Goal: Communication & Community: Answer question/provide support

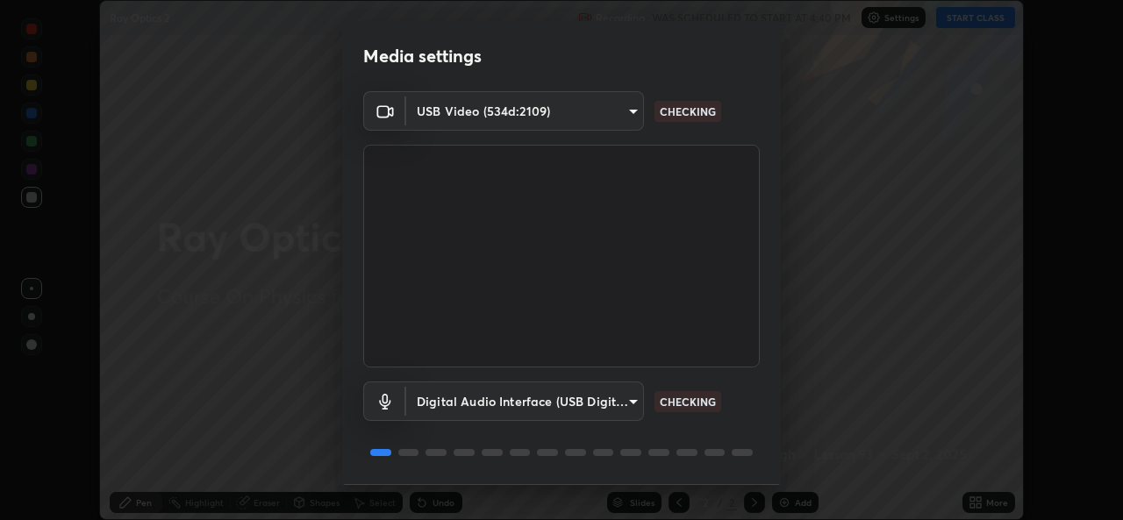
scroll to position [55, 0]
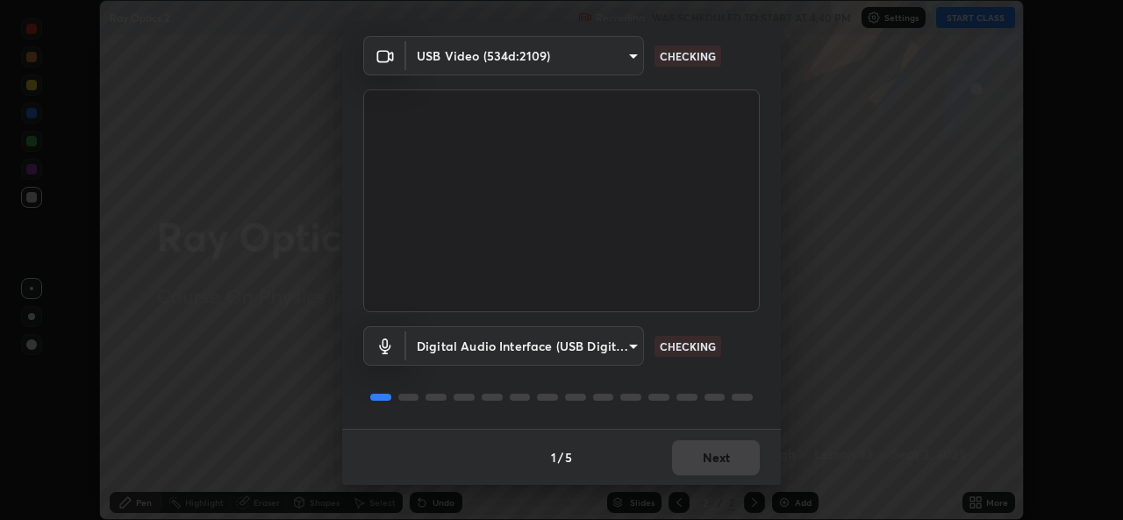
click at [702, 461] on div "1 / 5 Next" at bounding box center [561, 457] width 439 height 56
click at [701, 463] on div "1 / 5 Next" at bounding box center [561, 457] width 439 height 56
click at [701, 460] on div "1 / 5 Next" at bounding box center [561, 457] width 439 height 56
click at [700, 458] on div "1 / 5 Next" at bounding box center [561, 457] width 439 height 56
click at [703, 459] on div "1 / 5 Next" at bounding box center [561, 457] width 439 height 56
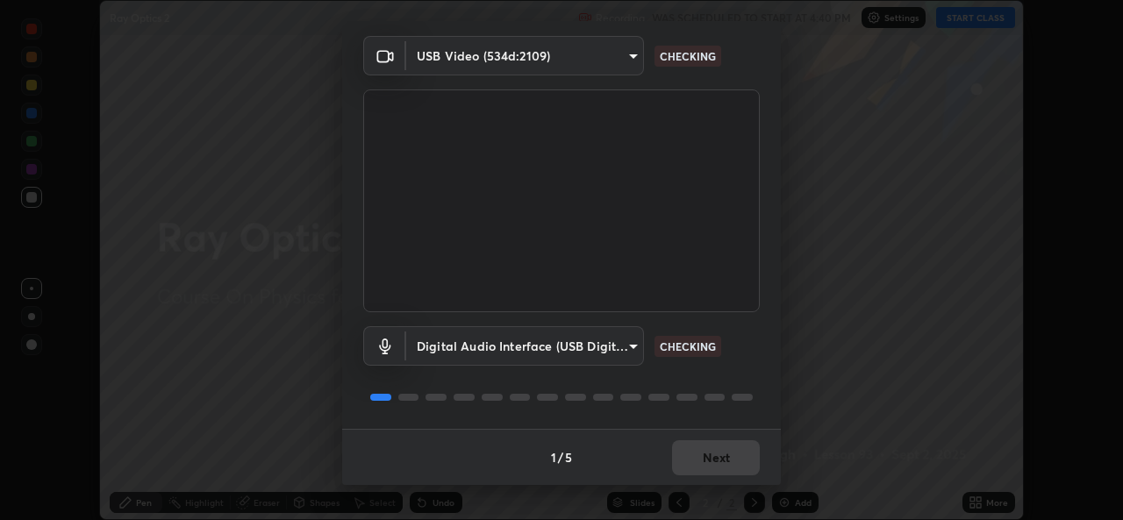
click at [706, 460] on div "1 / 5 Next" at bounding box center [561, 457] width 439 height 56
click at [712, 464] on div "1 / 5 Next" at bounding box center [561, 457] width 439 height 56
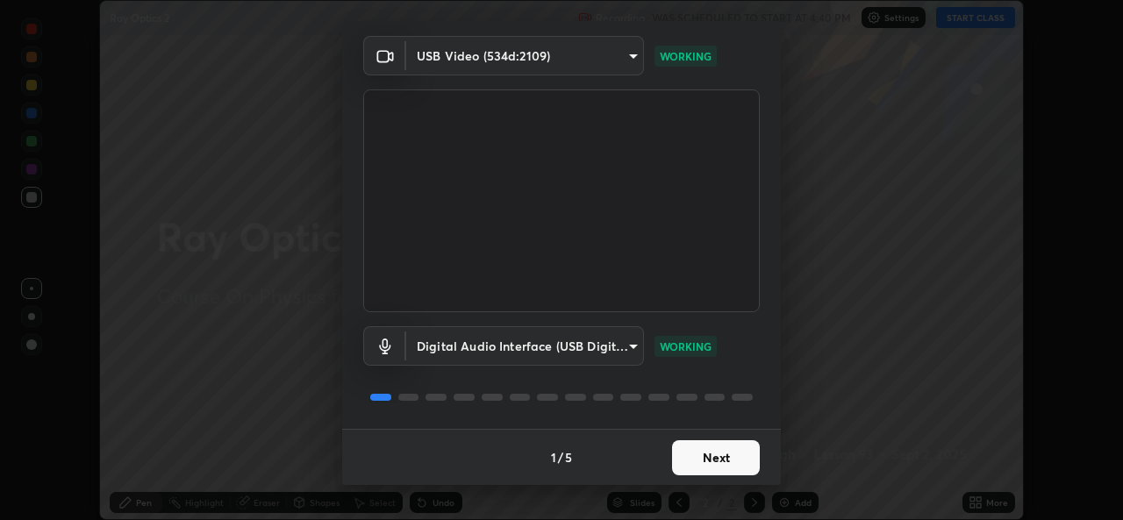
click at [710, 467] on button "Next" at bounding box center [716, 457] width 88 height 35
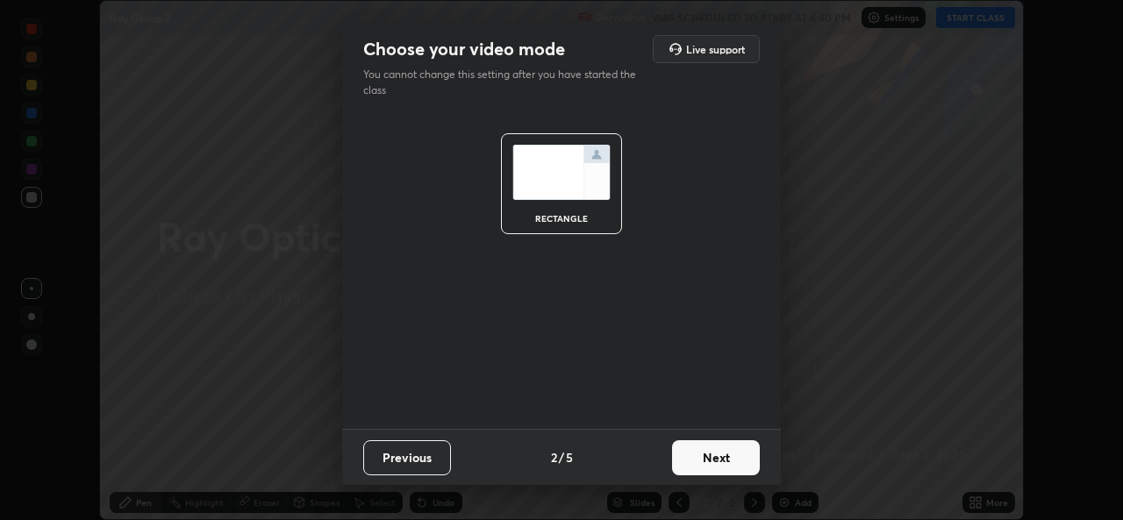
click at [709, 470] on button "Next" at bounding box center [716, 457] width 88 height 35
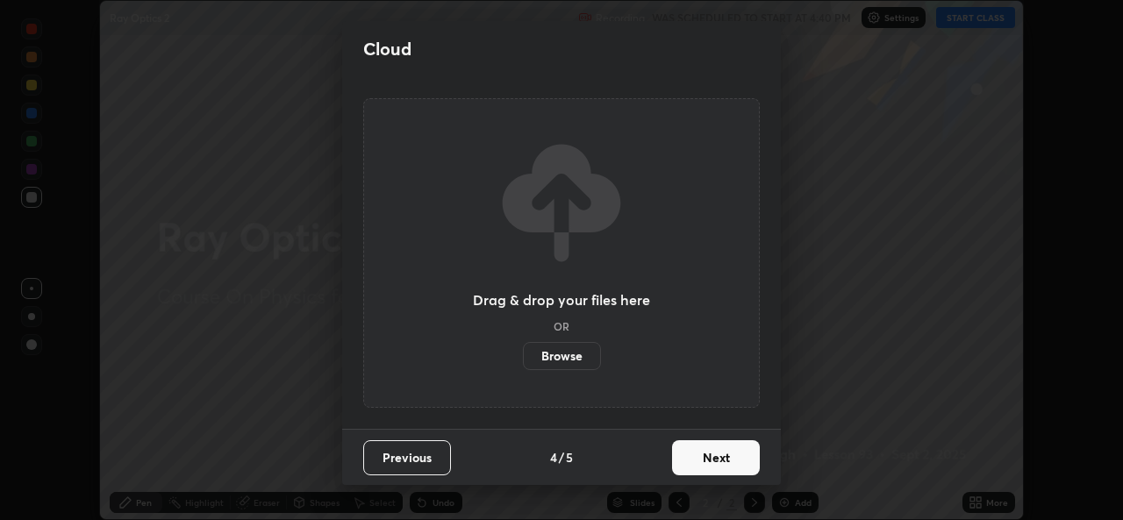
click at [709, 459] on button "Next" at bounding box center [716, 457] width 88 height 35
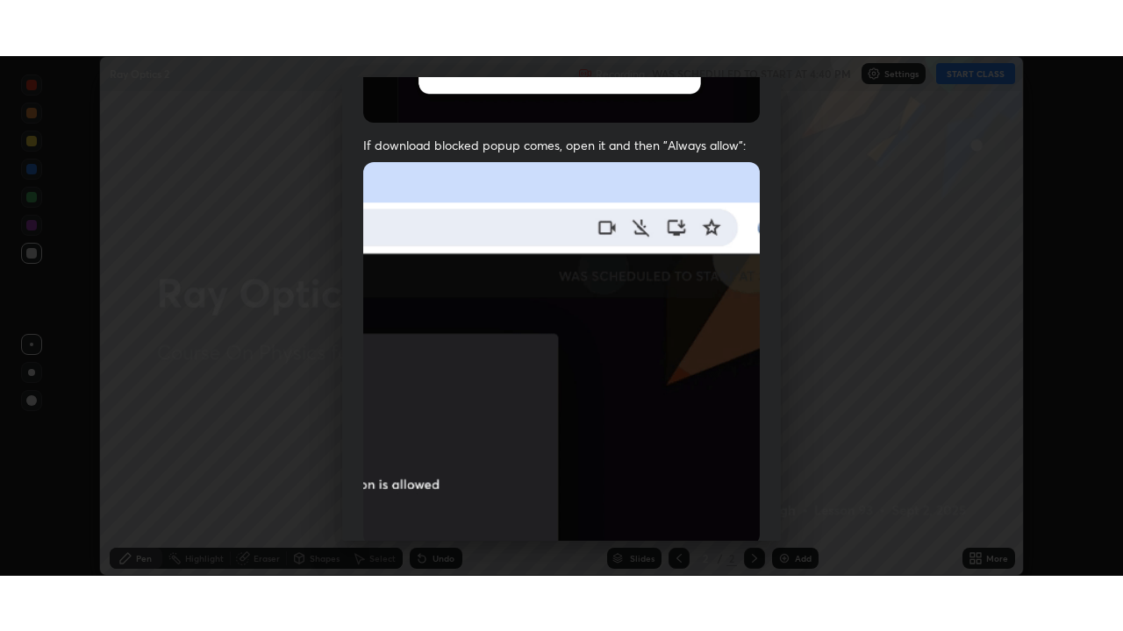
scroll to position [413, 0]
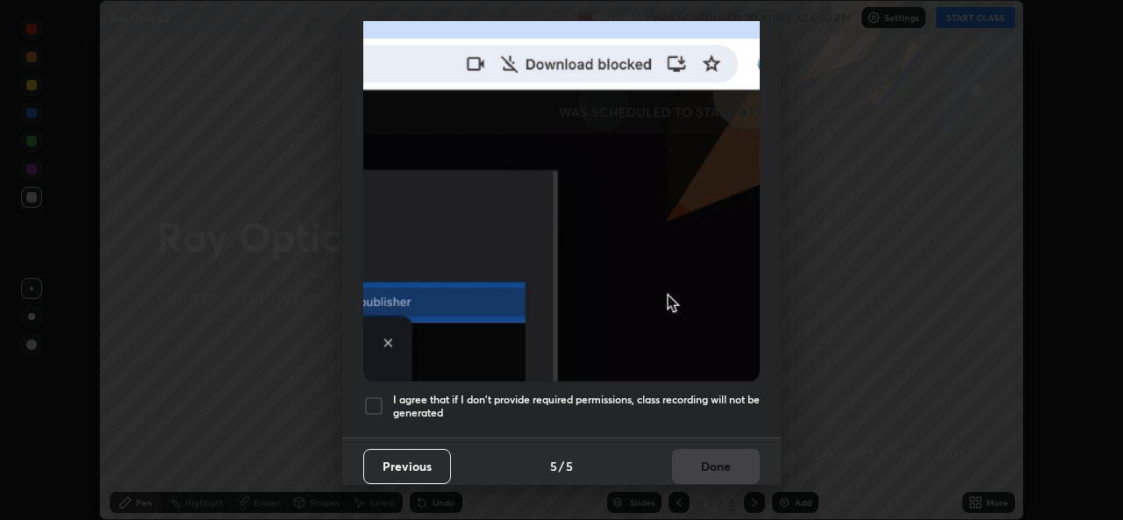
click at [387, 400] on div "I agree that if I don't provide required permissions, class recording will not …" at bounding box center [561, 406] width 396 height 21
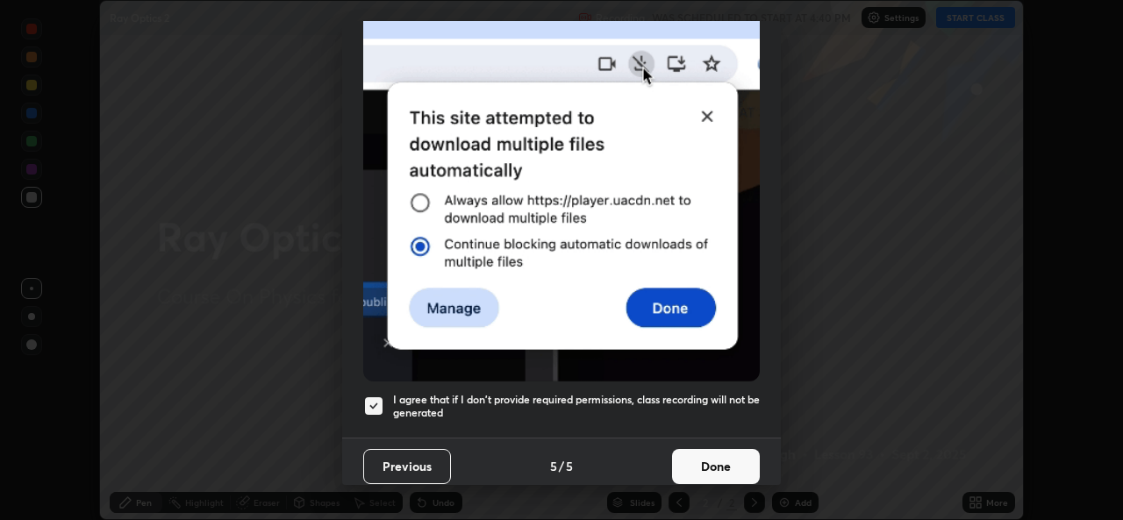
click at [752, 464] on button "Done" at bounding box center [716, 466] width 88 height 35
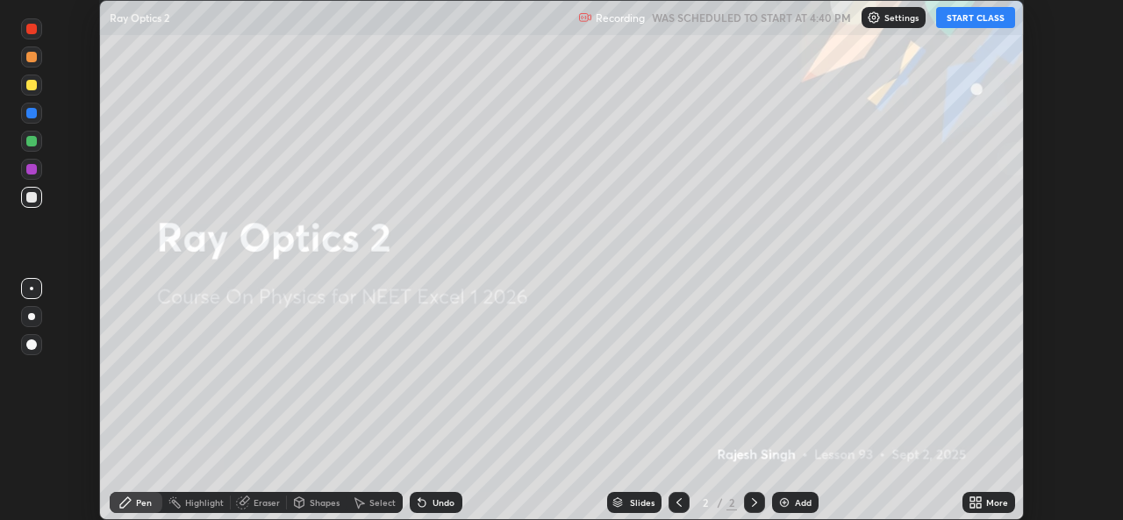
click at [991, 510] on div "More" at bounding box center [988, 502] width 53 height 21
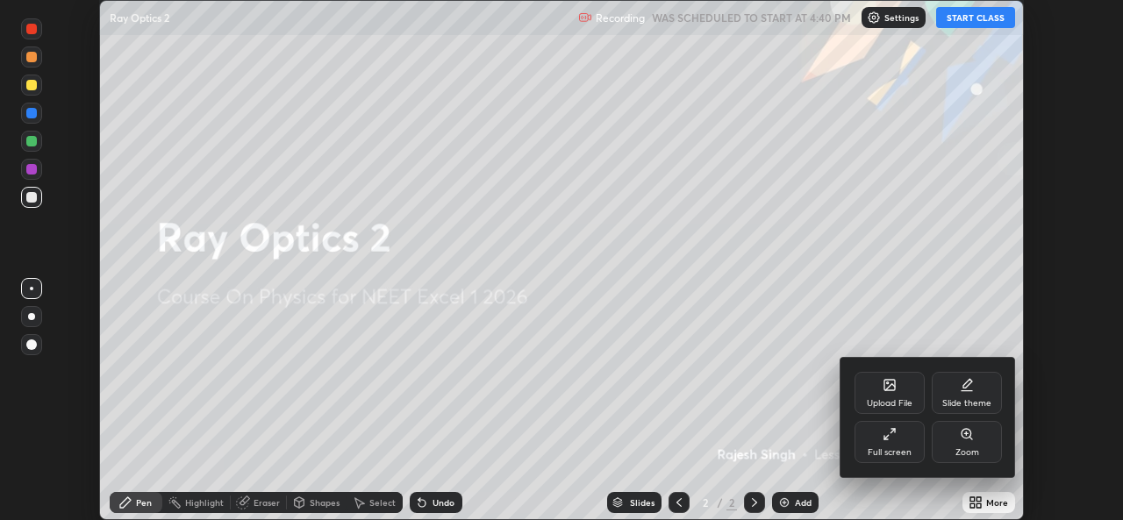
click at [869, 451] on div "Full screen" at bounding box center [889, 452] width 44 height 9
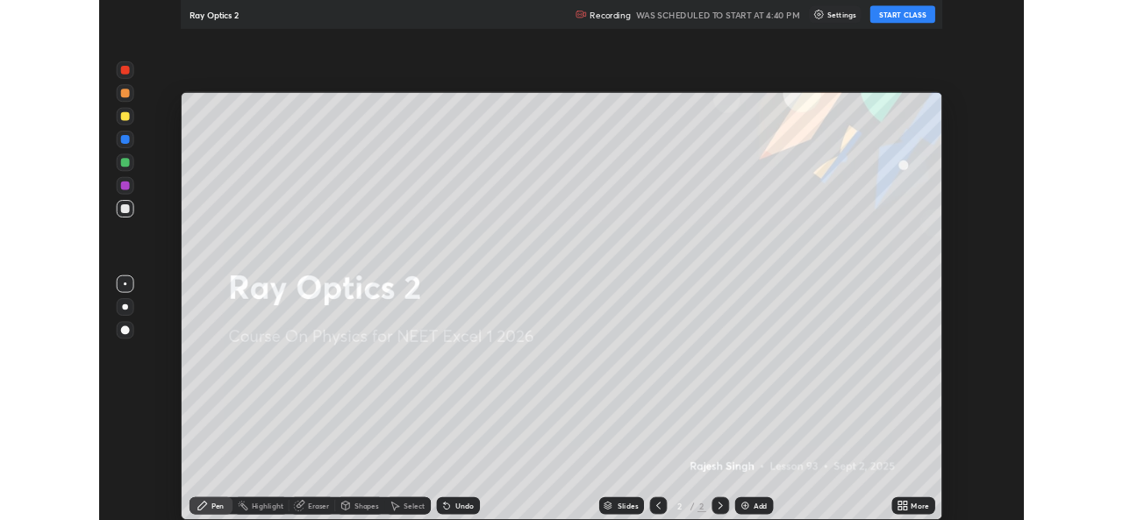
scroll to position [631, 1123]
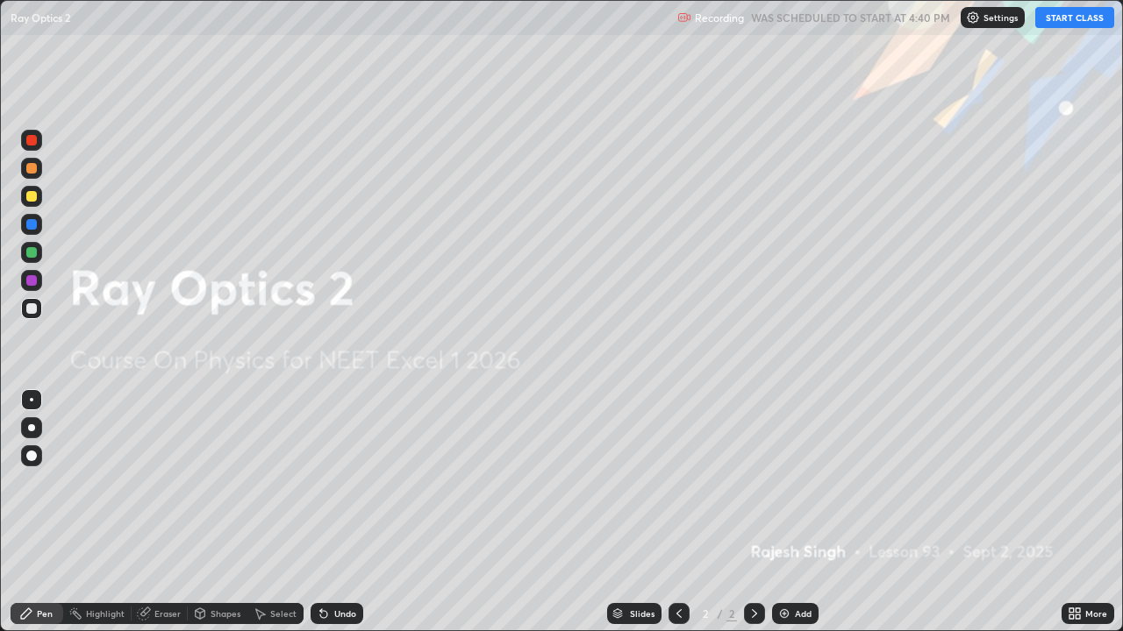
click at [1051, 11] on button "START CLASS" at bounding box center [1074, 17] width 79 height 21
click at [1077, 519] on icon at bounding box center [1077, 611] width 4 height 4
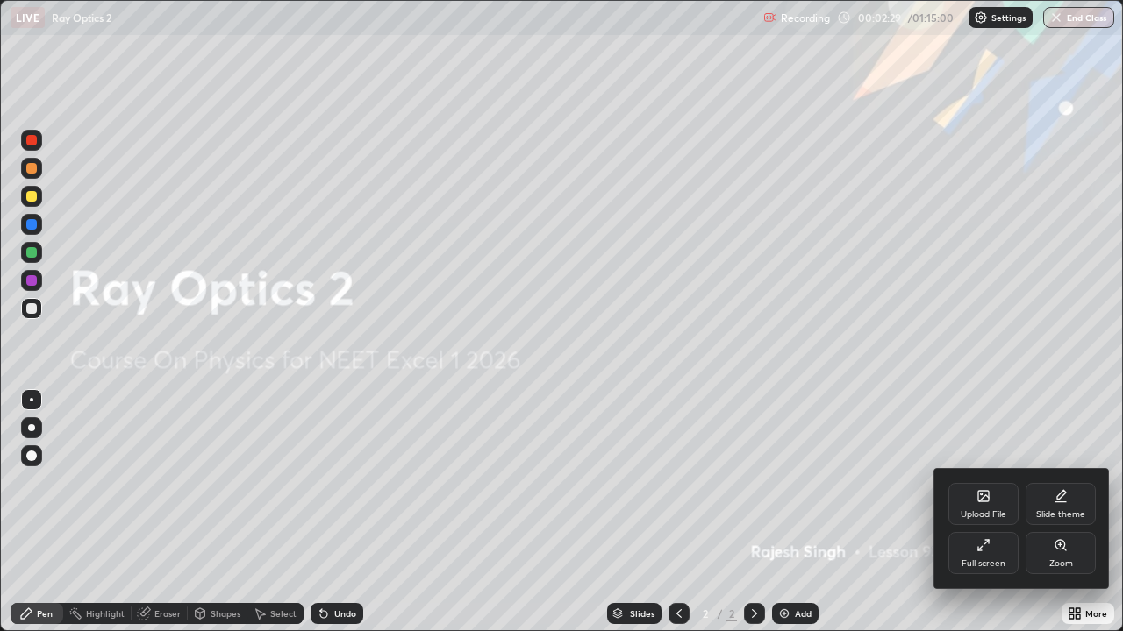
click at [985, 503] on div "Upload File" at bounding box center [983, 504] width 70 height 42
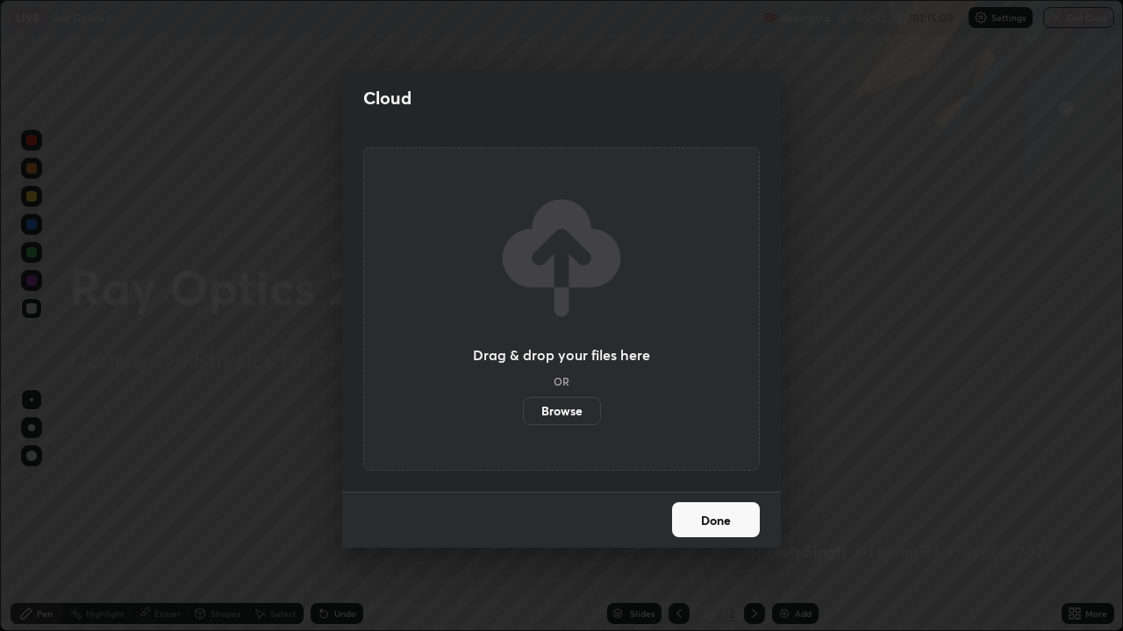
click at [581, 416] on label "Browse" at bounding box center [562, 411] width 78 height 28
click at [523, 416] on input "Browse" at bounding box center [523, 411] width 0 height 28
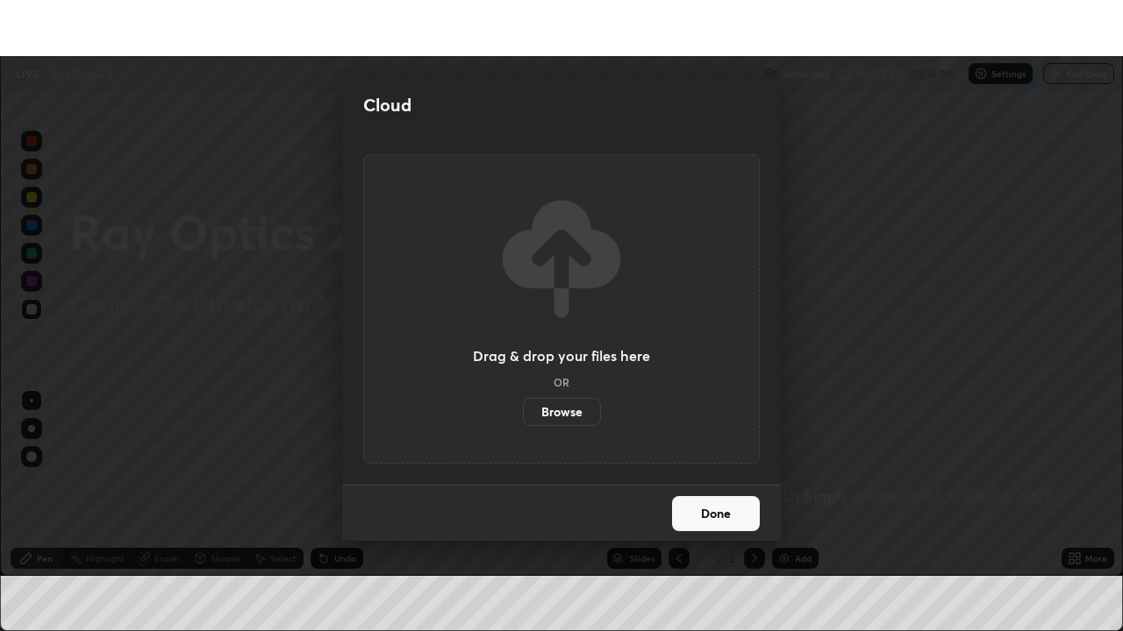
scroll to position [87183, 86580]
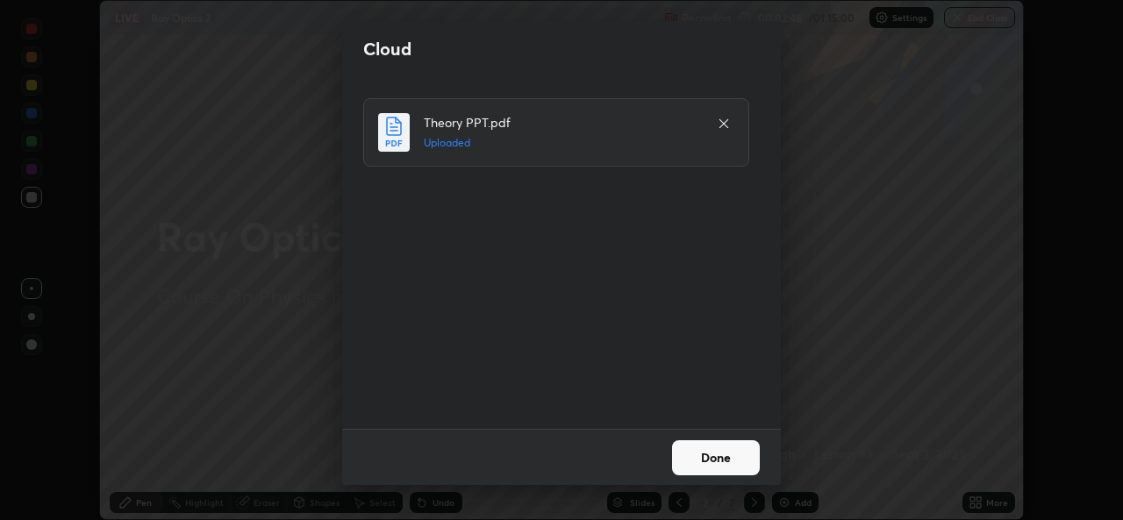
click at [693, 464] on button "Done" at bounding box center [716, 457] width 88 height 35
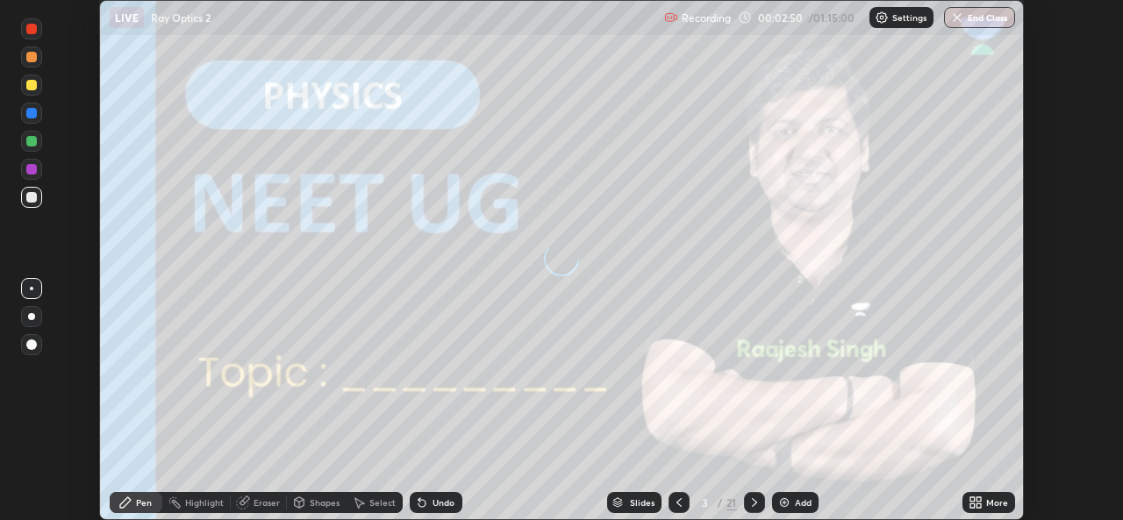
click at [976, 502] on icon at bounding box center [978, 499] width 4 height 4
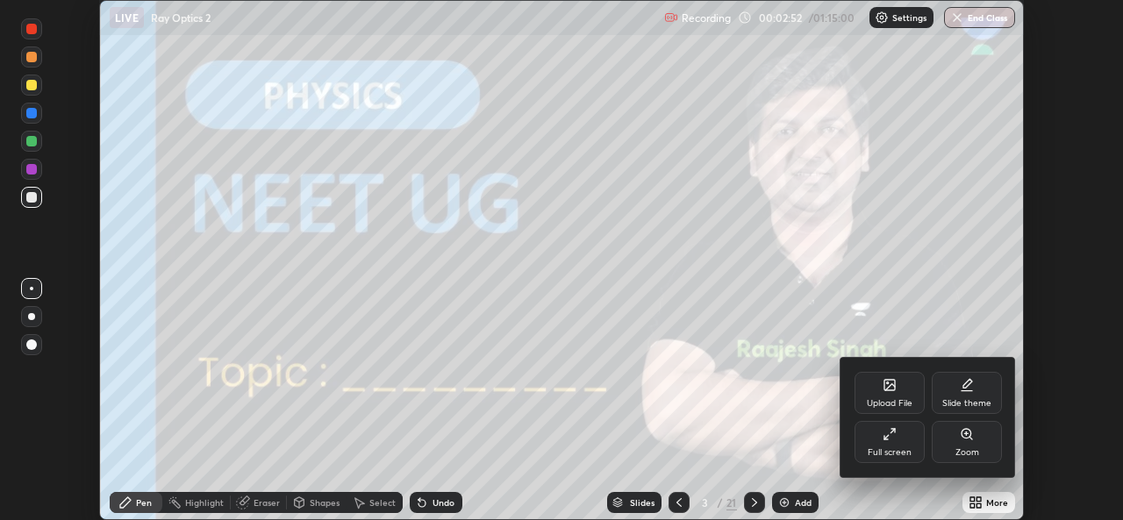
click at [890, 448] on div "Full screen" at bounding box center [889, 452] width 44 height 9
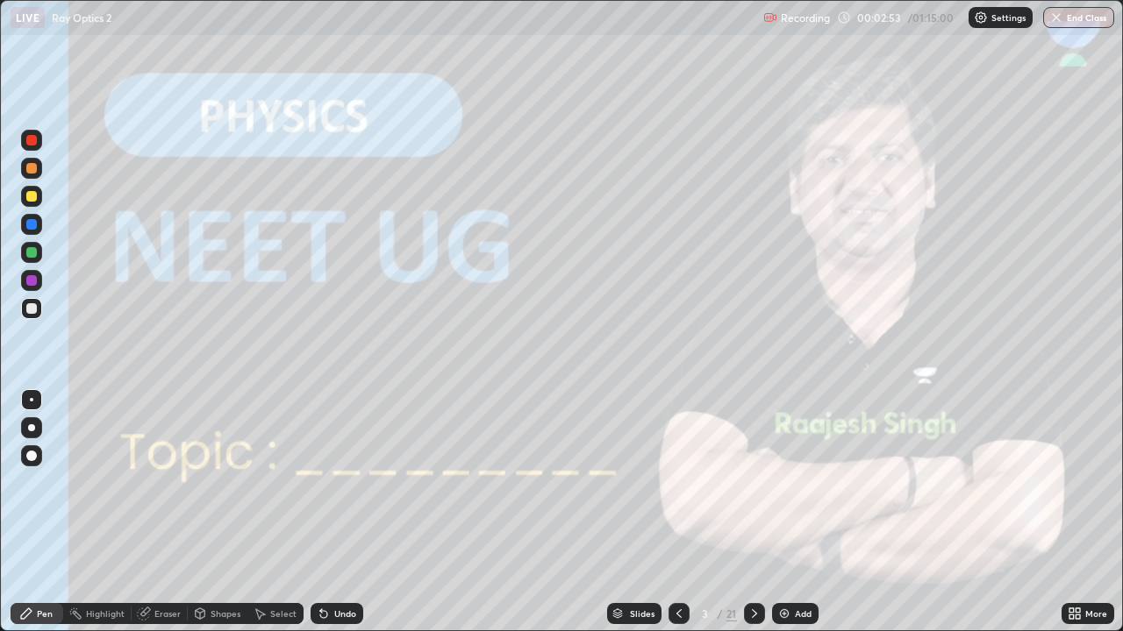
click at [750, 519] on div at bounding box center [754, 613] width 21 height 21
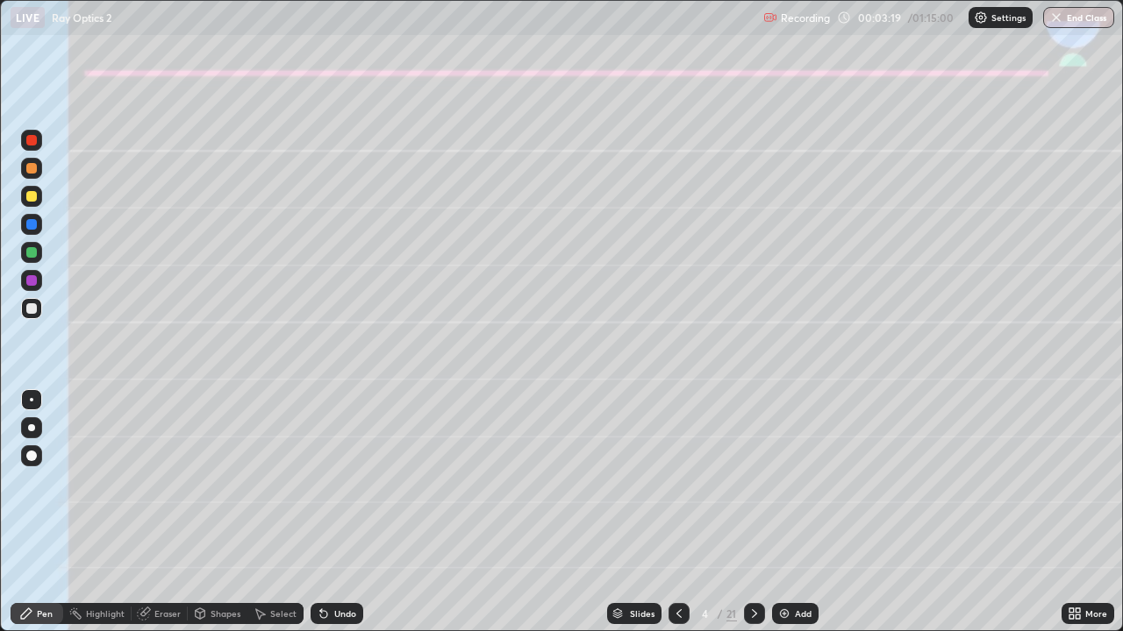
click at [35, 202] on div at bounding box center [31, 196] width 21 height 21
click at [30, 425] on div at bounding box center [31, 427] width 7 height 7
click at [30, 310] on div at bounding box center [31, 308] width 11 height 11
click at [23, 286] on div at bounding box center [31, 280] width 21 height 21
click at [334, 519] on div "Undo" at bounding box center [345, 614] width 22 height 9
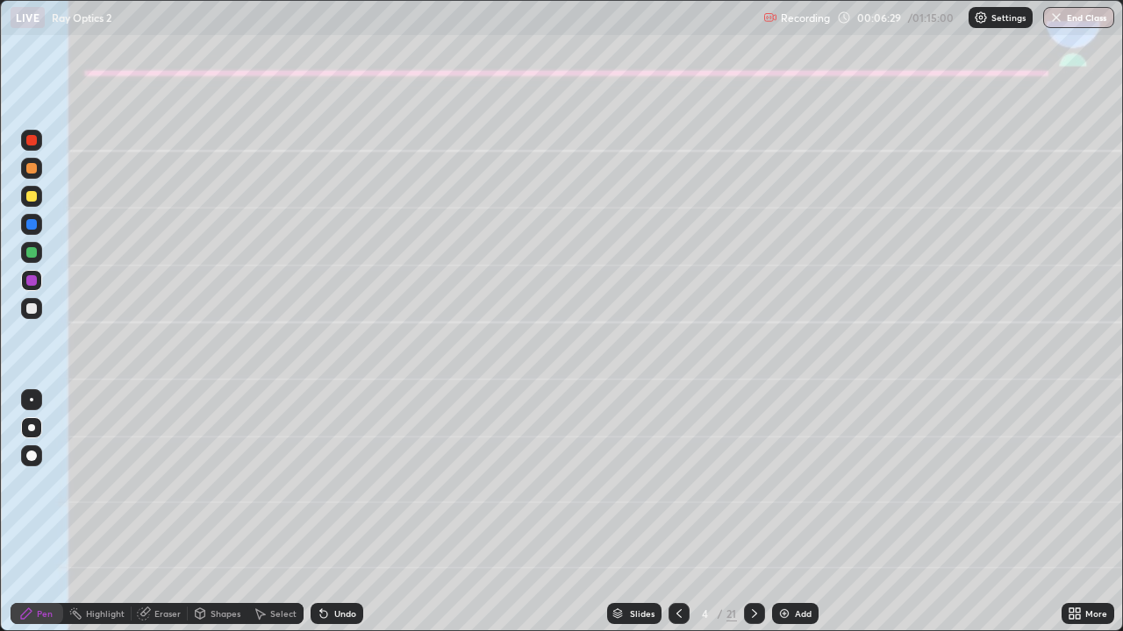
click at [32, 252] on div at bounding box center [31, 252] width 11 height 11
click at [339, 519] on div "Undo" at bounding box center [345, 614] width 22 height 9
click at [214, 519] on div "Shapes" at bounding box center [225, 614] width 30 height 9
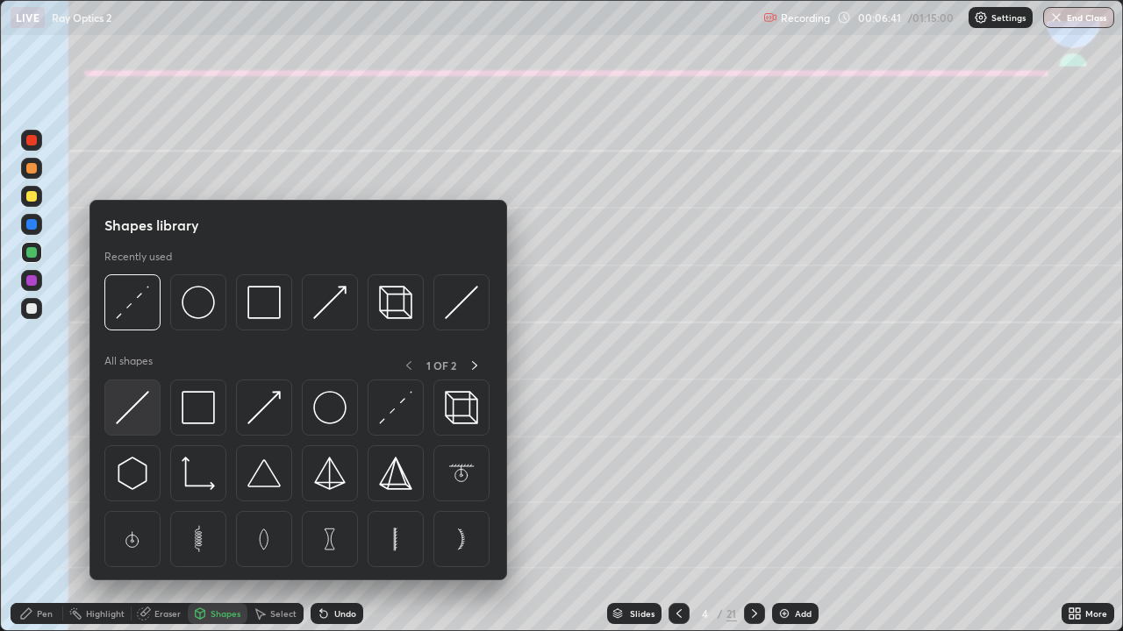
click at [125, 406] on img at bounding box center [132, 407] width 33 height 33
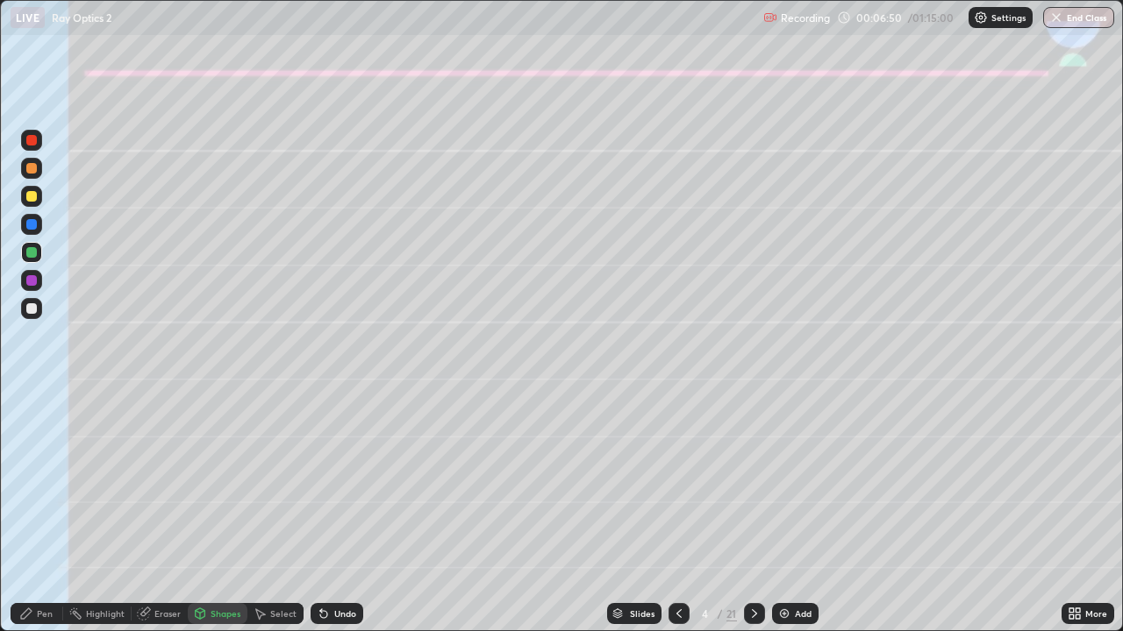
click at [30, 310] on div at bounding box center [31, 308] width 11 height 11
click at [46, 519] on div "Pen" at bounding box center [45, 614] width 16 height 9
click at [217, 519] on div "Shapes" at bounding box center [225, 614] width 30 height 9
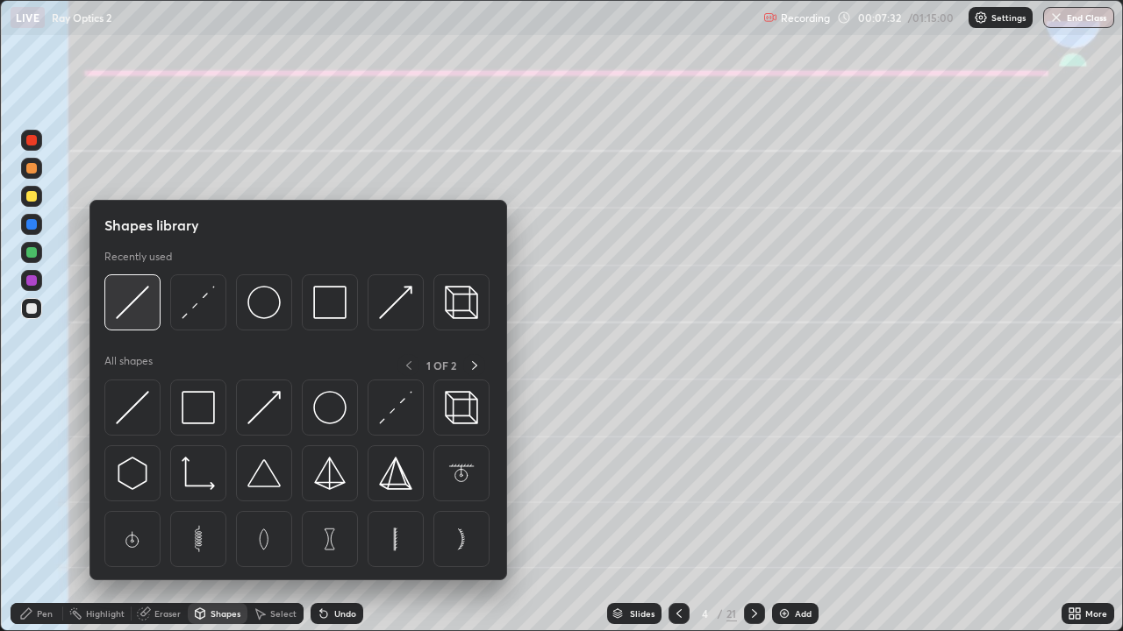
click at [141, 310] on img at bounding box center [132, 302] width 33 height 33
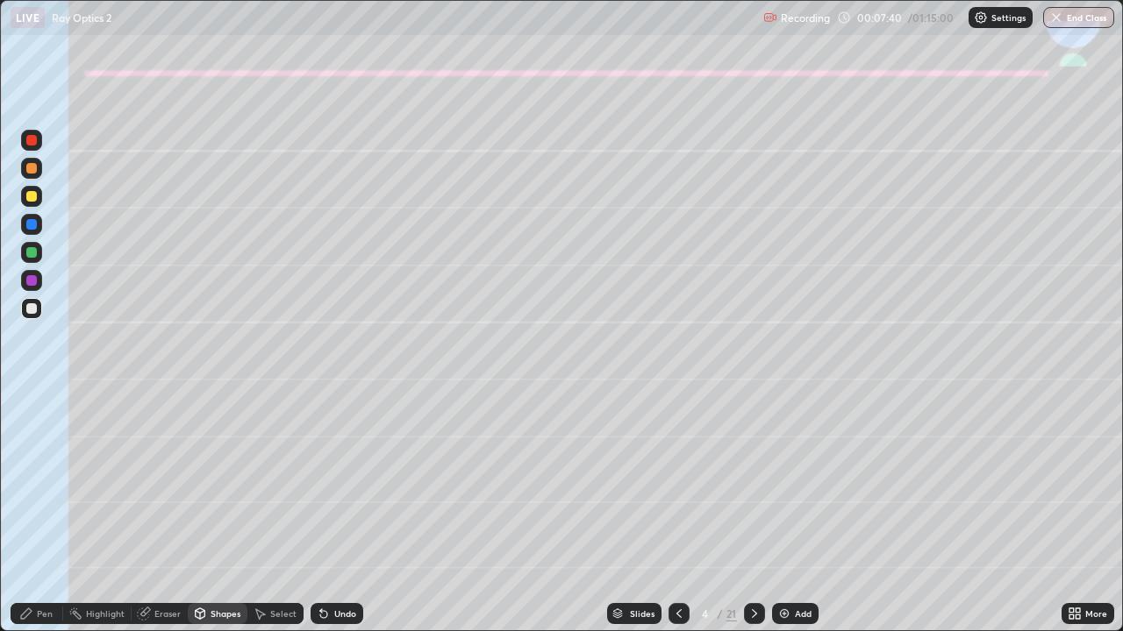
click at [164, 519] on div "Eraser" at bounding box center [160, 613] width 56 height 21
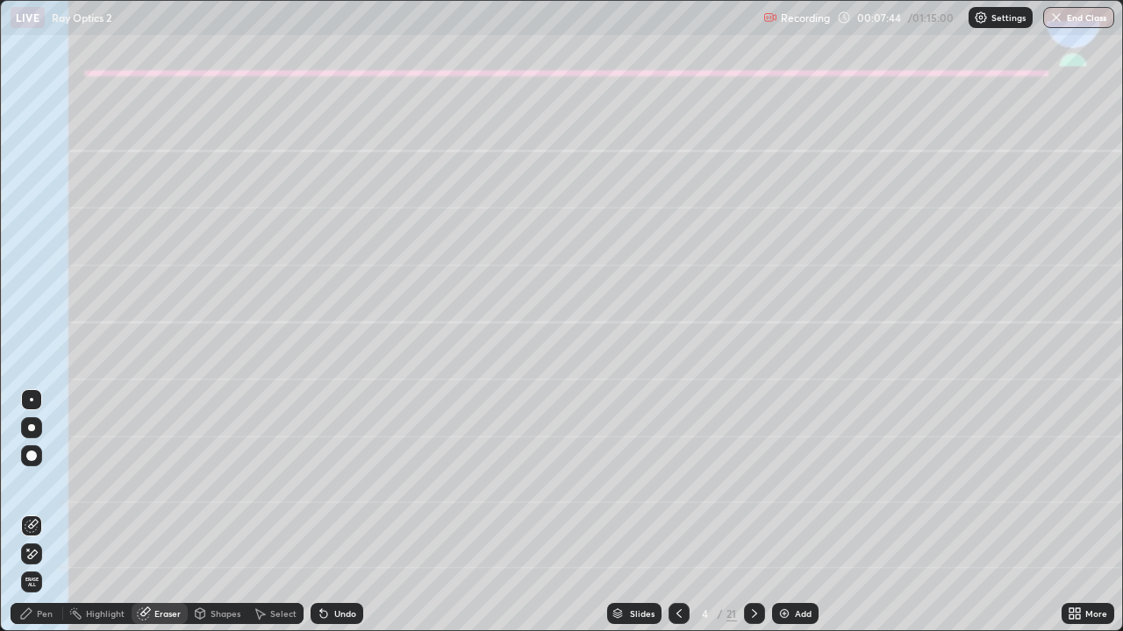
click at [43, 519] on div "Pen" at bounding box center [45, 614] width 16 height 9
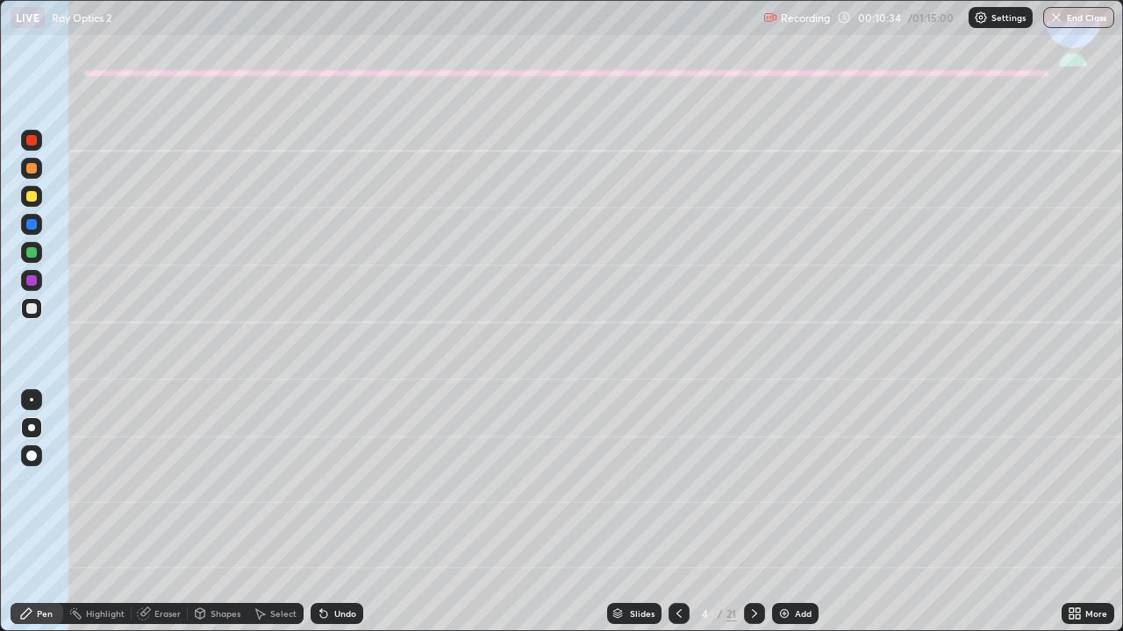
click at [225, 519] on div "Shapes" at bounding box center [225, 614] width 30 height 9
click at [36, 519] on div "Pen" at bounding box center [37, 613] width 53 height 21
click at [755, 519] on icon at bounding box center [754, 614] width 14 height 14
click at [30, 171] on div at bounding box center [31, 168] width 11 height 11
click at [30, 310] on div at bounding box center [31, 308] width 11 height 11
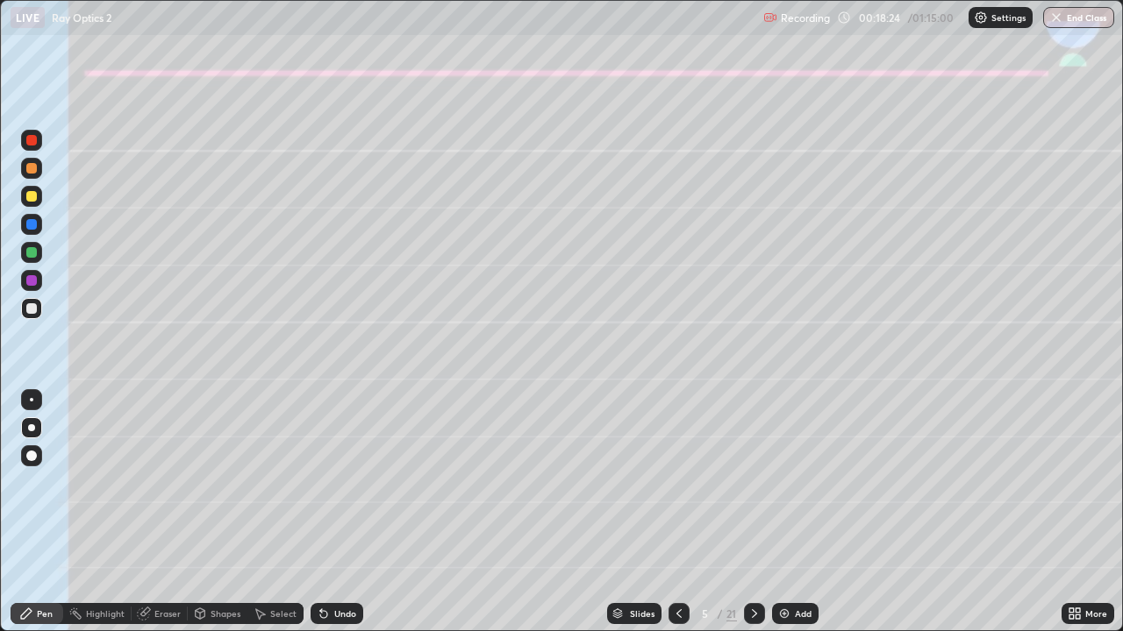
click at [29, 306] on div at bounding box center [31, 308] width 11 height 11
click at [36, 280] on div at bounding box center [31, 280] width 11 height 11
click at [31, 254] on div at bounding box center [31, 252] width 11 height 11
click at [31, 303] on div at bounding box center [31, 308] width 11 height 11
click at [224, 519] on div "Shapes" at bounding box center [225, 614] width 30 height 9
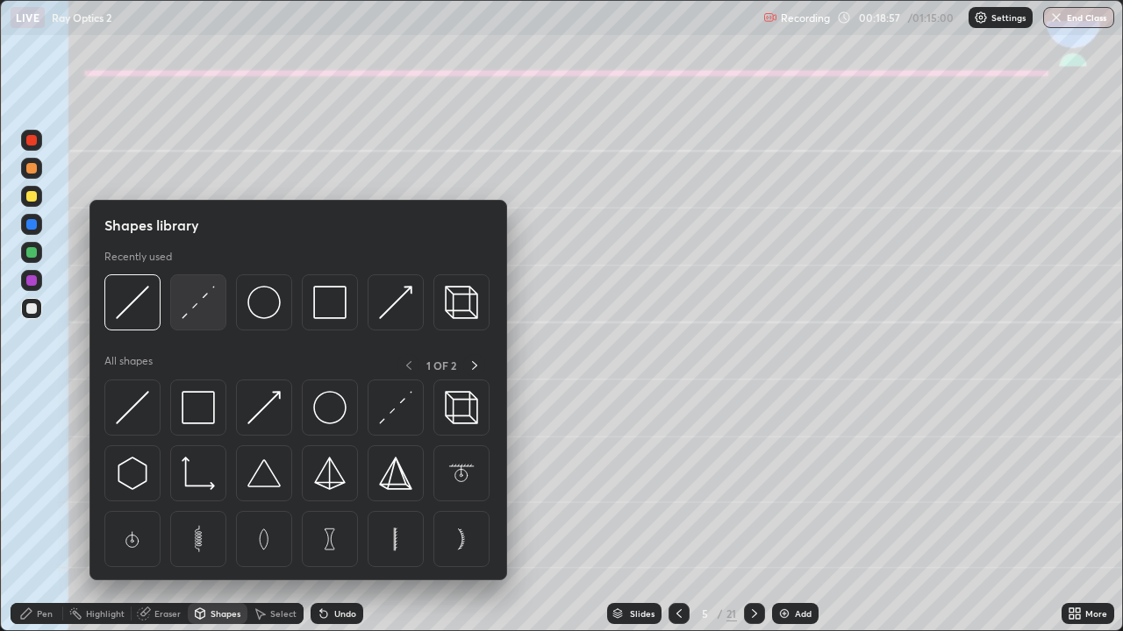
click at [204, 307] on img at bounding box center [198, 302] width 33 height 33
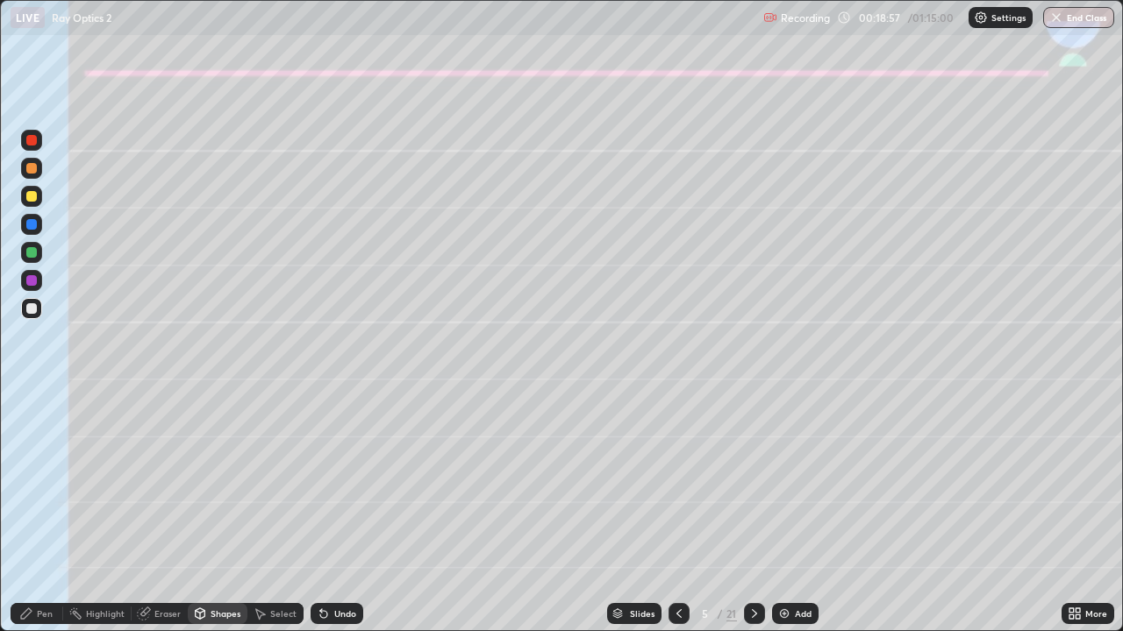
click at [33, 227] on div at bounding box center [31, 224] width 11 height 11
click at [37, 519] on div "Pen" at bounding box center [45, 614] width 16 height 9
click at [26, 317] on div at bounding box center [31, 308] width 21 height 21
click at [223, 519] on div "Shapes" at bounding box center [225, 614] width 30 height 9
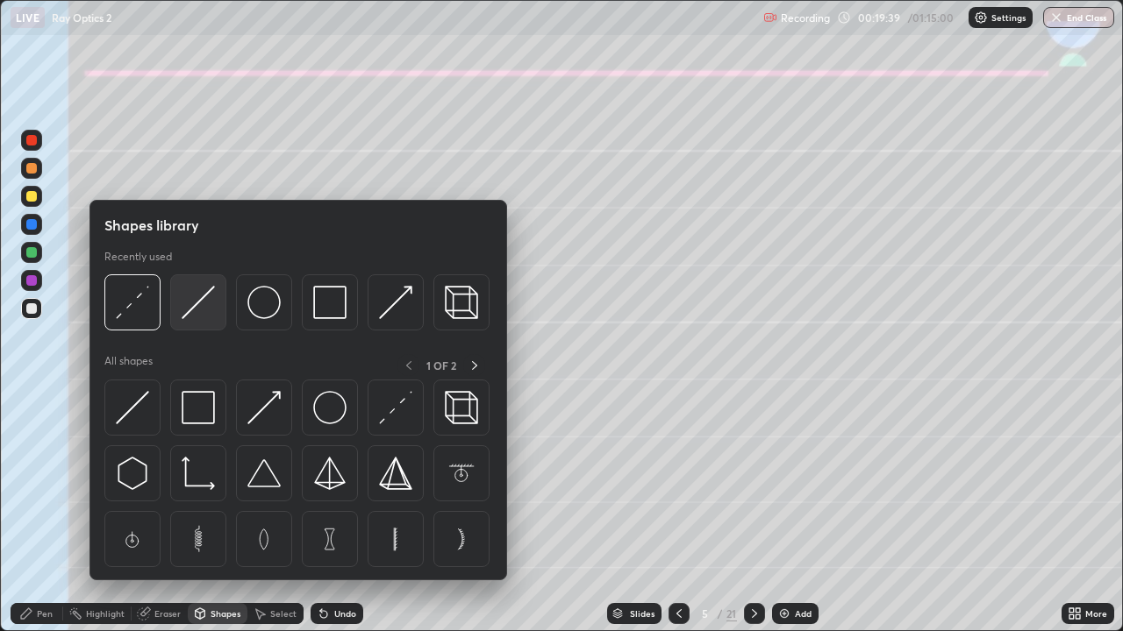
click at [201, 304] on img at bounding box center [198, 302] width 33 height 33
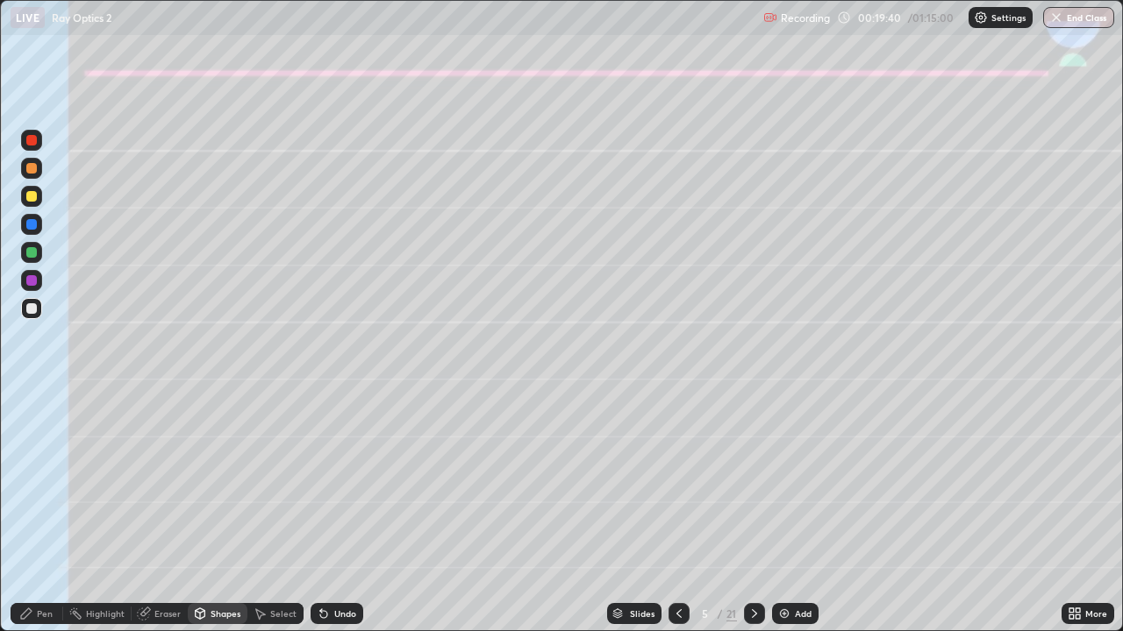
click at [37, 143] on div at bounding box center [31, 140] width 21 height 21
click at [22, 313] on div at bounding box center [31, 308] width 21 height 21
click at [334, 519] on div "Undo" at bounding box center [345, 614] width 22 height 9
click at [46, 519] on div "Pen" at bounding box center [45, 614] width 16 height 9
click at [218, 519] on div "Shapes" at bounding box center [225, 614] width 30 height 9
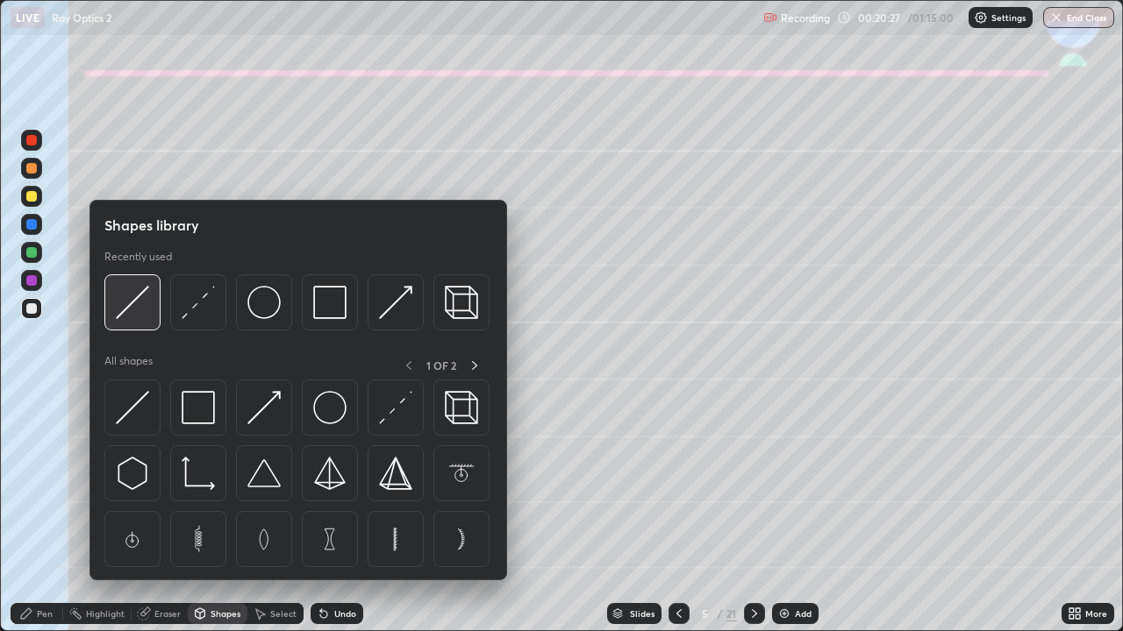
click at [131, 312] on img at bounding box center [132, 302] width 33 height 33
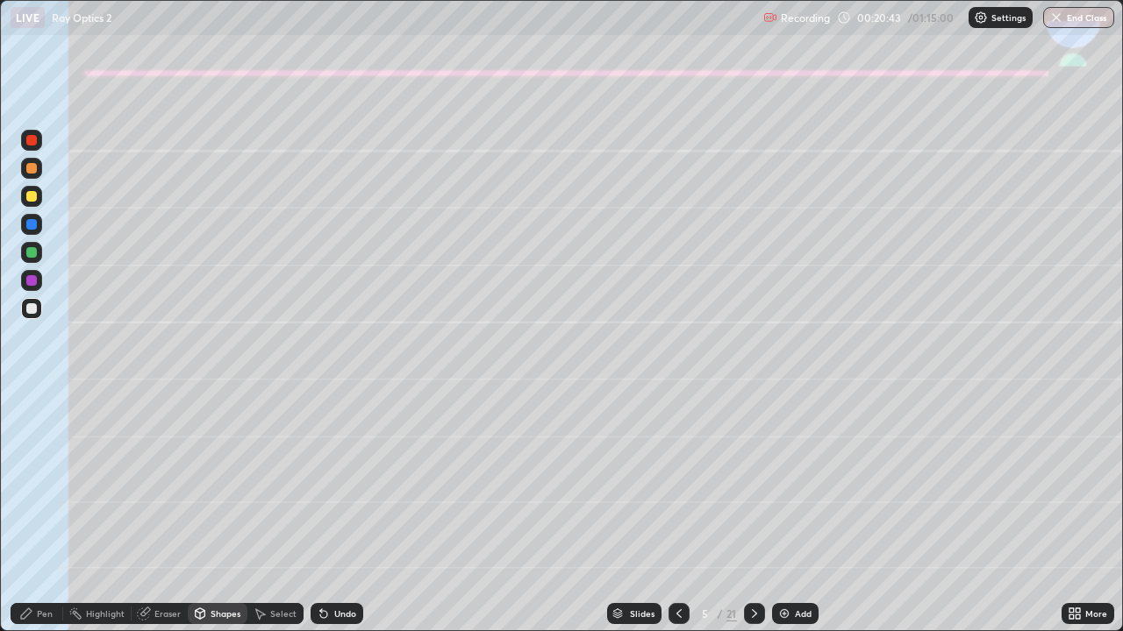
click at [162, 519] on div "Eraser" at bounding box center [160, 613] width 56 height 21
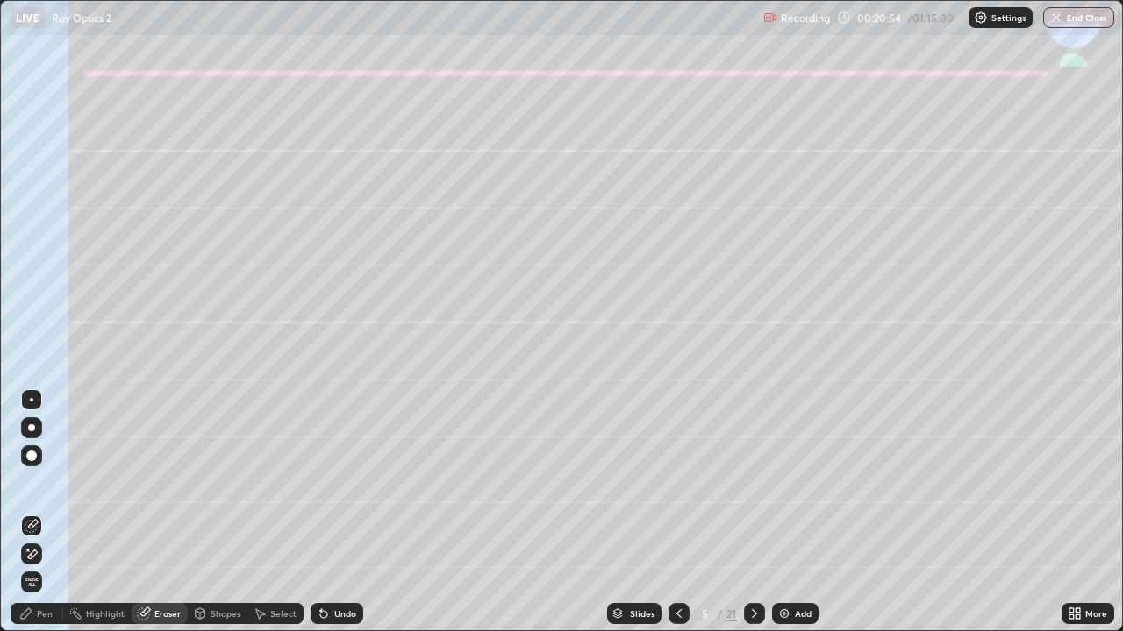
click at [31, 519] on icon at bounding box center [26, 614] width 14 height 14
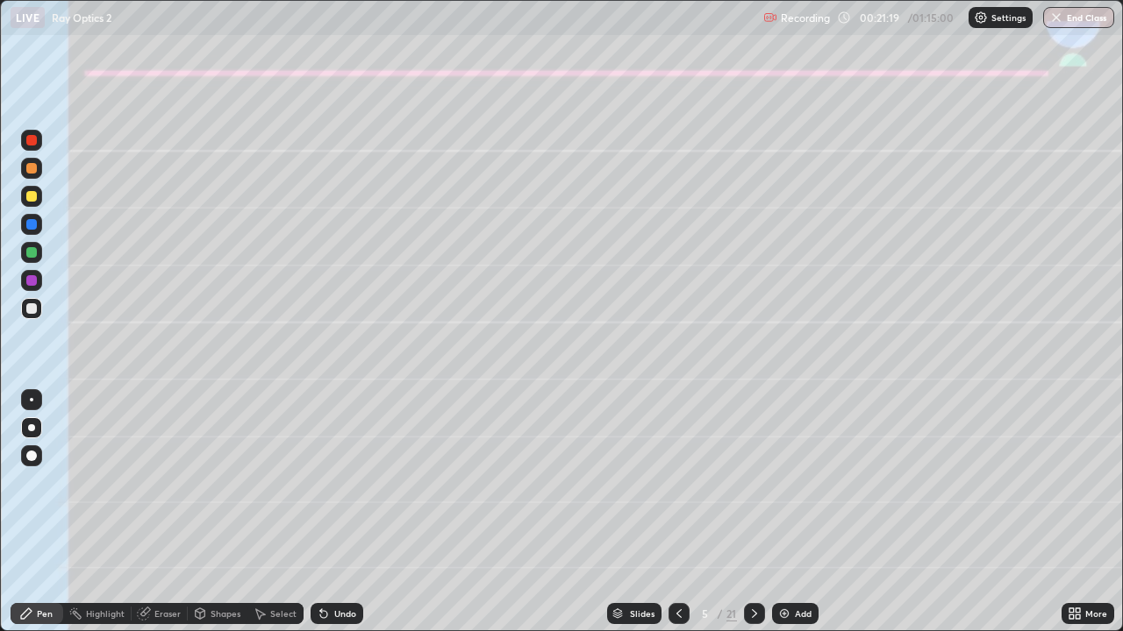
click at [30, 195] on div at bounding box center [31, 196] width 11 height 11
click at [326, 519] on icon at bounding box center [324, 614] width 14 height 14
click at [320, 519] on icon at bounding box center [321, 611] width 2 height 2
click at [40, 315] on div at bounding box center [31, 308] width 21 height 21
click at [753, 519] on icon at bounding box center [754, 614] width 14 height 14
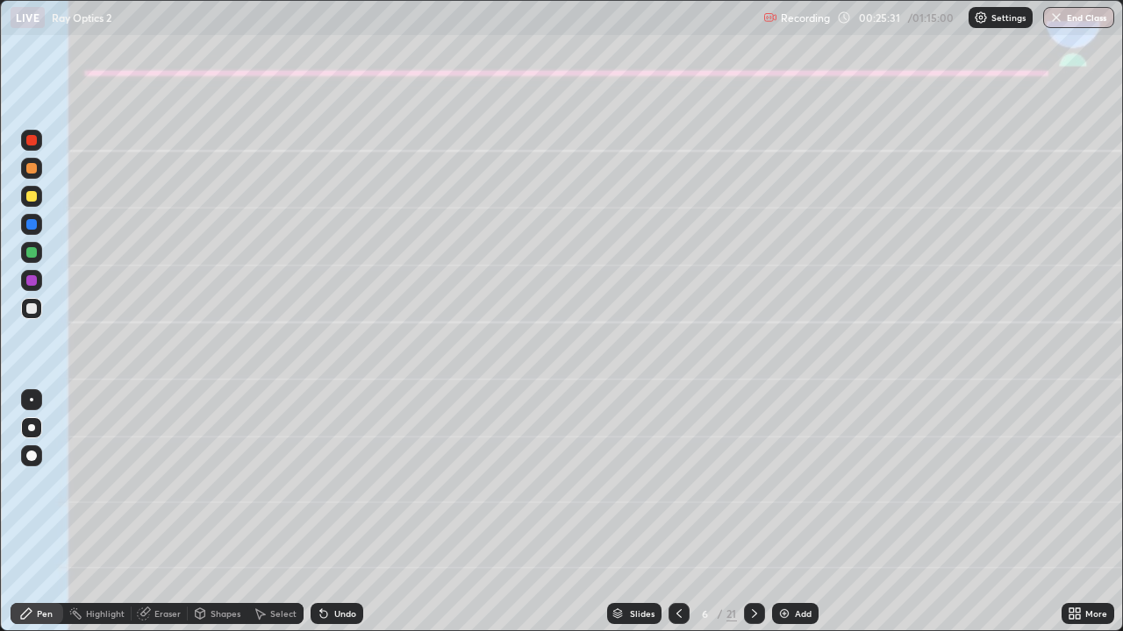
click at [32, 206] on div at bounding box center [31, 196] width 21 height 21
click at [31, 254] on div at bounding box center [31, 252] width 11 height 11
click at [28, 309] on div at bounding box center [31, 308] width 11 height 11
click at [29, 225] on div at bounding box center [31, 224] width 11 height 11
click at [228, 519] on div "Shapes" at bounding box center [225, 614] width 30 height 9
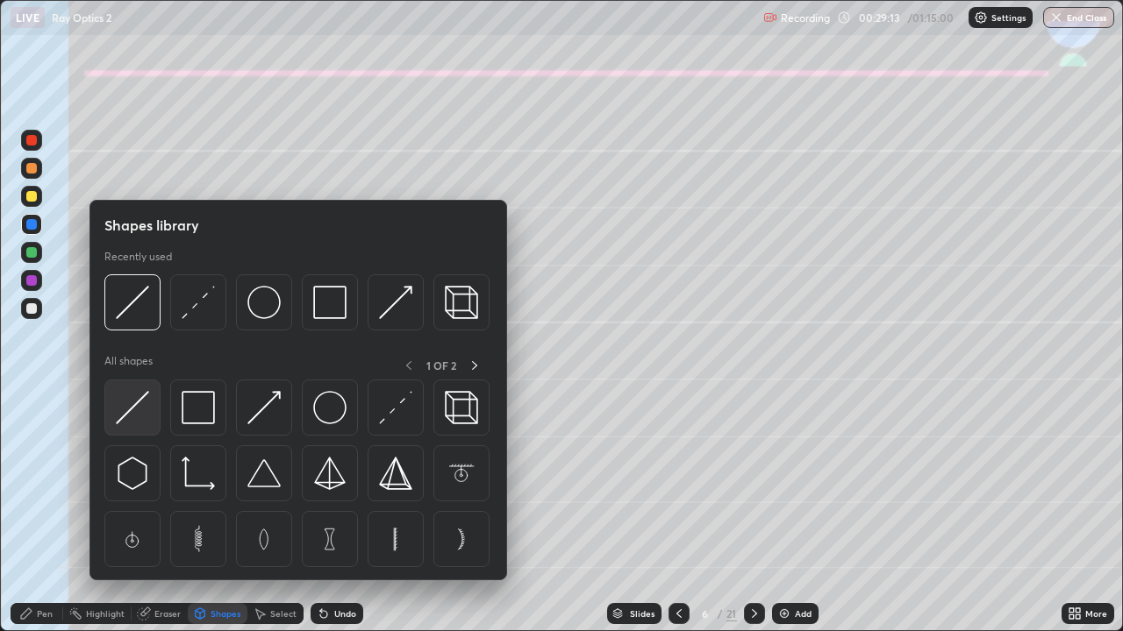
click at [143, 406] on img at bounding box center [132, 407] width 33 height 33
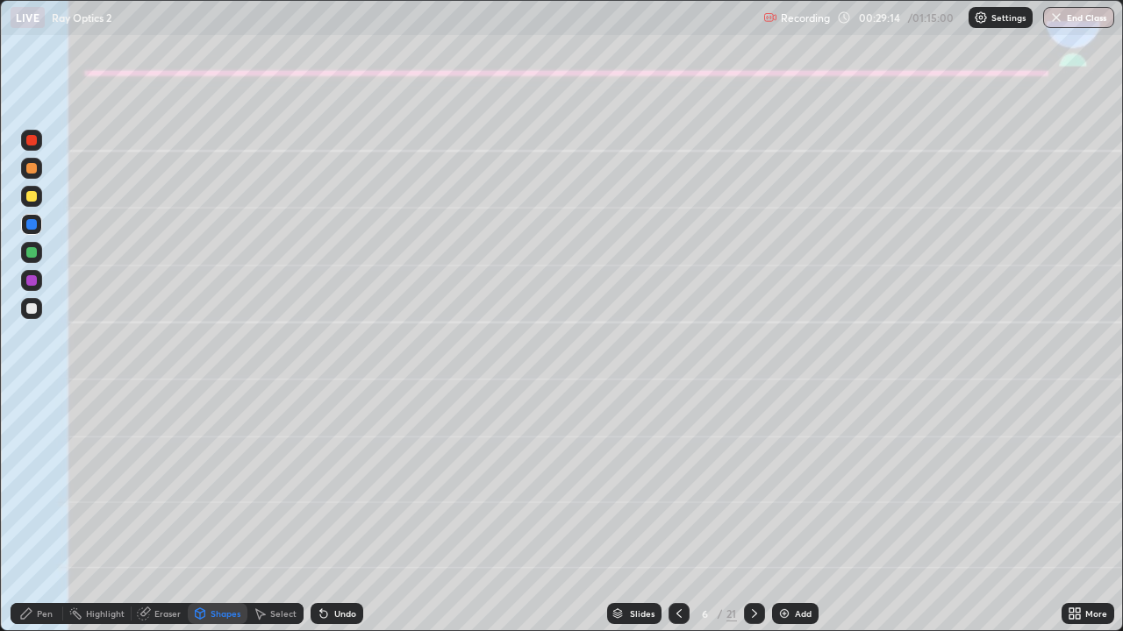
click at [25, 255] on div at bounding box center [31, 252] width 21 height 21
click at [32, 313] on div at bounding box center [31, 308] width 11 height 11
click at [41, 519] on div "Pen" at bounding box center [45, 614] width 16 height 9
click at [340, 519] on div "Undo" at bounding box center [345, 614] width 22 height 9
click at [30, 254] on div at bounding box center [31, 252] width 11 height 11
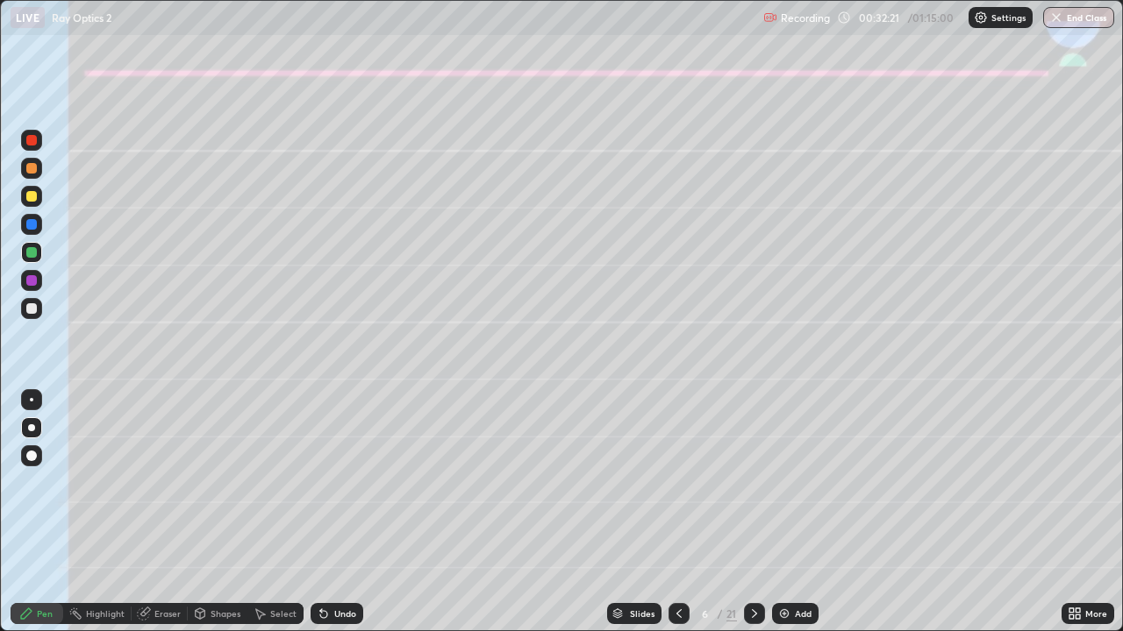
click at [43, 230] on div at bounding box center [32, 224] width 28 height 28
click at [222, 519] on div "Shapes" at bounding box center [218, 613] width 60 height 21
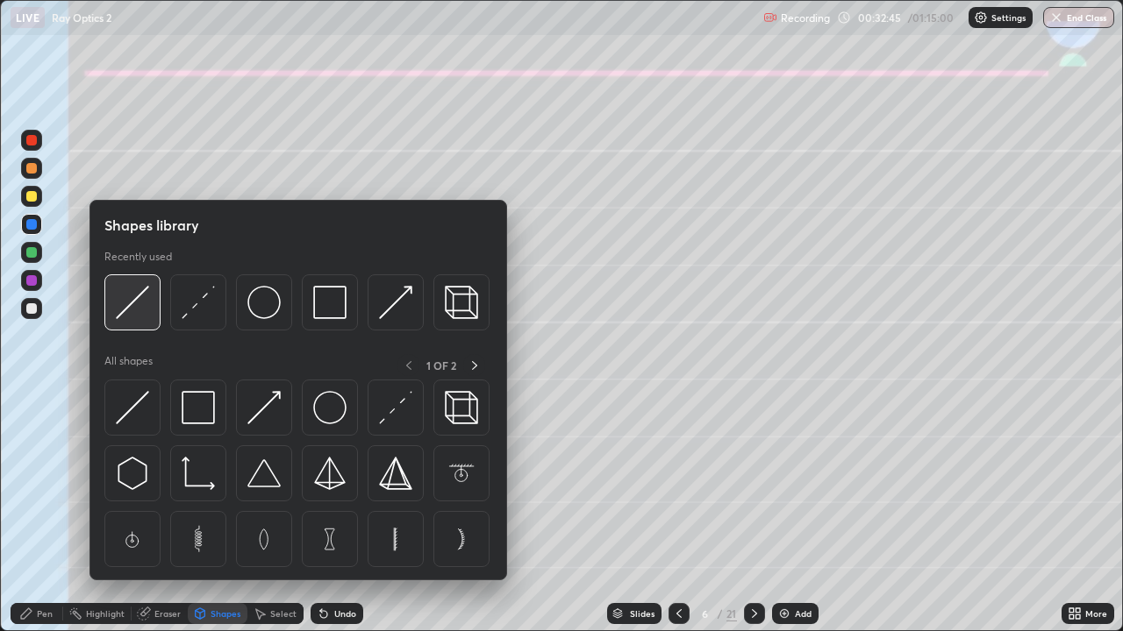
click at [148, 305] on img at bounding box center [132, 302] width 33 height 33
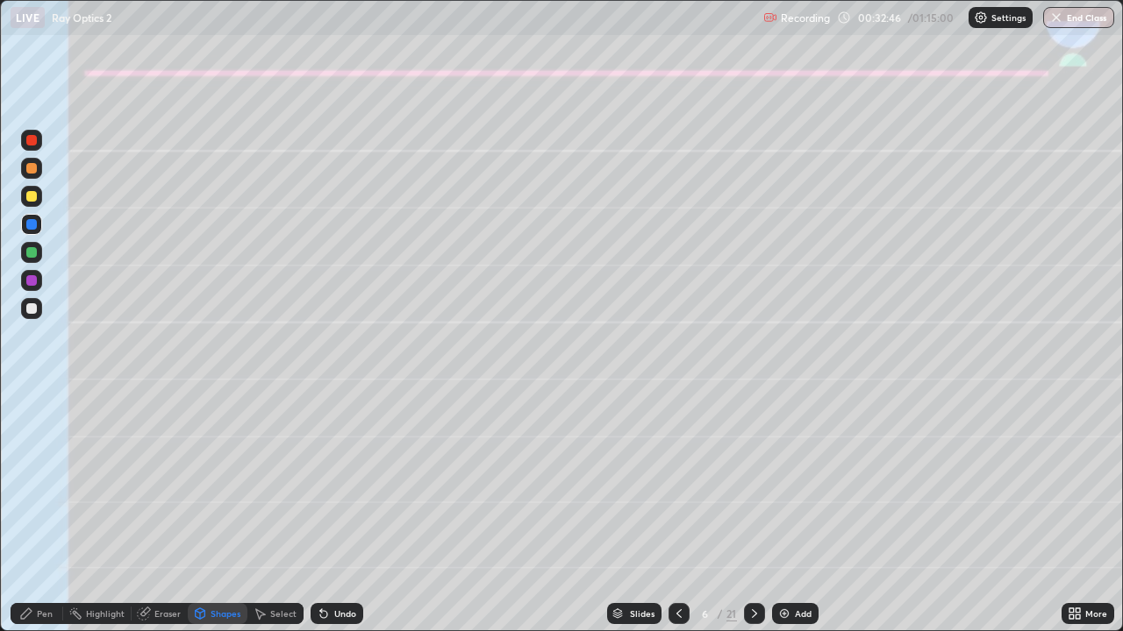
click at [33, 196] on div at bounding box center [31, 196] width 11 height 11
click at [33, 519] on icon at bounding box center [26, 614] width 14 height 14
click at [32, 313] on div at bounding box center [31, 308] width 11 height 11
click at [39, 462] on div at bounding box center [31, 456] width 21 height 21
click at [169, 519] on div "Eraser" at bounding box center [167, 614] width 26 height 9
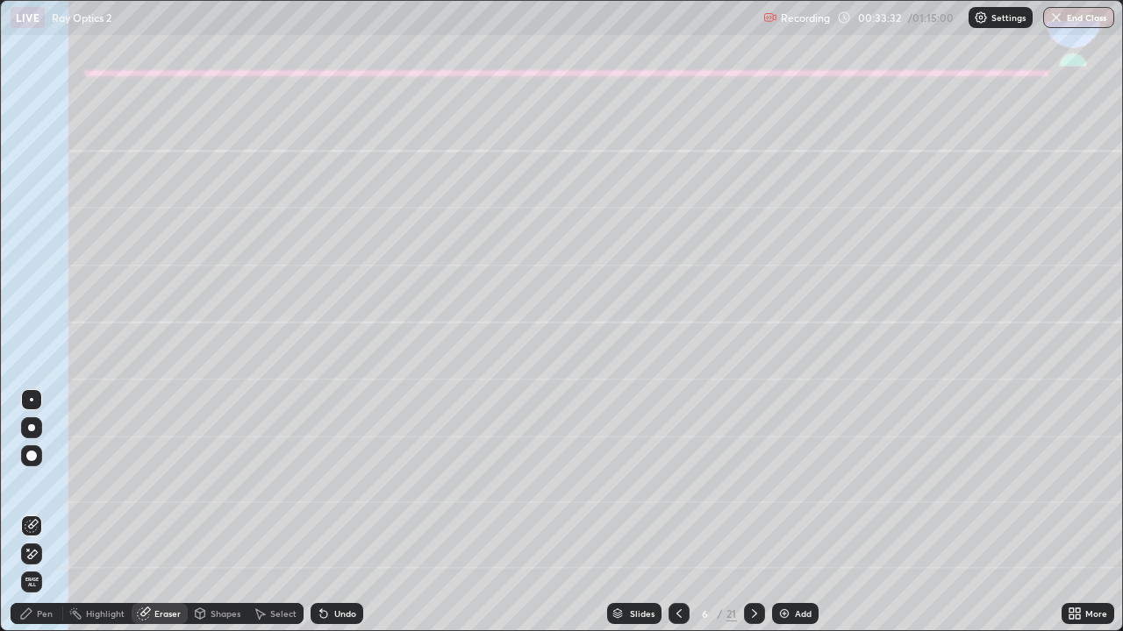
click at [283, 519] on div "Select" at bounding box center [283, 614] width 26 height 9
click at [217, 519] on div "Shapes" at bounding box center [225, 614] width 30 height 9
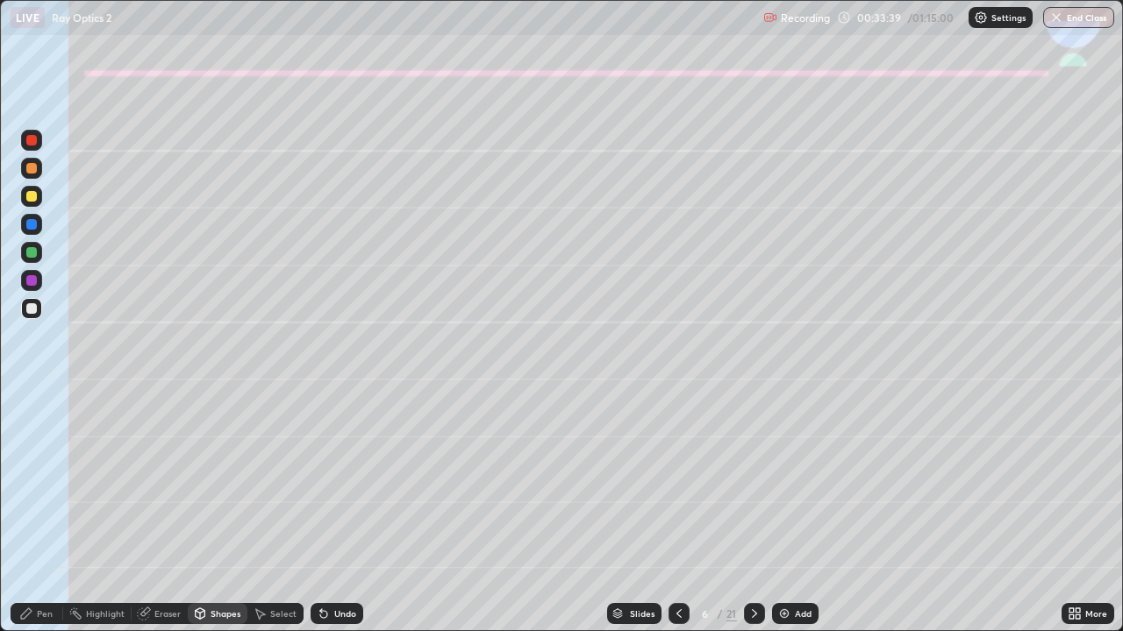
click at [338, 519] on div "Undo" at bounding box center [336, 613] width 53 height 21
click at [277, 519] on div "Select" at bounding box center [283, 614] width 26 height 9
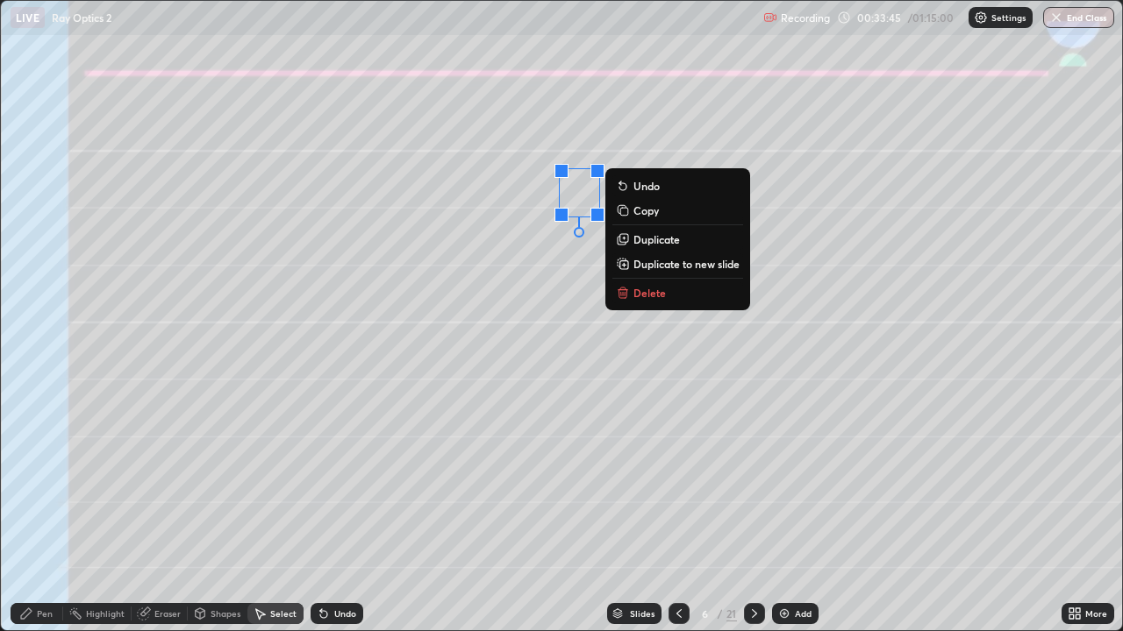
click at [659, 239] on p "Duplicate" at bounding box center [656, 239] width 46 height 14
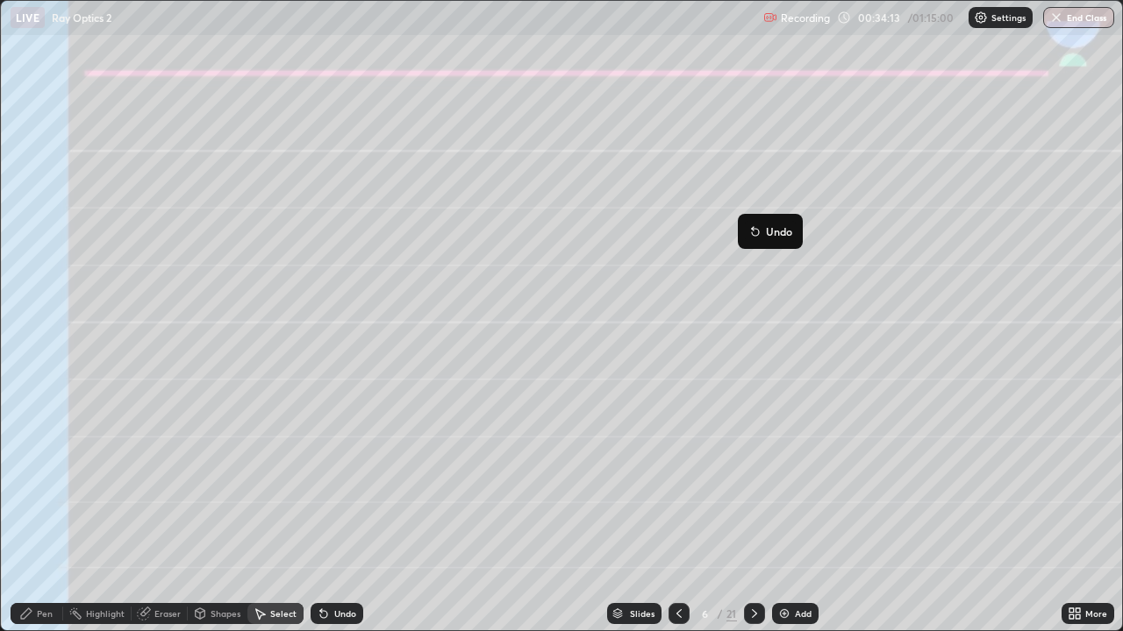
click at [385, 519] on div "0 ° Undo Copy Duplicate Duplicate to new slide Delete" at bounding box center [561, 316] width 1121 height 630
click at [23, 519] on icon at bounding box center [26, 614] width 14 height 14
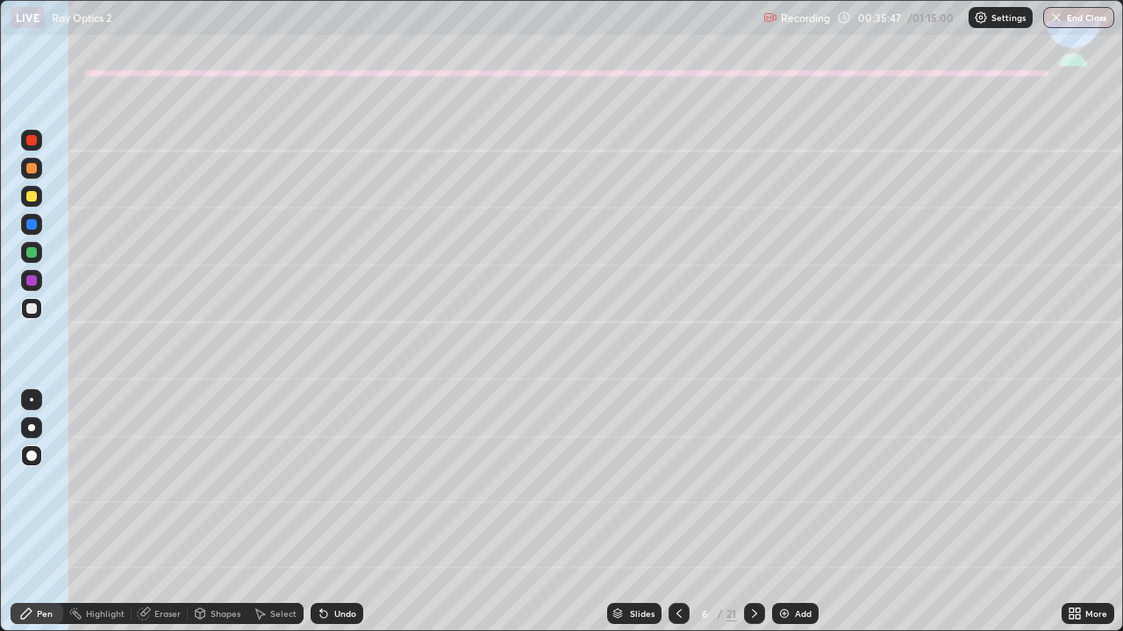
click at [32, 255] on div at bounding box center [31, 252] width 11 height 11
click at [32, 428] on div at bounding box center [31, 427] width 7 height 7
click at [31, 203] on div at bounding box center [31, 196] width 21 height 21
click at [32, 309] on div at bounding box center [31, 308] width 11 height 11
click at [336, 519] on div "Undo" at bounding box center [345, 614] width 22 height 9
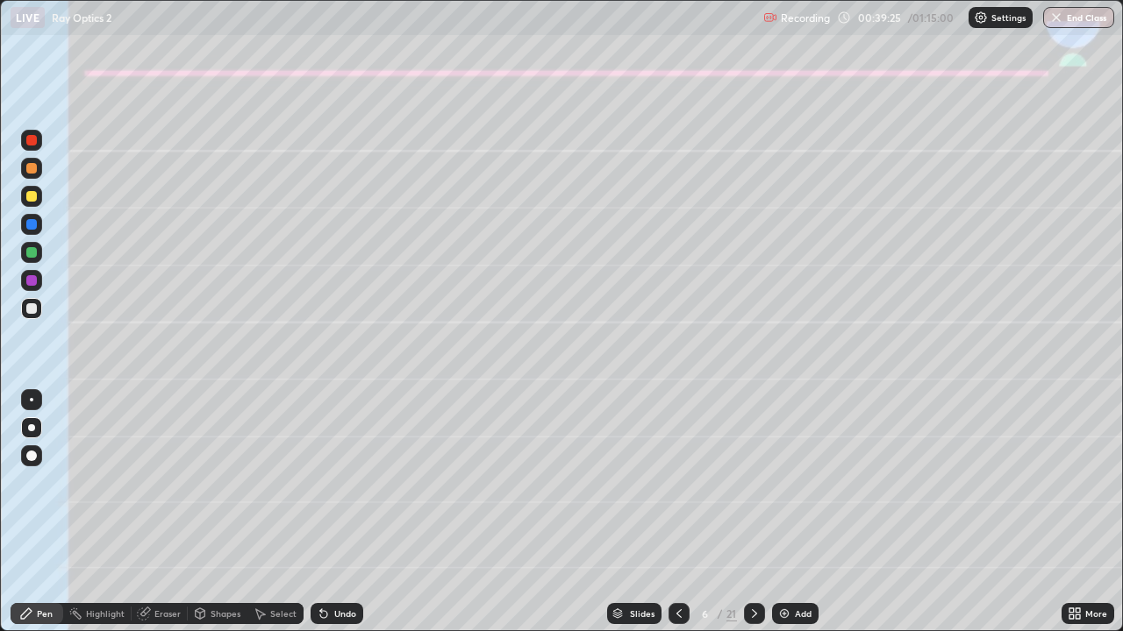
click at [334, 519] on div "Undo" at bounding box center [345, 614] width 22 height 9
click at [332, 519] on div "Undo" at bounding box center [336, 613] width 53 height 21
click at [39, 204] on div at bounding box center [31, 196] width 21 height 21
click at [212, 519] on div "Shapes" at bounding box center [225, 614] width 30 height 9
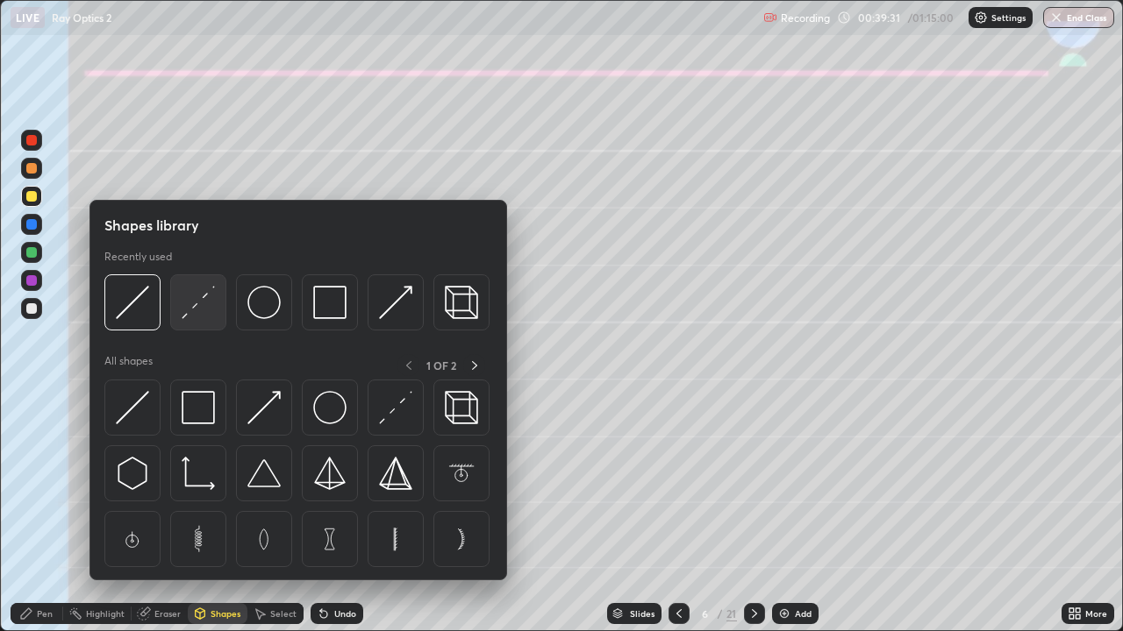
click at [190, 319] on div at bounding box center [198, 303] width 56 height 56
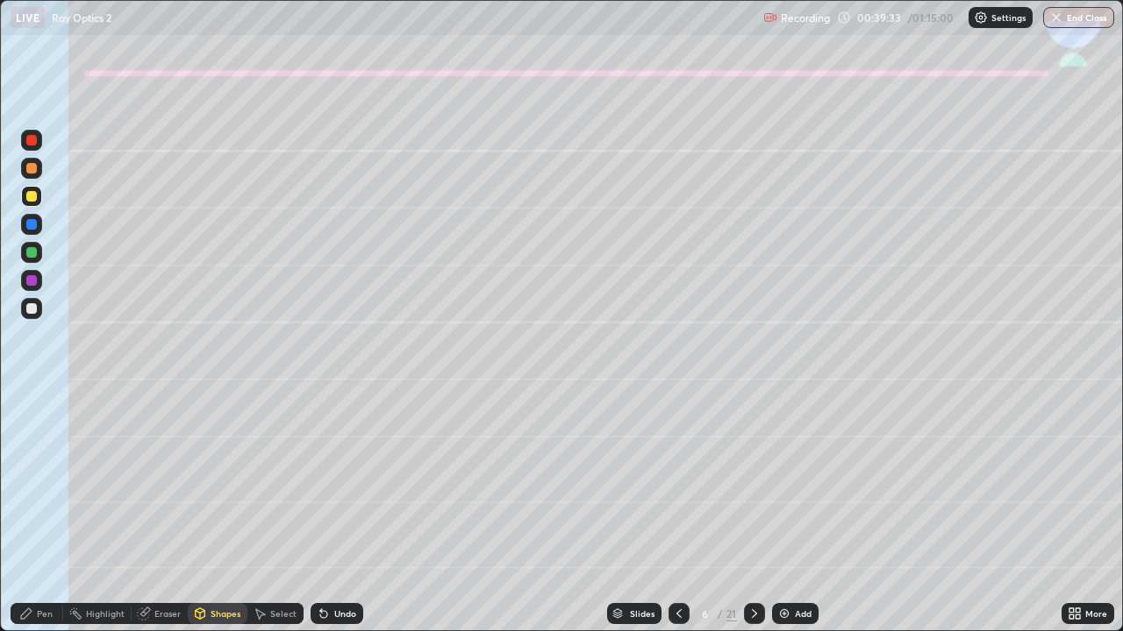
click at [49, 519] on div "Pen" at bounding box center [45, 614] width 16 height 9
click at [339, 519] on div "Undo" at bounding box center [345, 614] width 22 height 9
click at [338, 519] on div "Undo" at bounding box center [345, 614] width 22 height 9
click at [338, 519] on div "Undo" at bounding box center [336, 613] width 53 height 21
click at [339, 519] on div "Undo" at bounding box center [345, 614] width 22 height 9
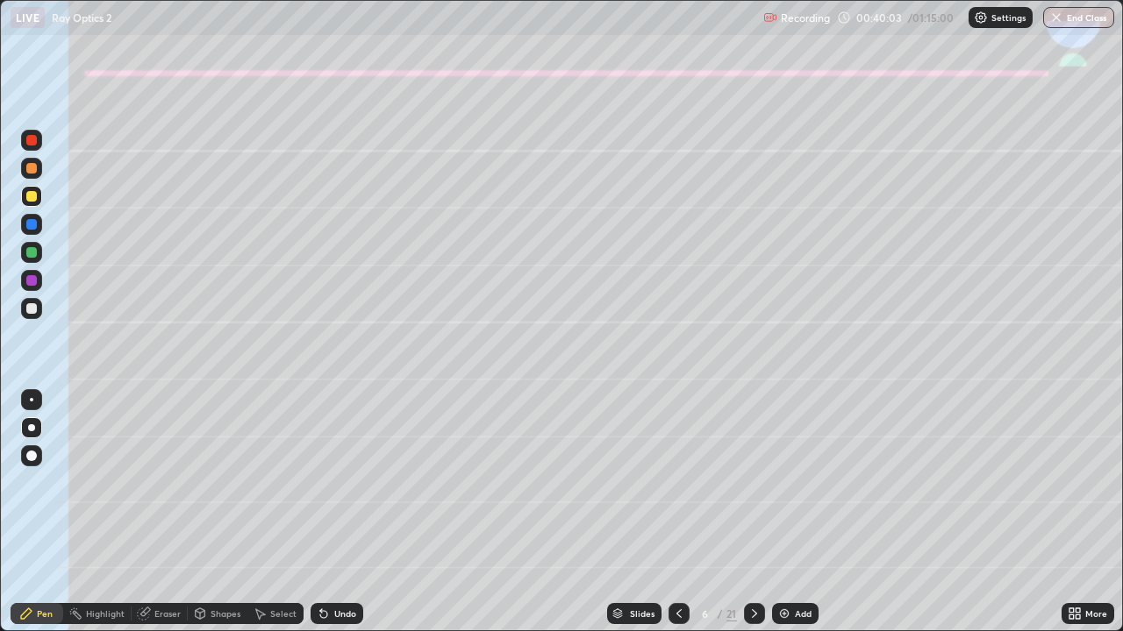
click at [27, 245] on div at bounding box center [31, 252] width 21 height 21
click at [346, 519] on div "Undo" at bounding box center [345, 614] width 22 height 9
click at [31, 312] on div at bounding box center [31, 308] width 11 height 11
click at [752, 519] on icon at bounding box center [754, 614] width 14 height 14
click at [30, 202] on div at bounding box center [31, 196] width 21 height 21
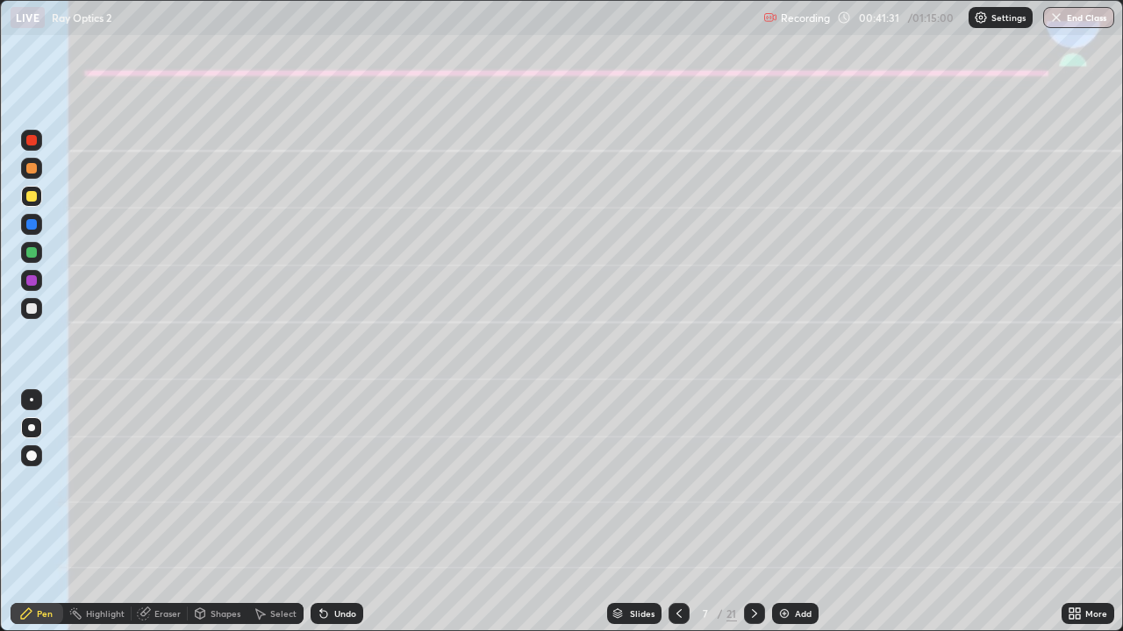
click at [30, 306] on div at bounding box center [31, 308] width 11 height 11
click at [208, 519] on div "Shapes" at bounding box center [218, 613] width 60 height 21
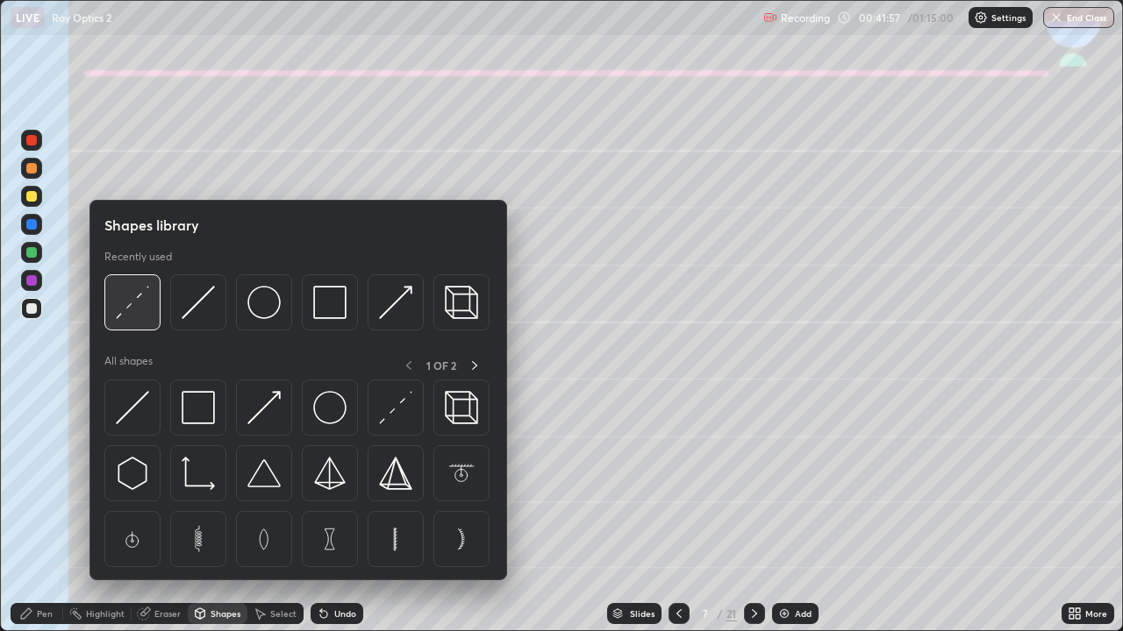
click at [124, 310] on img at bounding box center [132, 302] width 33 height 33
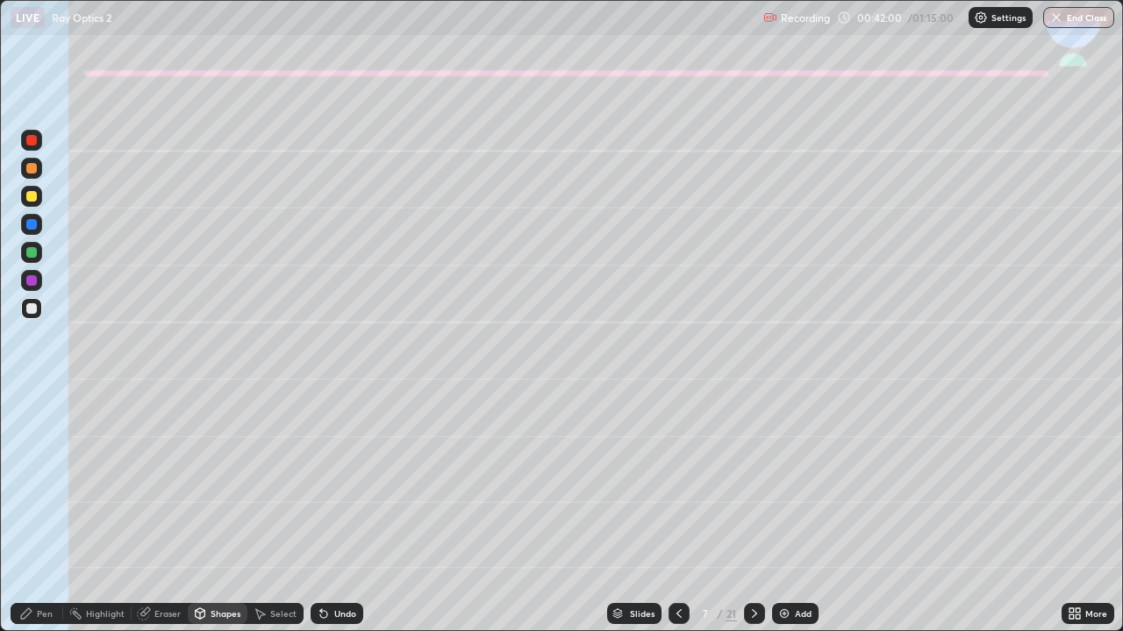
click at [39, 519] on div "Pen" at bounding box center [45, 614] width 16 height 9
click at [32, 253] on div at bounding box center [31, 252] width 11 height 11
click at [37, 308] on div at bounding box center [31, 308] width 21 height 21
click at [330, 519] on div "Undo" at bounding box center [336, 613] width 53 height 21
click at [337, 519] on div "Undo" at bounding box center [345, 614] width 22 height 9
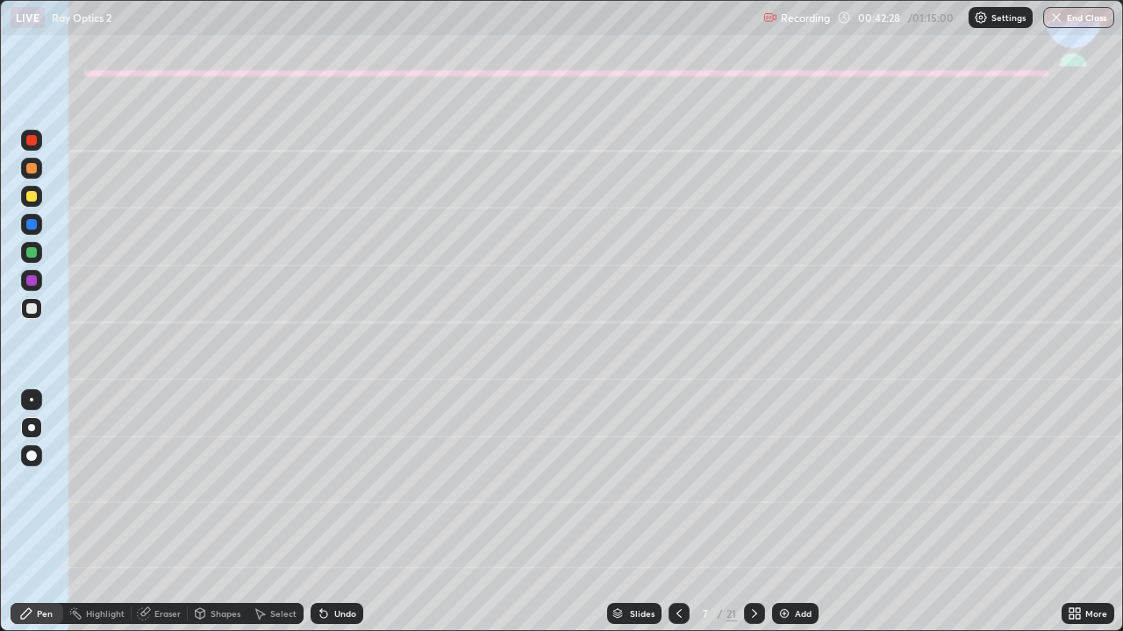
click at [343, 519] on div "Undo" at bounding box center [345, 614] width 22 height 9
click at [338, 519] on div "Undo" at bounding box center [345, 614] width 22 height 9
click at [339, 519] on div "Undo" at bounding box center [336, 613] width 53 height 21
click at [37, 166] on div at bounding box center [31, 168] width 21 height 21
click at [18, 313] on div at bounding box center [32, 309] width 28 height 28
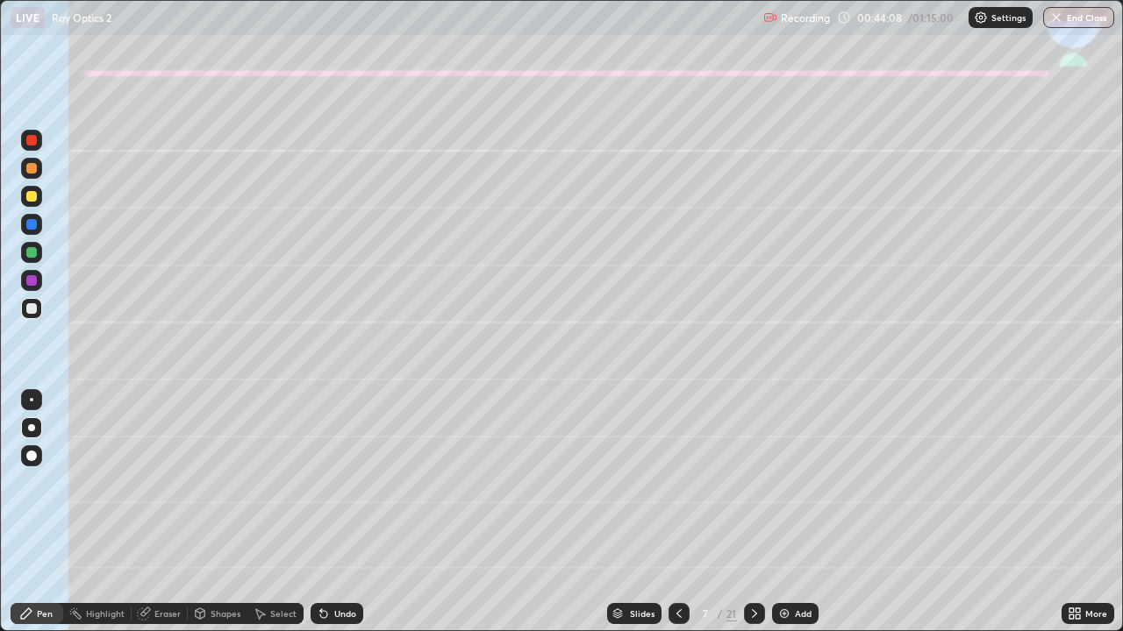
click at [169, 519] on div "Eraser" at bounding box center [167, 614] width 26 height 9
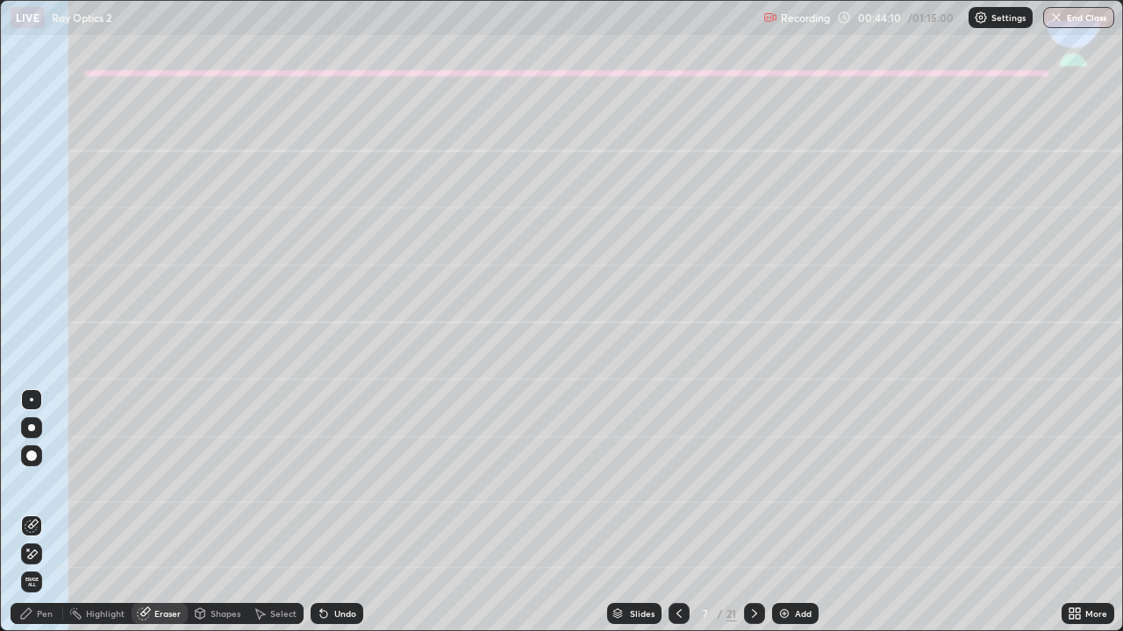
click at [51, 519] on div "Pen" at bounding box center [45, 614] width 16 height 9
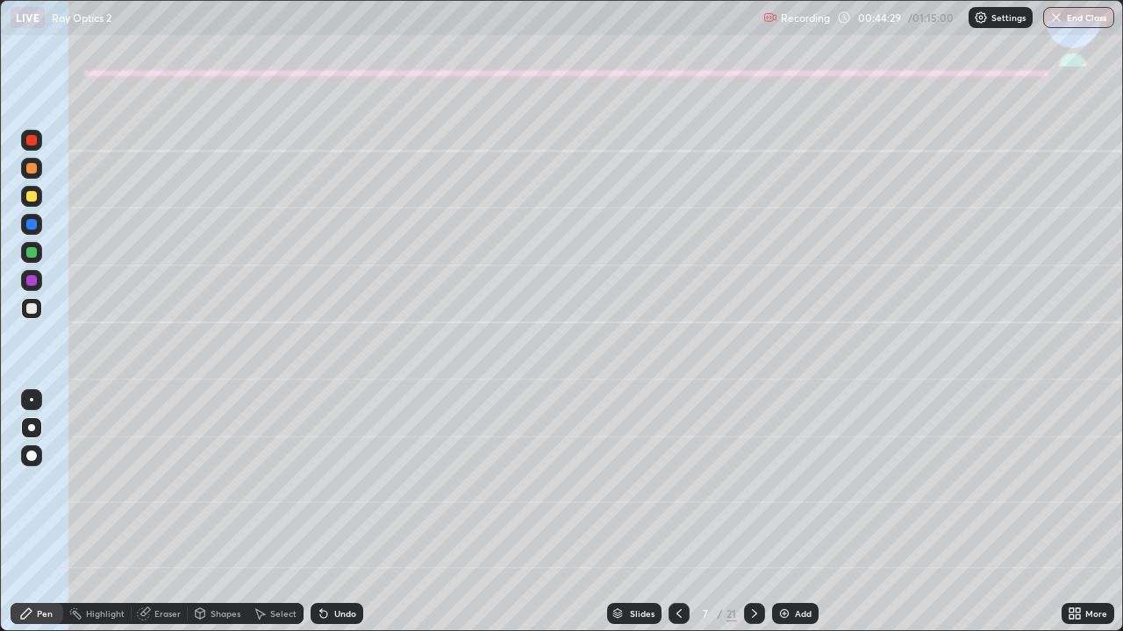
click at [170, 519] on div "Eraser" at bounding box center [160, 613] width 56 height 21
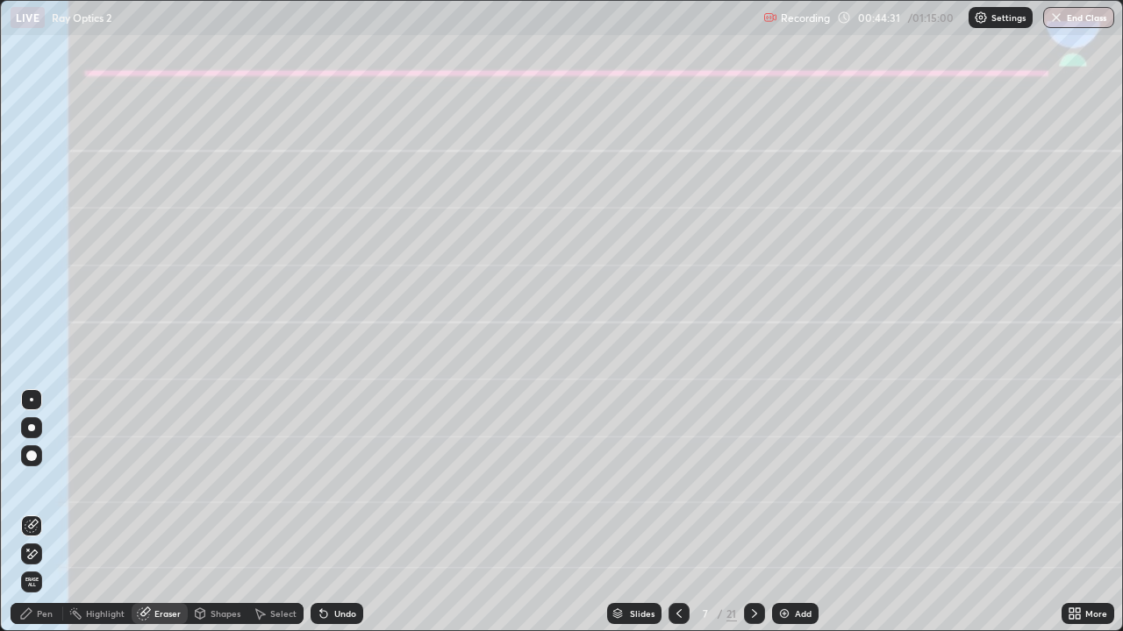
click at [51, 519] on div "Pen" at bounding box center [45, 614] width 16 height 9
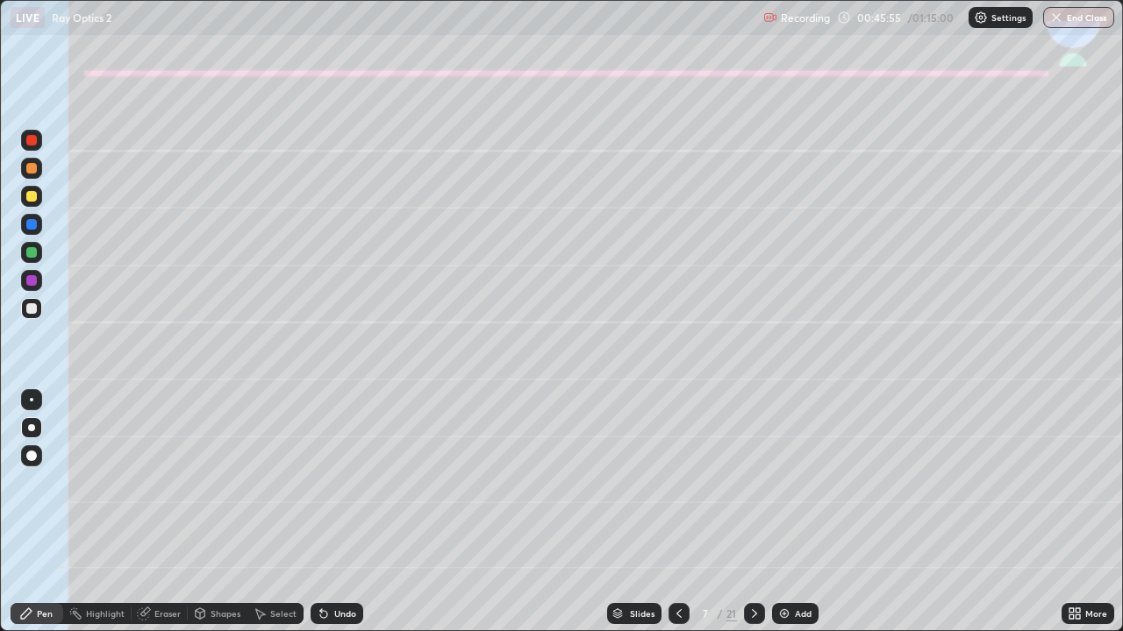
click at [678, 519] on icon at bounding box center [678, 614] width 5 height 9
click at [753, 519] on icon at bounding box center [754, 614] width 14 height 14
click at [29, 175] on div at bounding box center [31, 168] width 21 height 21
click at [32, 310] on div at bounding box center [31, 308] width 11 height 11
click at [41, 169] on div at bounding box center [31, 168] width 21 height 21
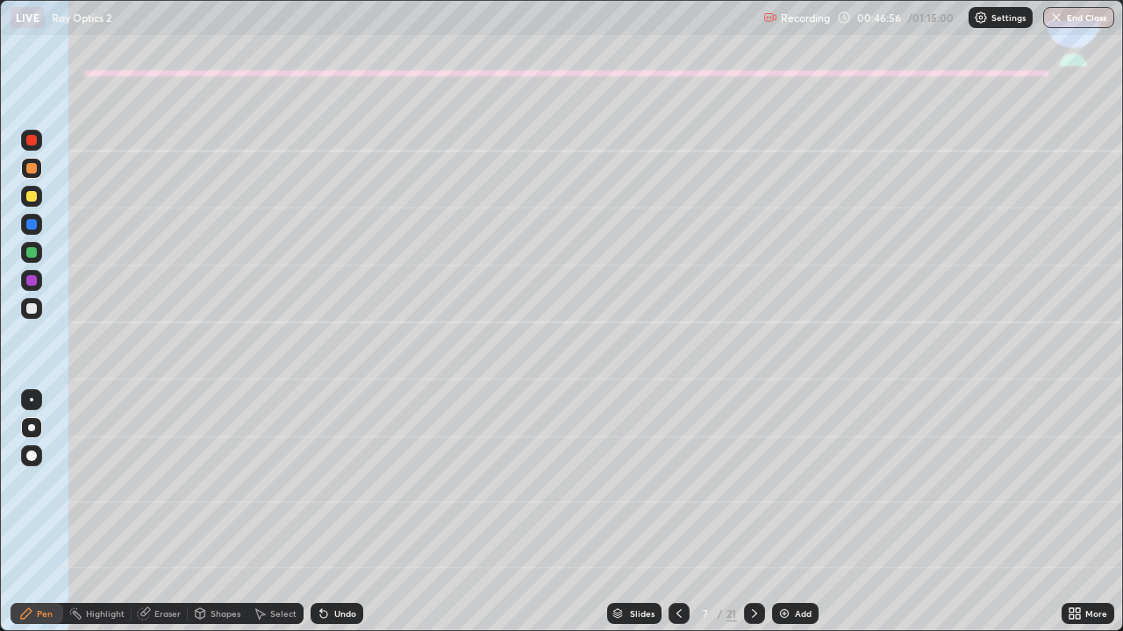
click at [26, 311] on div at bounding box center [31, 308] width 11 height 11
click at [753, 519] on icon at bounding box center [754, 614] width 5 height 9
click at [33, 196] on div at bounding box center [31, 196] width 11 height 11
click at [30, 306] on div at bounding box center [31, 308] width 11 height 11
click at [31, 254] on div at bounding box center [31, 252] width 11 height 11
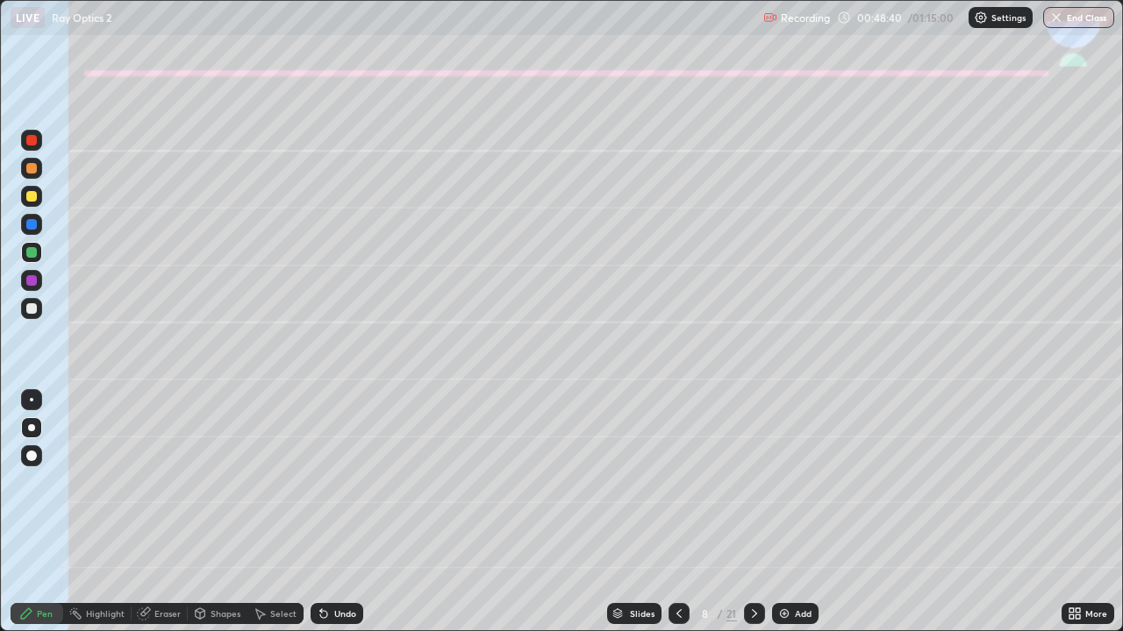
click at [334, 519] on div "Undo" at bounding box center [345, 614] width 22 height 9
click at [28, 309] on div at bounding box center [31, 308] width 11 height 11
click at [677, 519] on icon at bounding box center [679, 614] width 14 height 14
click at [674, 519] on icon at bounding box center [679, 614] width 14 height 14
click at [752, 519] on icon at bounding box center [754, 614] width 14 height 14
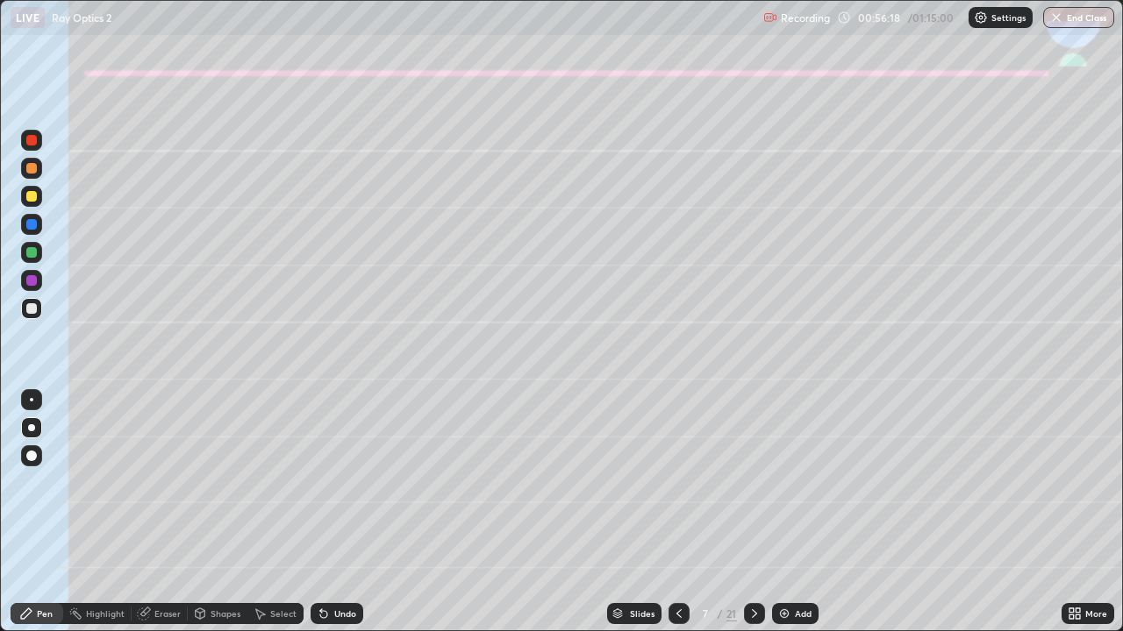
click at [754, 519] on icon at bounding box center [754, 614] width 14 height 14
click at [236, 519] on div "Shapes" at bounding box center [225, 614] width 30 height 9
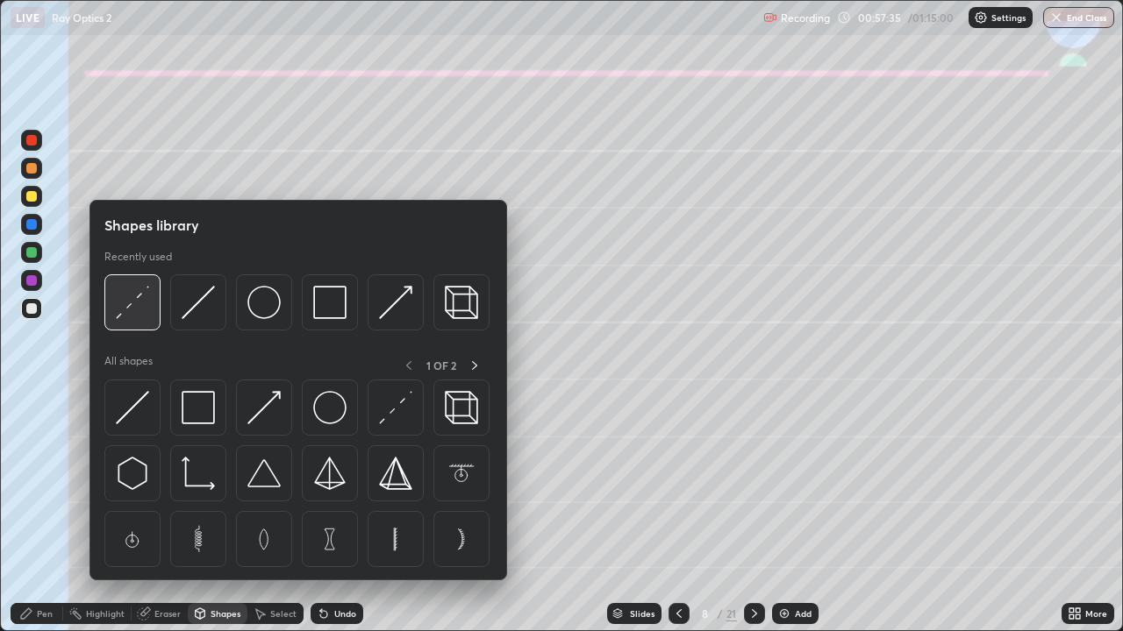
click at [135, 305] on img at bounding box center [132, 302] width 33 height 33
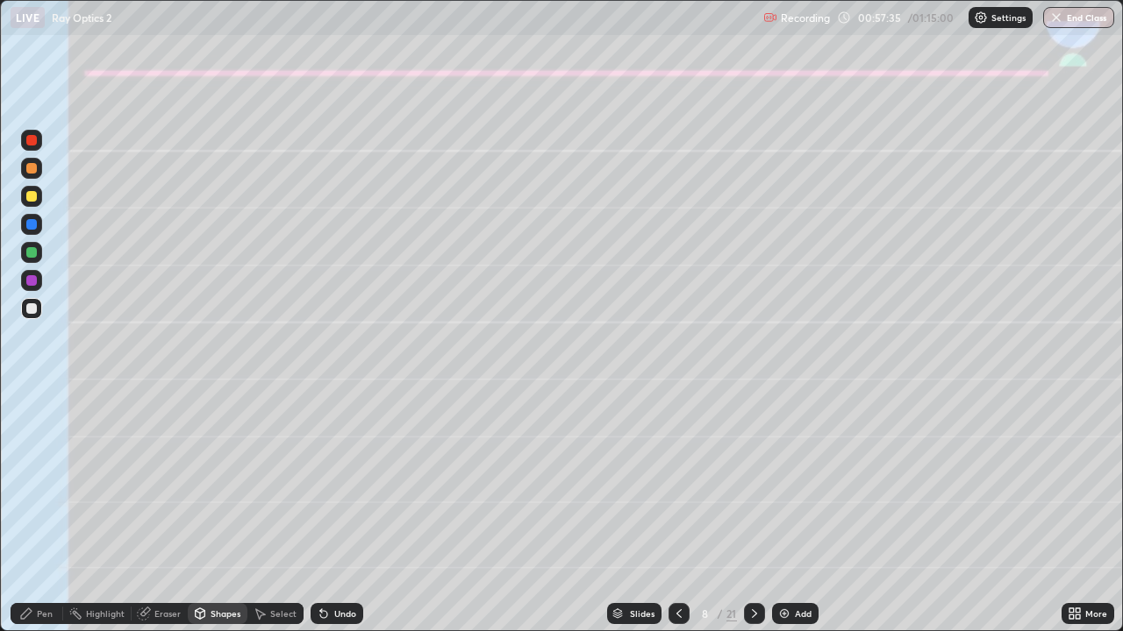
click at [36, 229] on div at bounding box center [31, 224] width 21 height 21
click at [38, 519] on div "Pen" at bounding box center [45, 614] width 16 height 9
click at [30, 168] on div at bounding box center [31, 168] width 11 height 11
click at [335, 519] on div "Undo" at bounding box center [345, 614] width 22 height 9
click at [349, 519] on div "Undo" at bounding box center [345, 614] width 22 height 9
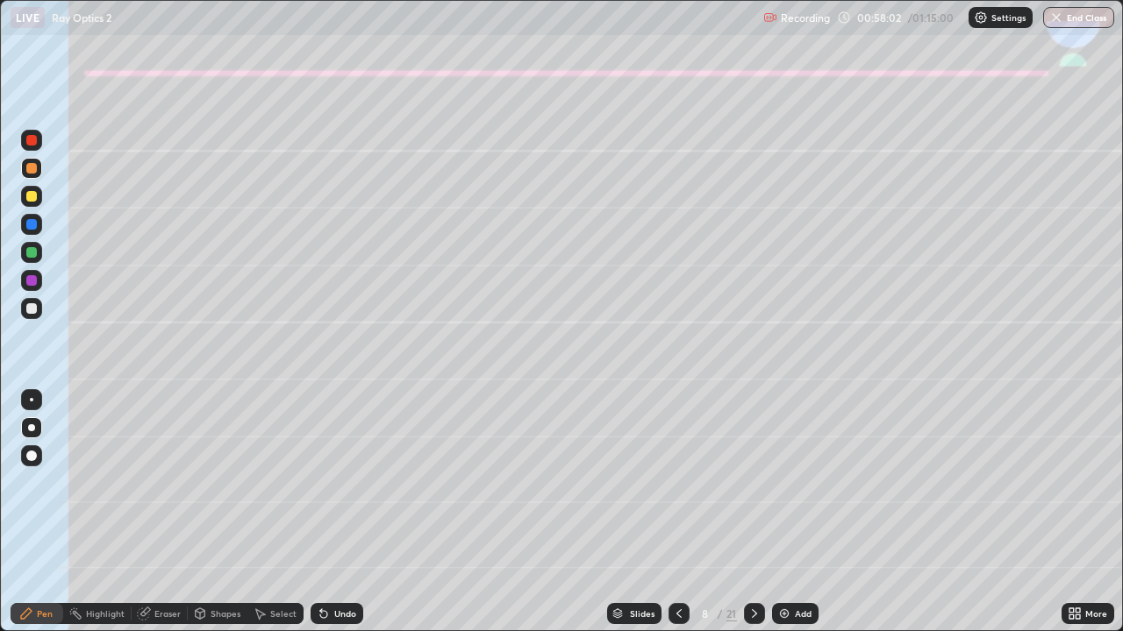
click at [340, 519] on div "Undo" at bounding box center [345, 614] width 22 height 9
click at [342, 519] on div "Undo" at bounding box center [345, 614] width 22 height 9
click at [213, 519] on div "Shapes" at bounding box center [225, 614] width 30 height 9
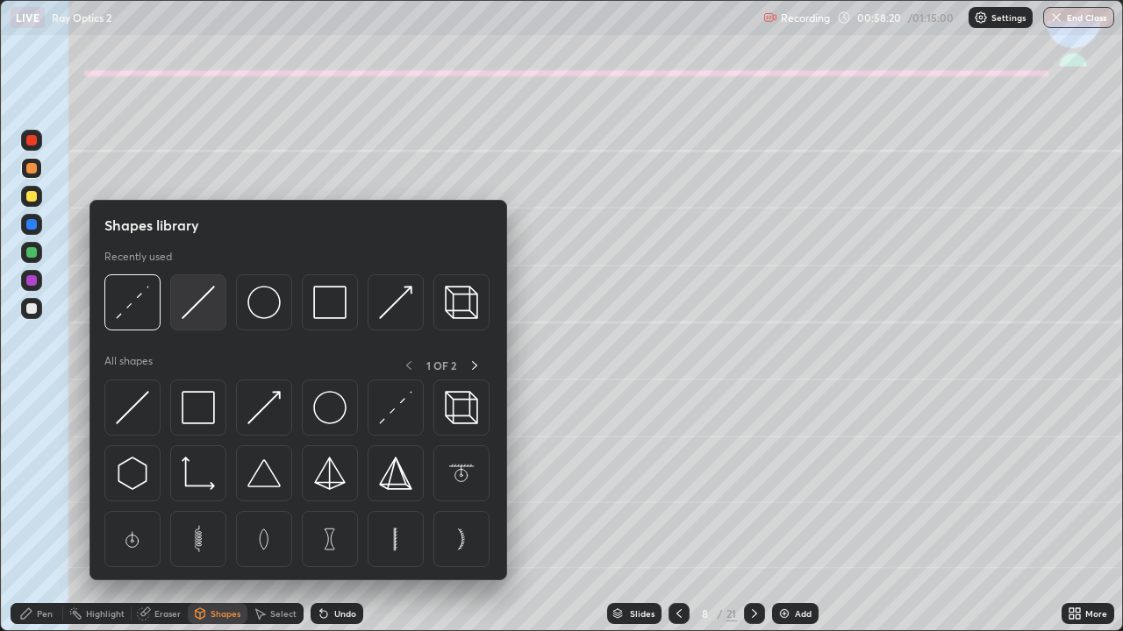
click at [185, 319] on img at bounding box center [198, 302] width 33 height 33
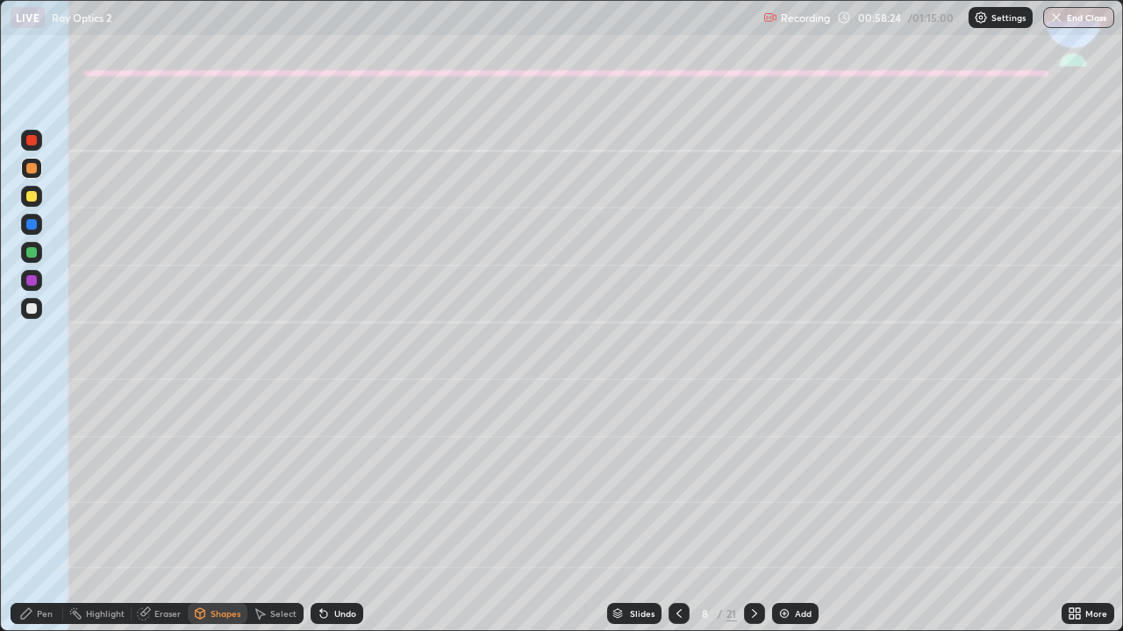
click at [334, 519] on div "Undo" at bounding box center [345, 614] width 22 height 9
click at [35, 316] on div at bounding box center [31, 308] width 21 height 21
click at [32, 281] on div at bounding box center [31, 280] width 11 height 11
click at [37, 310] on div at bounding box center [31, 308] width 21 height 21
click at [42, 519] on div "Pen" at bounding box center [45, 614] width 16 height 9
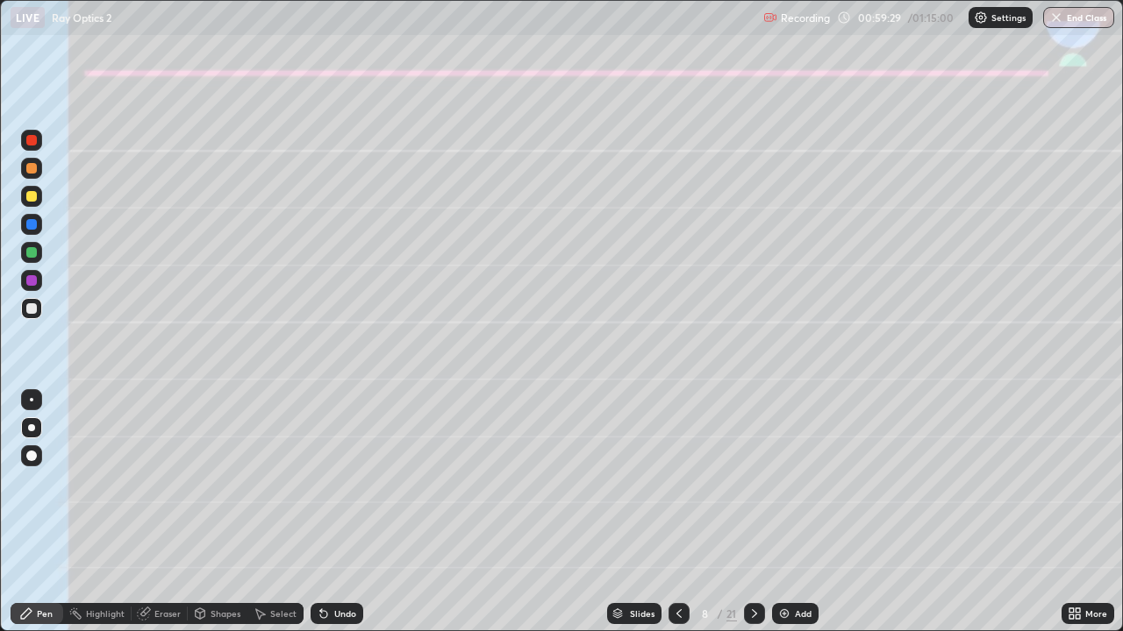
click at [29, 201] on div at bounding box center [31, 196] width 11 height 11
click at [342, 519] on div "Undo" at bounding box center [345, 614] width 22 height 9
click at [217, 519] on div "Shapes" at bounding box center [225, 614] width 30 height 9
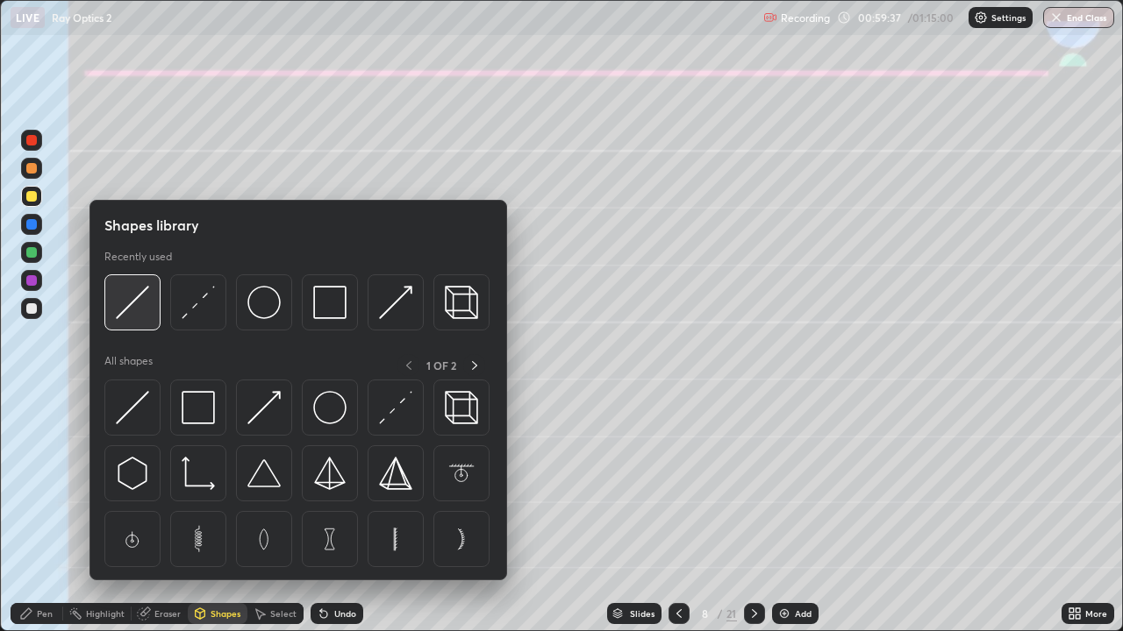
click at [142, 311] on img at bounding box center [132, 302] width 33 height 33
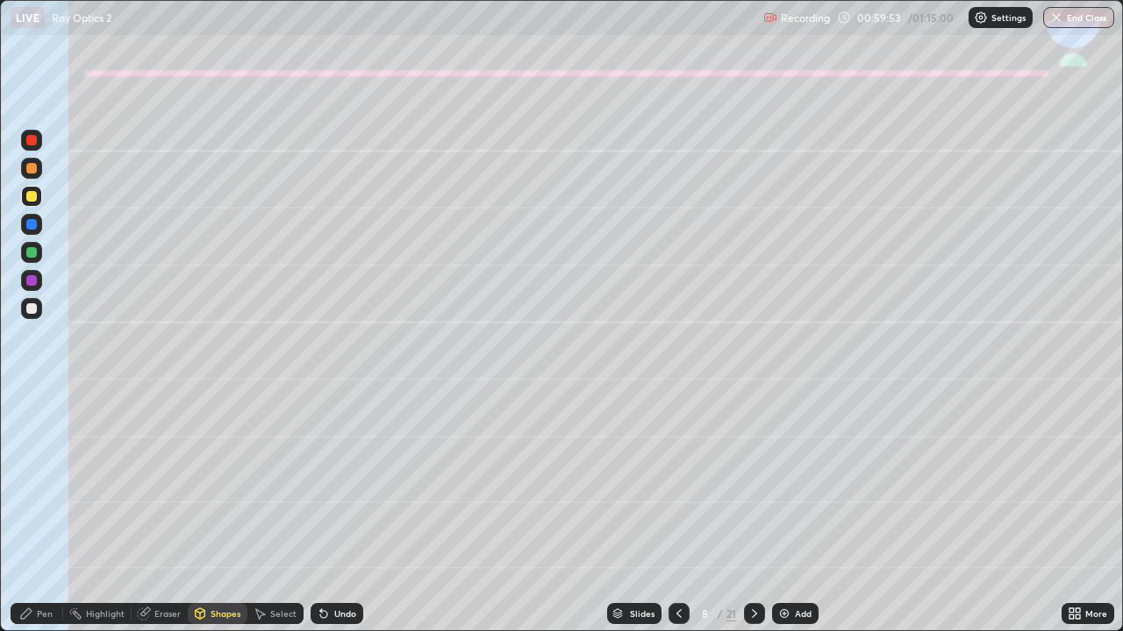
click at [330, 519] on div "Undo" at bounding box center [336, 613] width 53 height 21
click at [321, 519] on icon at bounding box center [323, 614] width 7 height 7
click at [323, 519] on div "Undo" at bounding box center [336, 613] width 53 height 21
click at [321, 519] on icon at bounding box center [323, 614] width 7 height 7
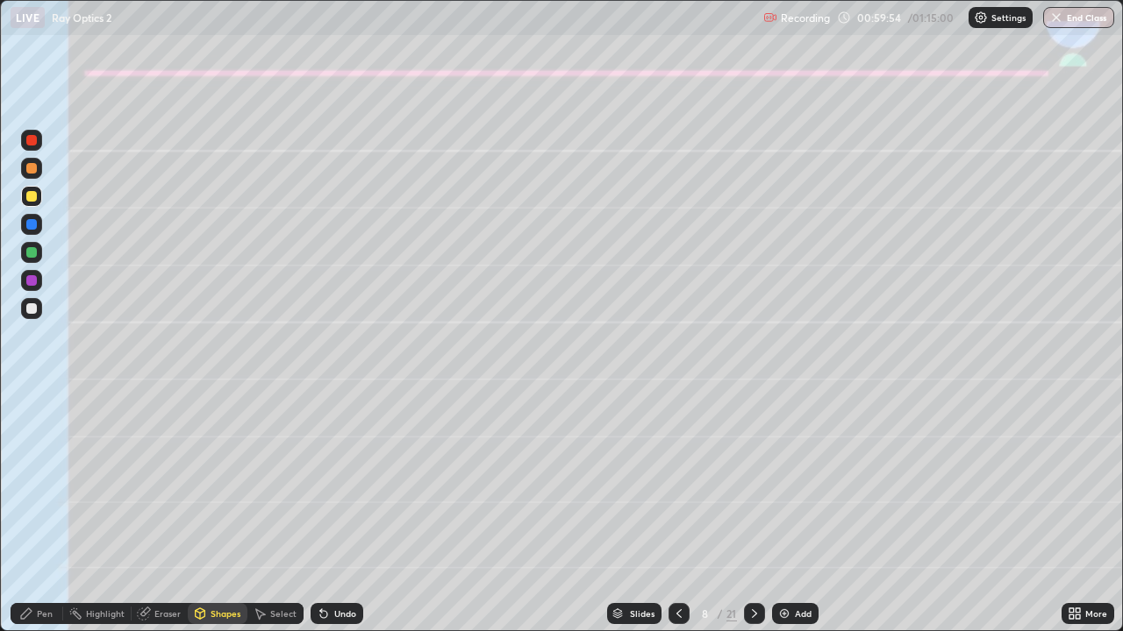
click at [323, 519] on div "Undo" at bounding box center [336, 613] width 53 height 21
click at [324, 519] on icon at bounding box center [324, 614] width 14 height 14
click at [323, 519] on icon at bounding box center [324, 614] width 14 height 14
click at [321, 519] on icon at bounding box center [323, 614] width 7 height 7
click at [322, 519] on icon at bounding box center [323, 614] width 7 height 7
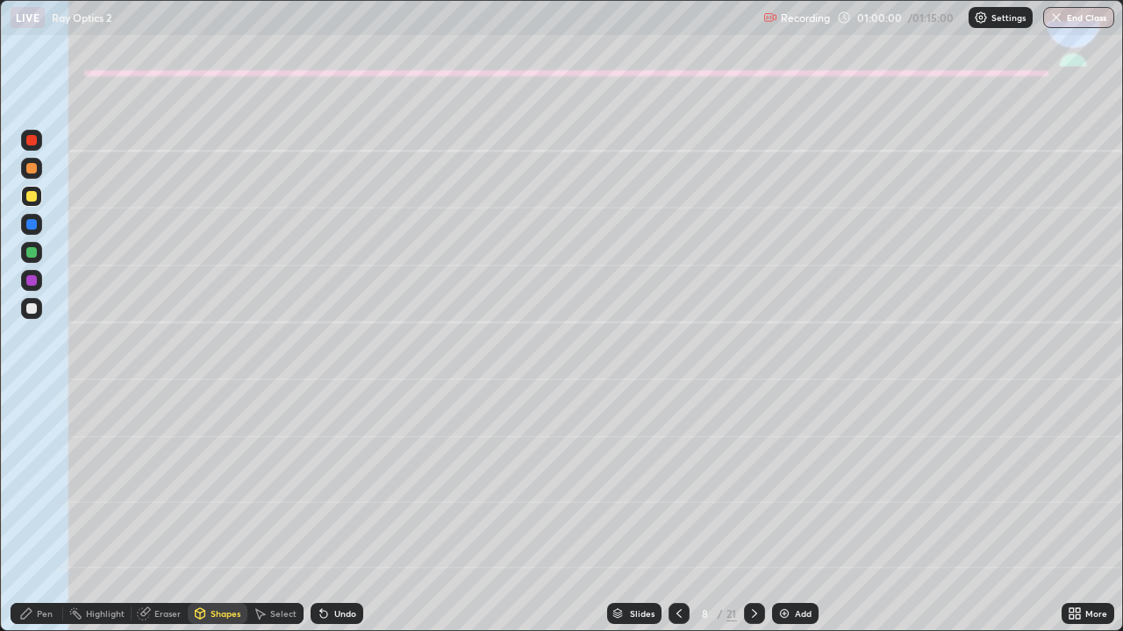
click at [38, 519] on div "Pen" at bounding box center [45, 614] width 16 height 9
click at [335, 519] on div "Undo" at bounding box center [345, 614] width 22 height 9
click at [32, 306] on div at bounding box center [31, 308] width 11 height 11
click at [752, 519] on icon at bounding box center [754, 614] width 14 height 14
click at [27, 194] on div at bounding box center [31, 196] width 11 height 11
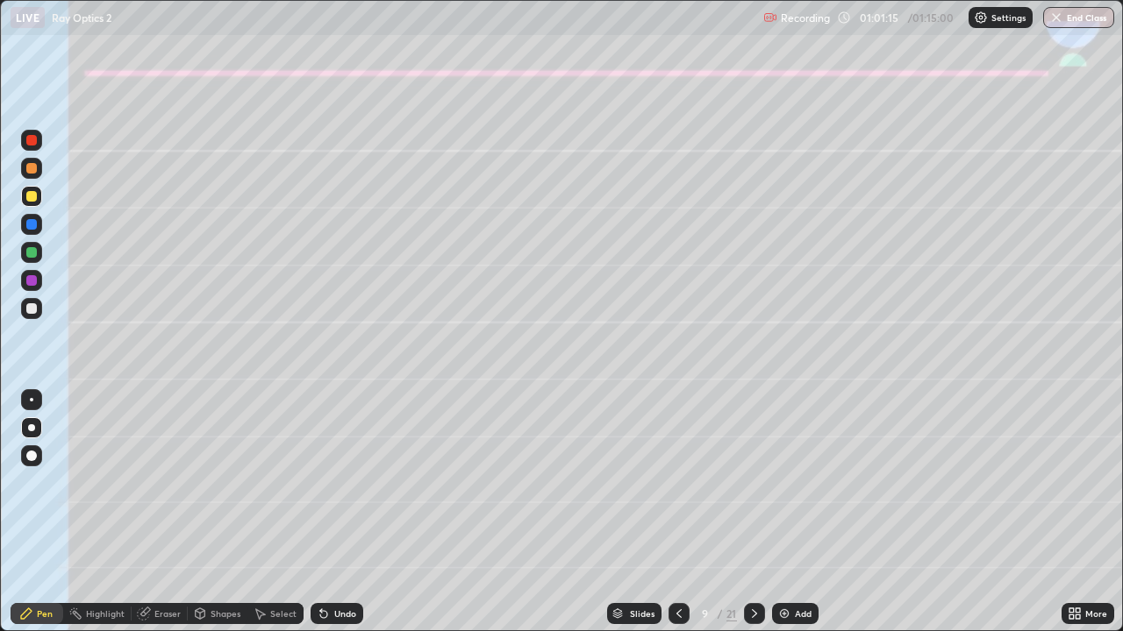
click at [227, 519] on div "Shapes" at bounding box center [218, 613] width 60 height 21
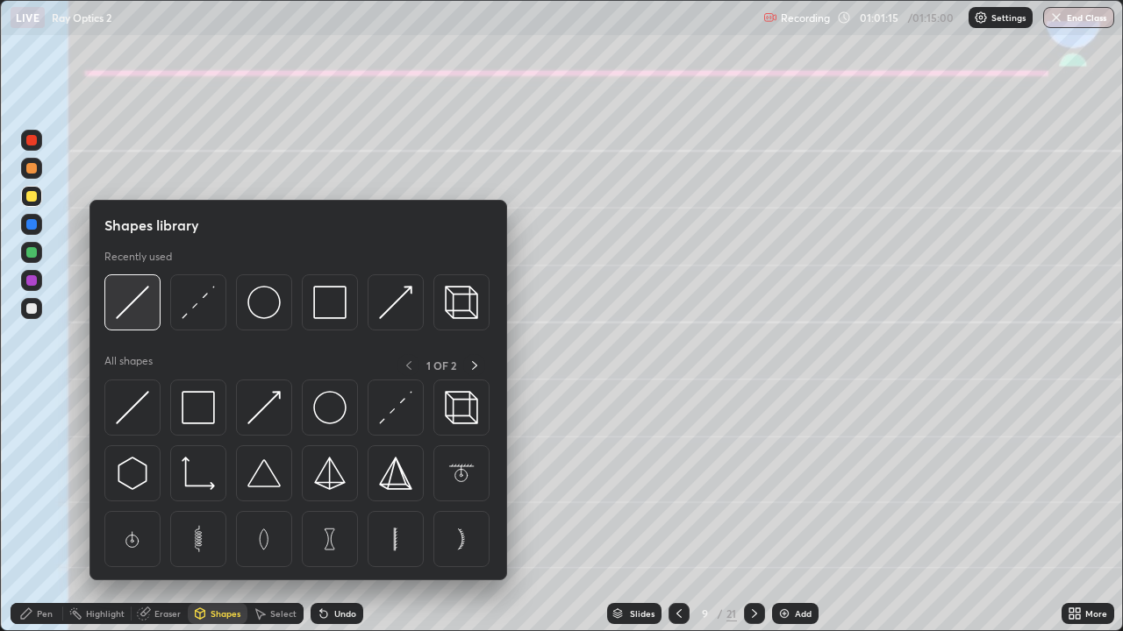
click at [131, 303] on img at bounding box center [132, 302] width 33 height 33
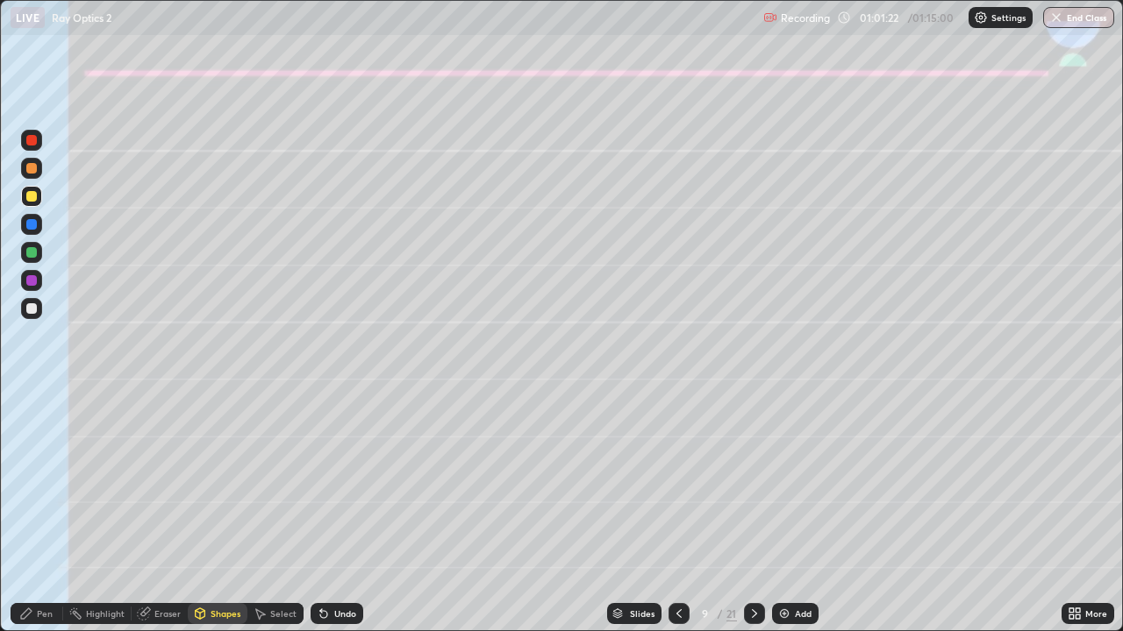
click at [36, 519] on div "Pen" at bounding box center [37, 613] width 53 height 21
click at [334, 519] on div "Undo" at bounding box center [345, 614] width 22 height 9
click at [163, 519] on div "Eraser" at bounding box center [167, 614] width 26 height 9
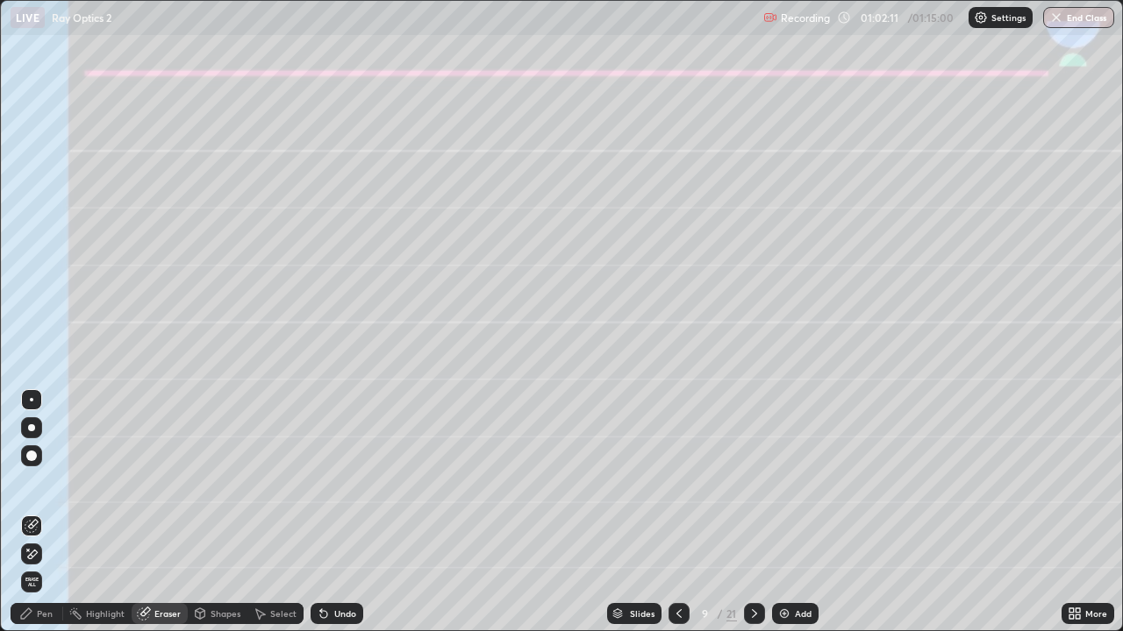
click at [32, 519] on icon at bounding box center [26, 614] width 14 height 14
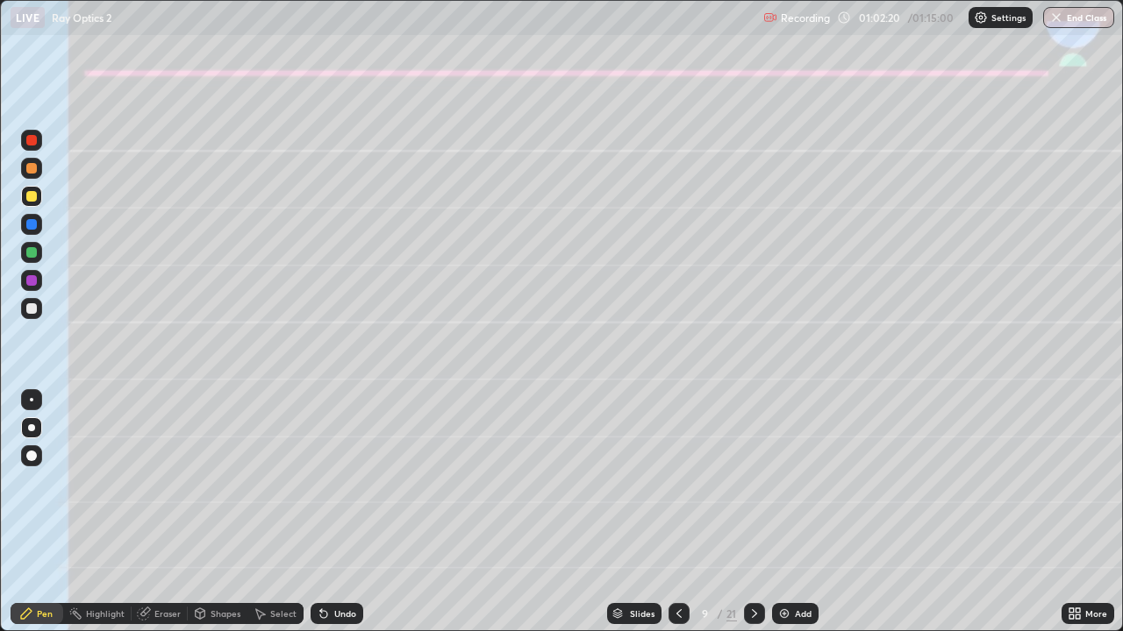
click at [211, 519] on div "Shapes" at bounding box center [225, 614] width 30 height 9
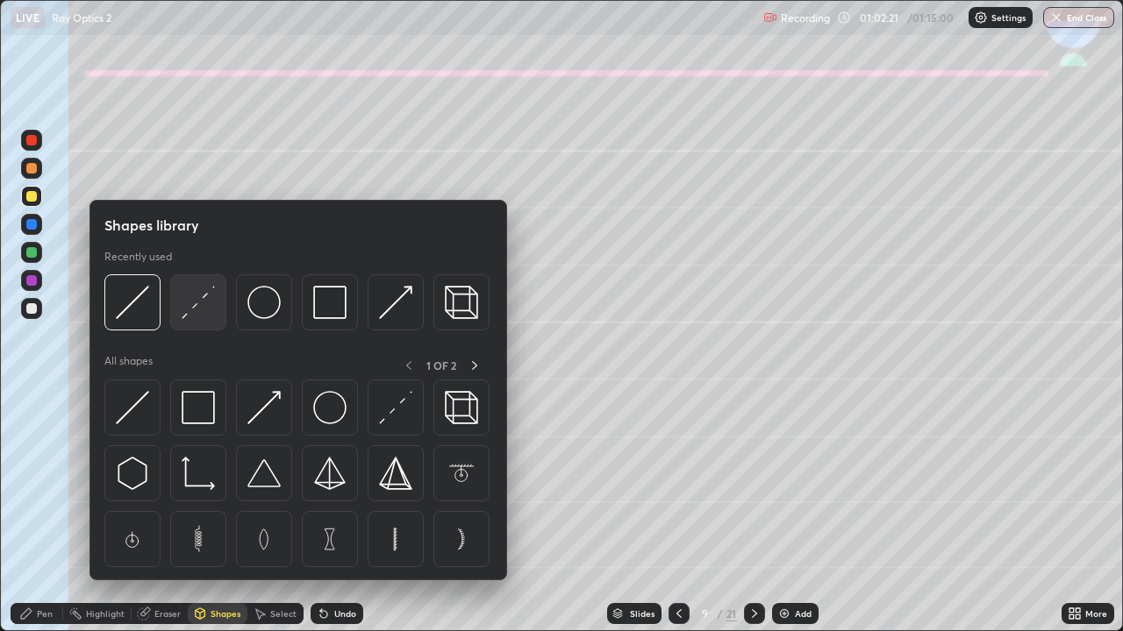
click at [189, 311] on img at bounding box center [198, 302] width 33 height 33
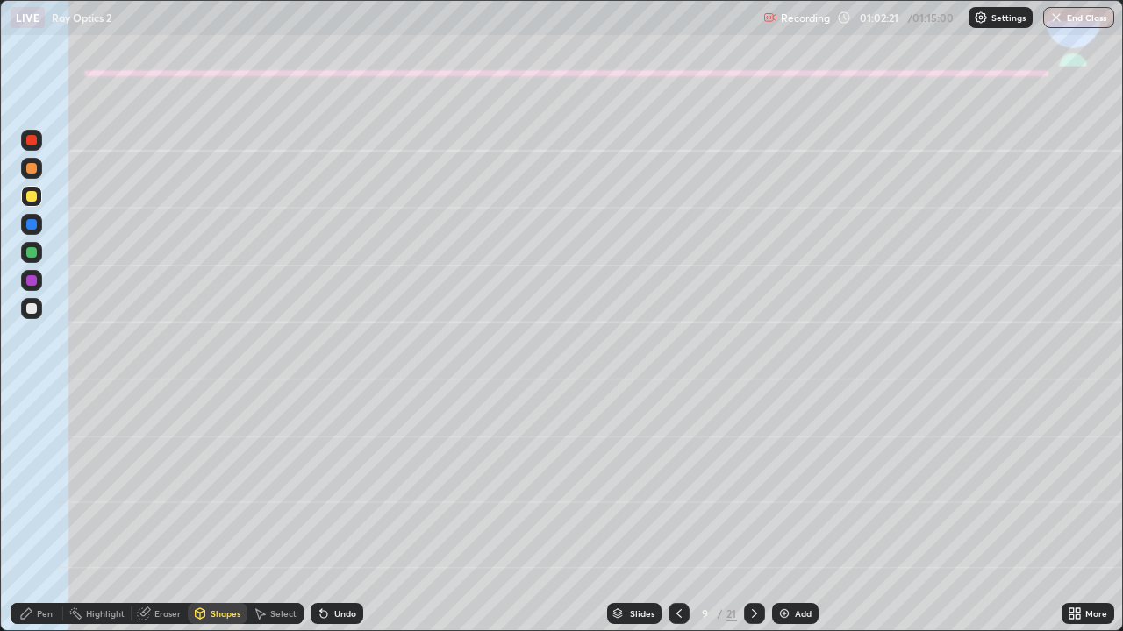
click at [27, 310] on div at bounding box center [31, 308] width 11 height 11
click at [31, 519] on icon at bounding box center [26, 614] width 14 height 14
click at [217, 519] on div "Shapes" at bounding box center [225, 614] width 30 height 9
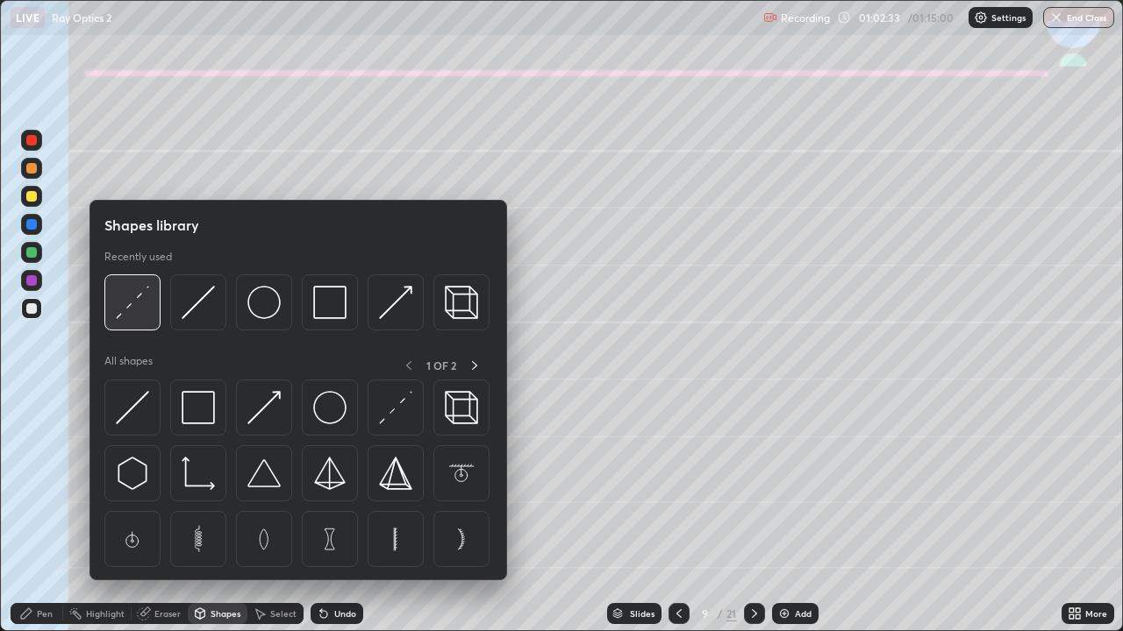
click at [132, 301] on img at bounding box center [132, 302] width 33 height 33
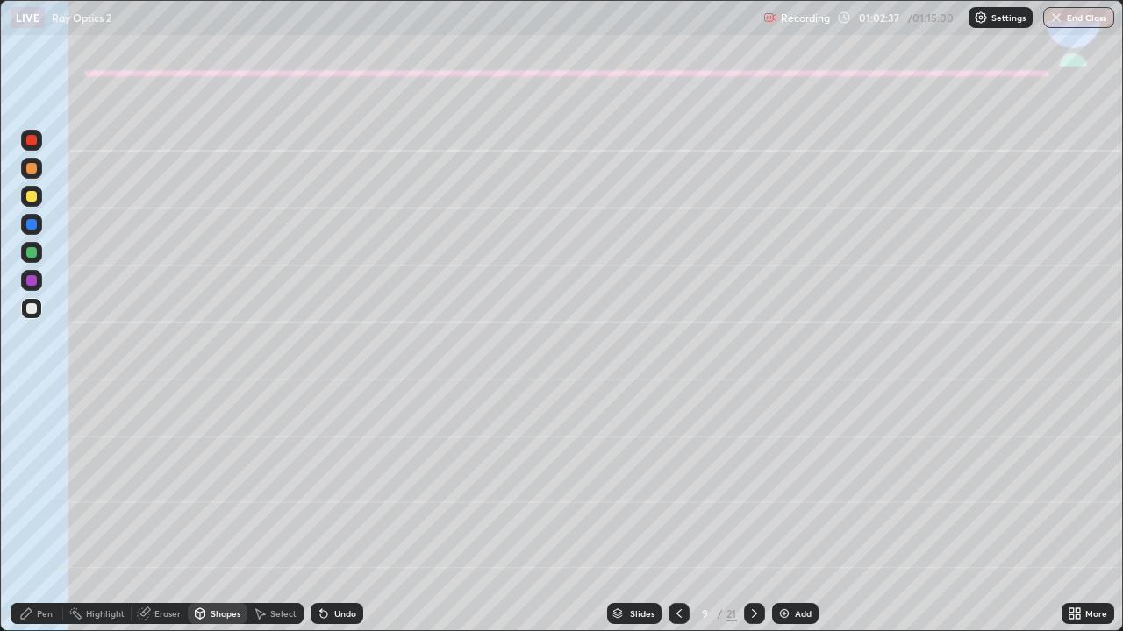
click at [32, 519] on icon at bounding box center [26, 614] width 14 height 14
click at [326, 519] on icon at bounding box center [324, 614] width 14 height 14
click at [30, 254] on div at bounding box center [31, 252] width 11 height 11
click at [336, 519] on div "Undo" at bounding box center [345, 614] width 22 height 9
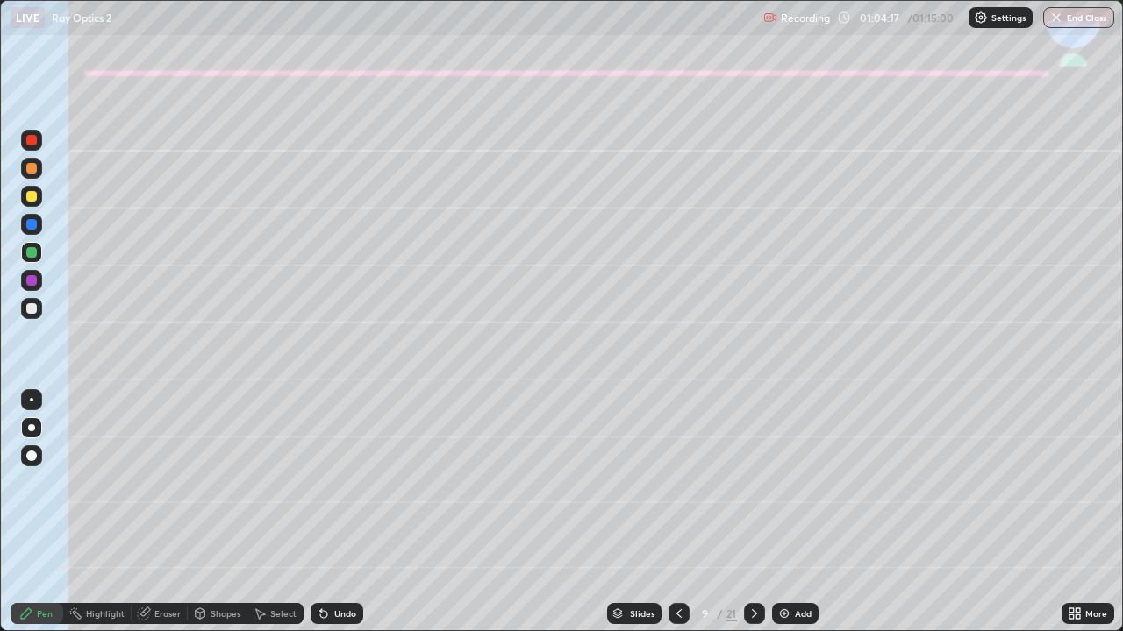
click at [677, 519] on icon at bounding box center [679, 614] width 14 height 14
click at [752, 519] on icon at bounding box center [754, 614] width 14 height 14
click at [215, 519] on div "Shapes" at bounding box center [225, 614] width 30 height 9
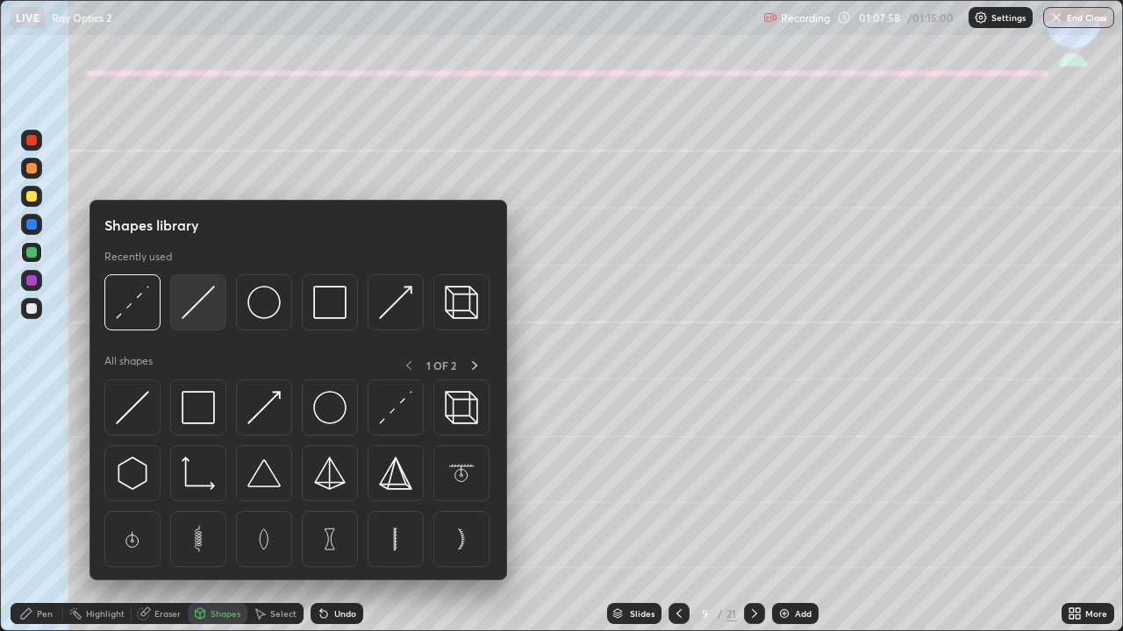
click at [197, 303] on img at bounding box center [198, 302] width 33 height 33
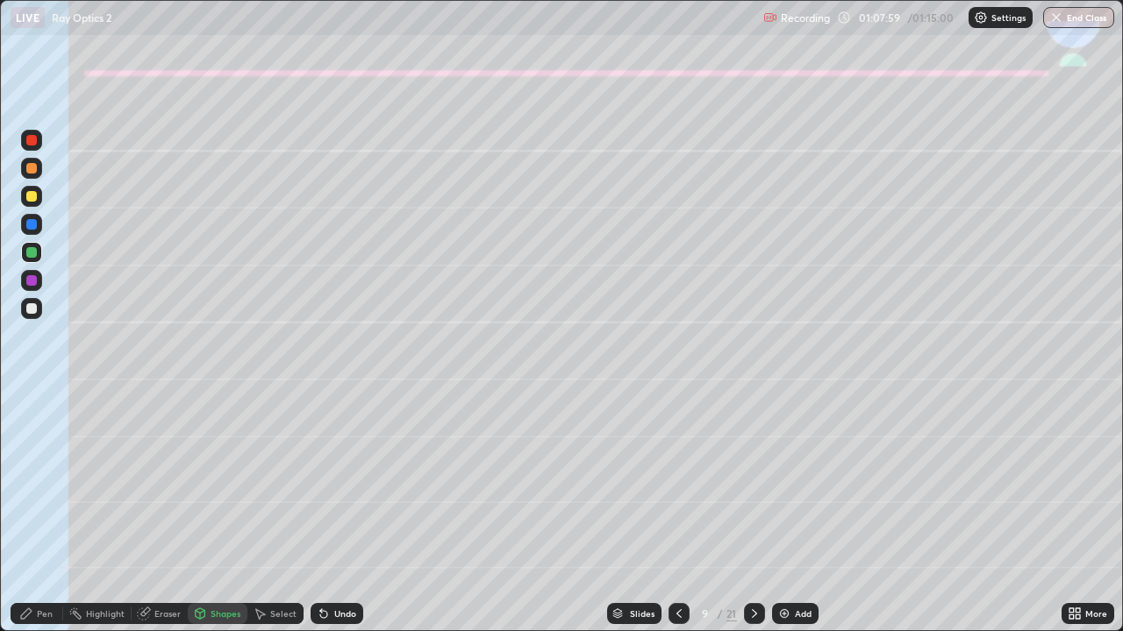
click at [34, 289] on div at bounding box center [31, 280] width 21 height 21
click at [218, 519] on div "Shapes" at bounding box center [225, 614] width 30 height 9
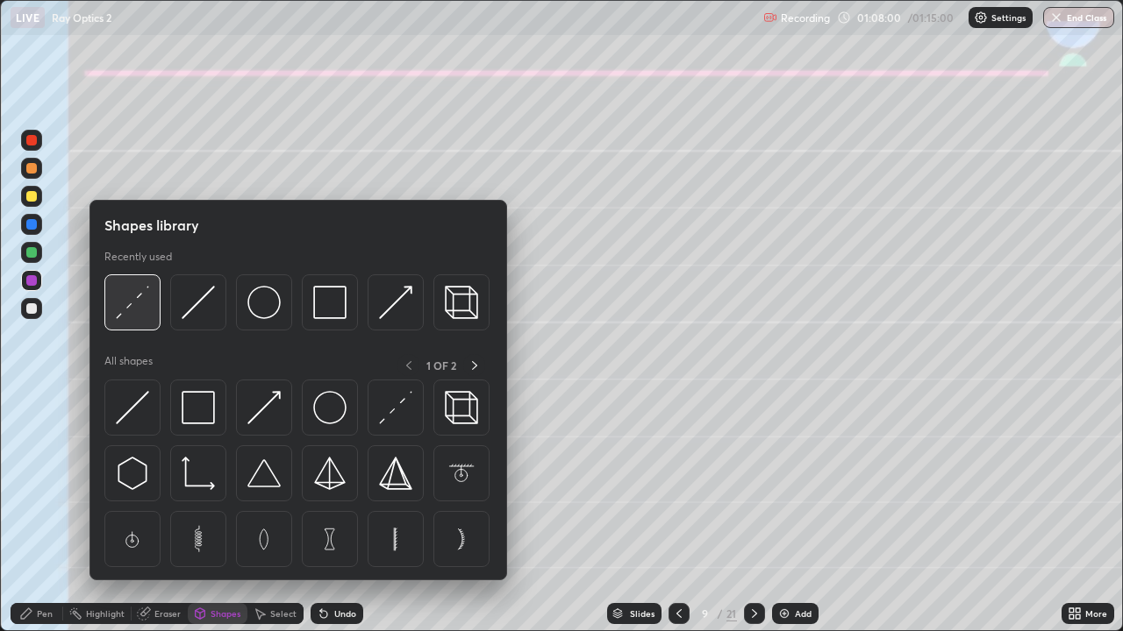
click at [135, 306] on img at bounding box center [132, 302] width 33 height 33
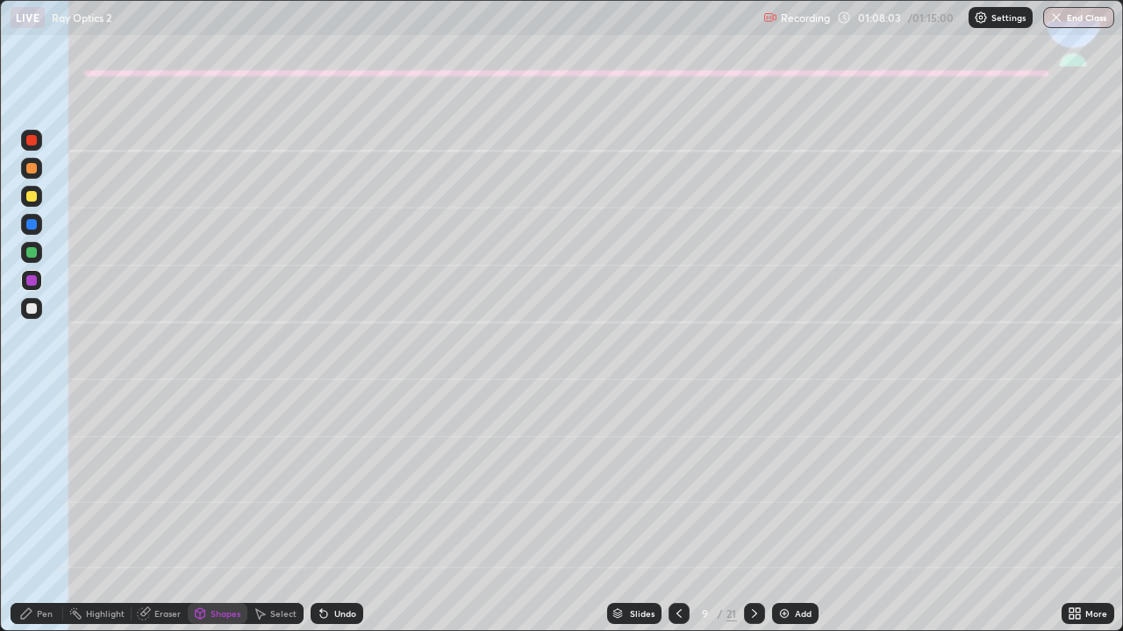
click at [39, 519] on div "Pen" at bounding box center [45, 614] width 16 height 9
click at [222, 519] on div "Shapes" at bounding box center [225, 614] width 30 height 9
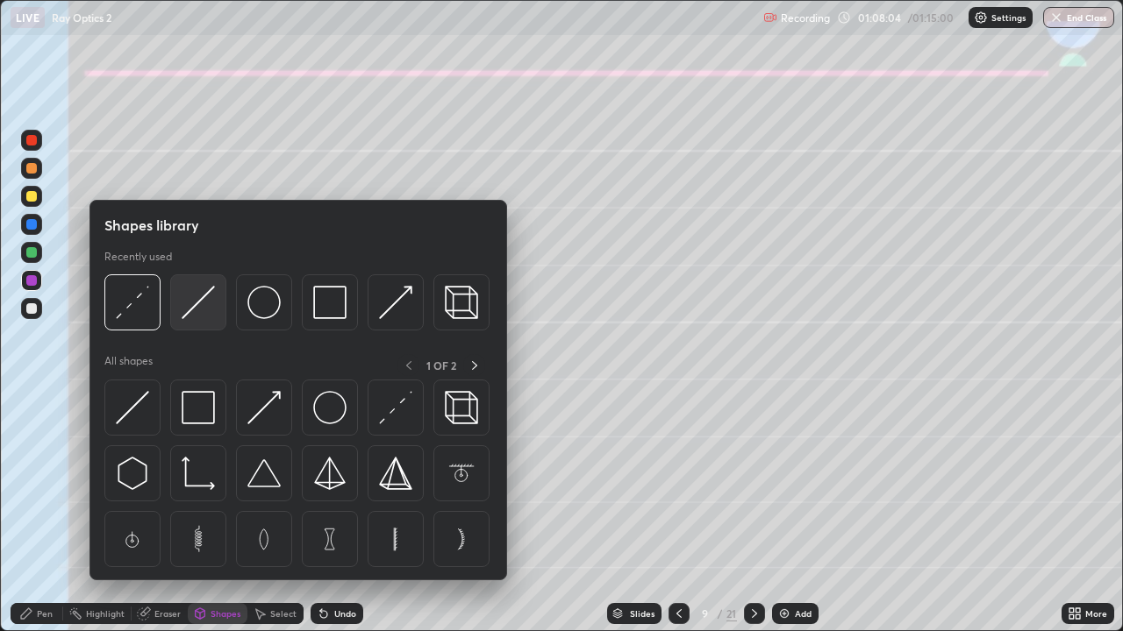
click at [203, 314] on img at bounding box center [198, 302] width 33 height 33
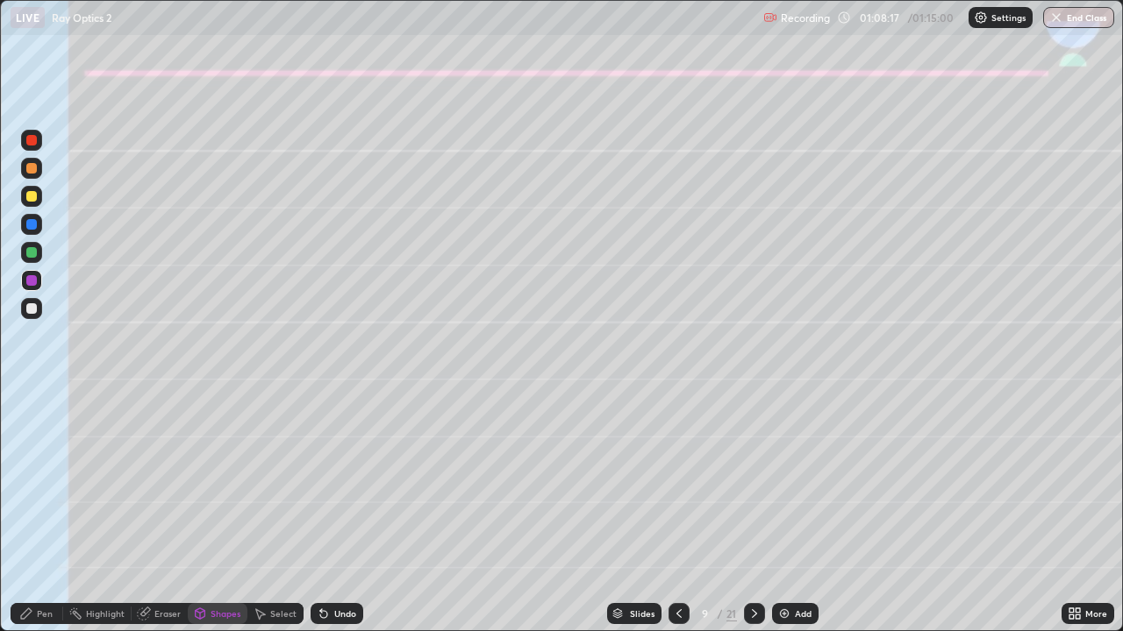
click at [34, 304] on div at bounding box center [31, 308] width 11 height 11
click at [40, 519] on div "Pen" at bounding box center [37, 613] width 53 height 21
click at [30, 224] on div at bounding box center [31, 224] width 11 height 11
click at [32, 192] on div at bounding box center [31, 196] width 11 height 11
click at [231, 519] on div "Shapes" at bounding box center [225, 614] width 30 height 9
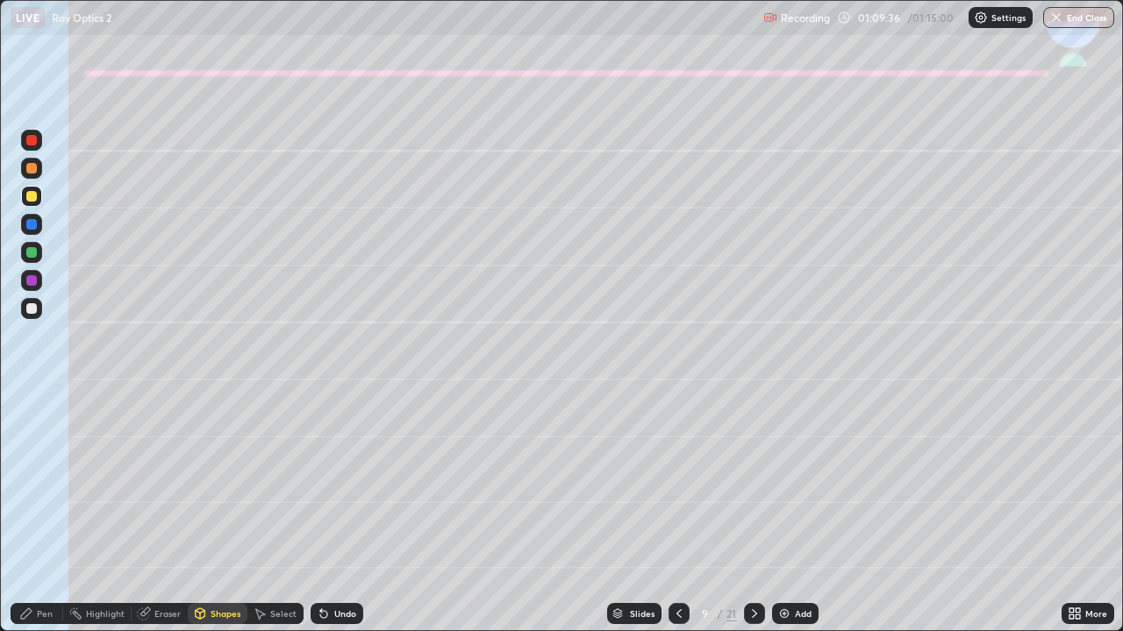
click at [328, 519] on div "Undo" at bounding box center [336, 613] width 53 height 21
click at [27, 168] on div at bounding box center [31, 168] width 11 height 11
click at [38, 519] on div "Pen" at bounding box center [37, 613] width 53 height 21
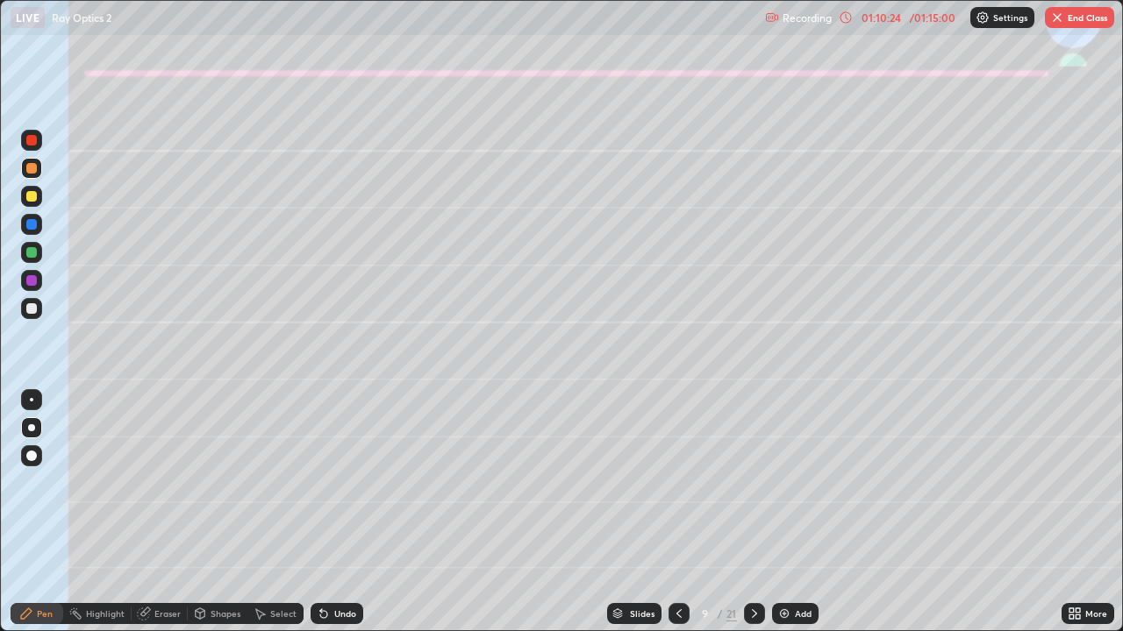
click at [331, 519] on div "Undo" at bounding box center [336, 613] width 53 height 21
click at [321, 519] on icon at bounding box center [323, 614] width 7 height 7
click at [31, 223] on div at bounding box center [31, 224] width 11 height 11
click at [32, 197] on div at bounding box center [31, 196] width 11 height 11
click at [213, 519] on div "Shapes" at bounding box center [218, 613] width 60 height 21
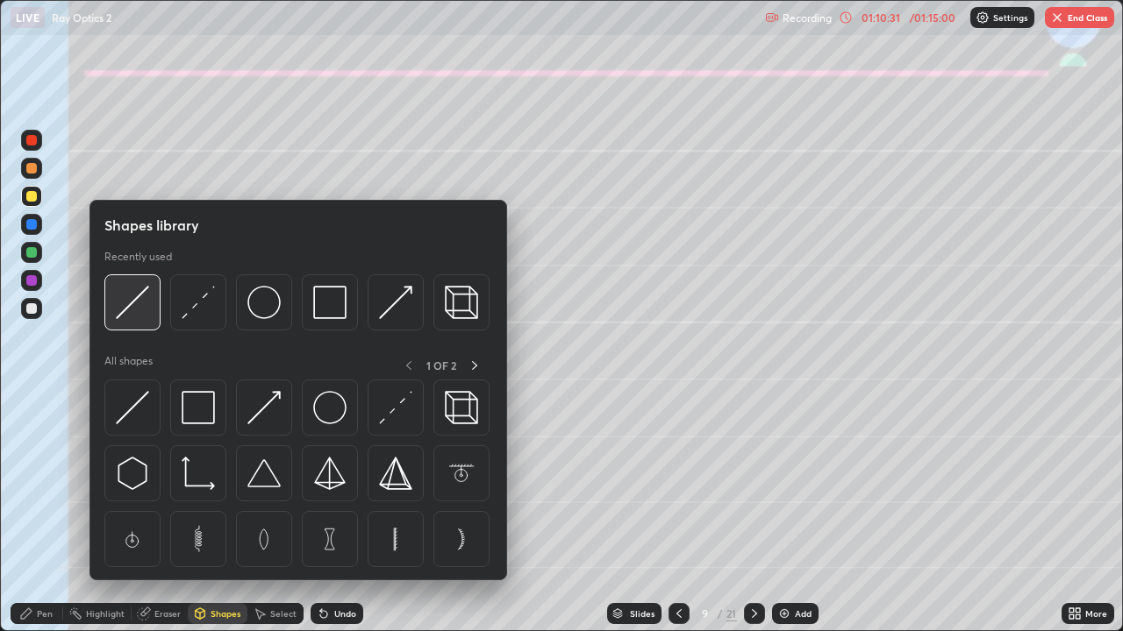
click at [129, 305] on img at bounding box center [132, 302] width 33 height 33
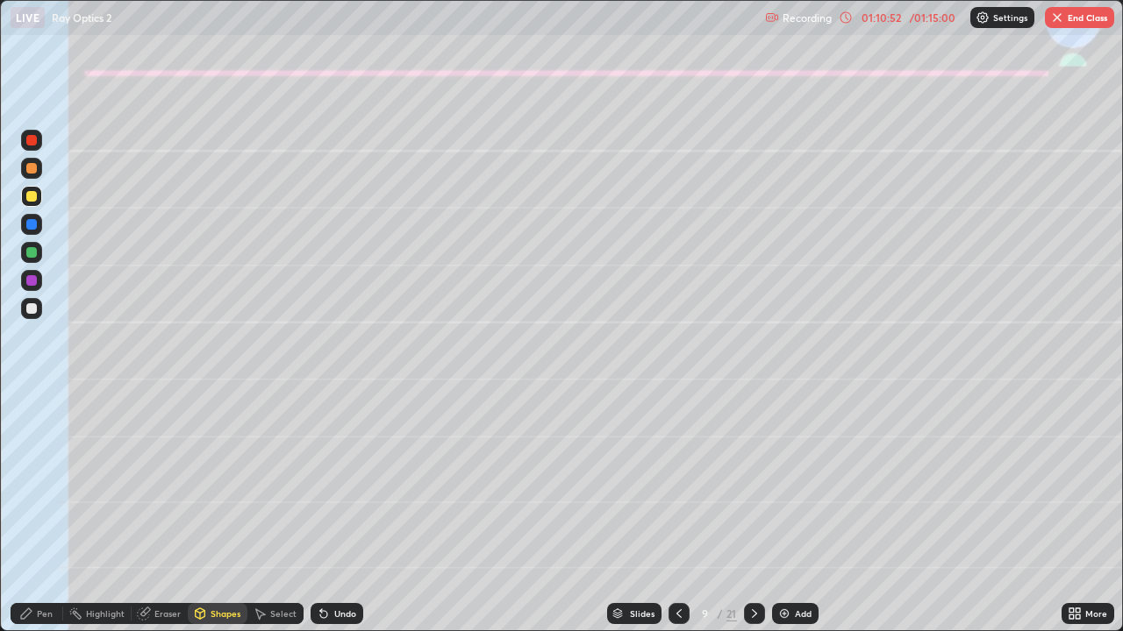
click at [164, 519] on div "Eraser" at bounding box center [160, 613] width 56 height 21
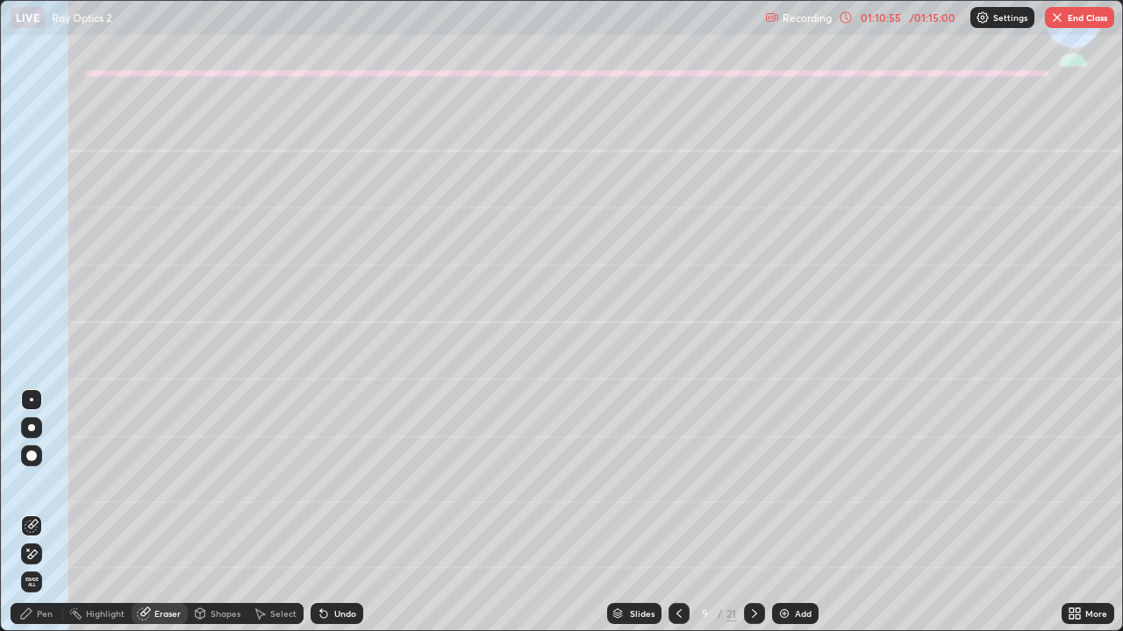
click at [43, 519] on div "Pen" at bounding box center [45, 614] width 16 height 9
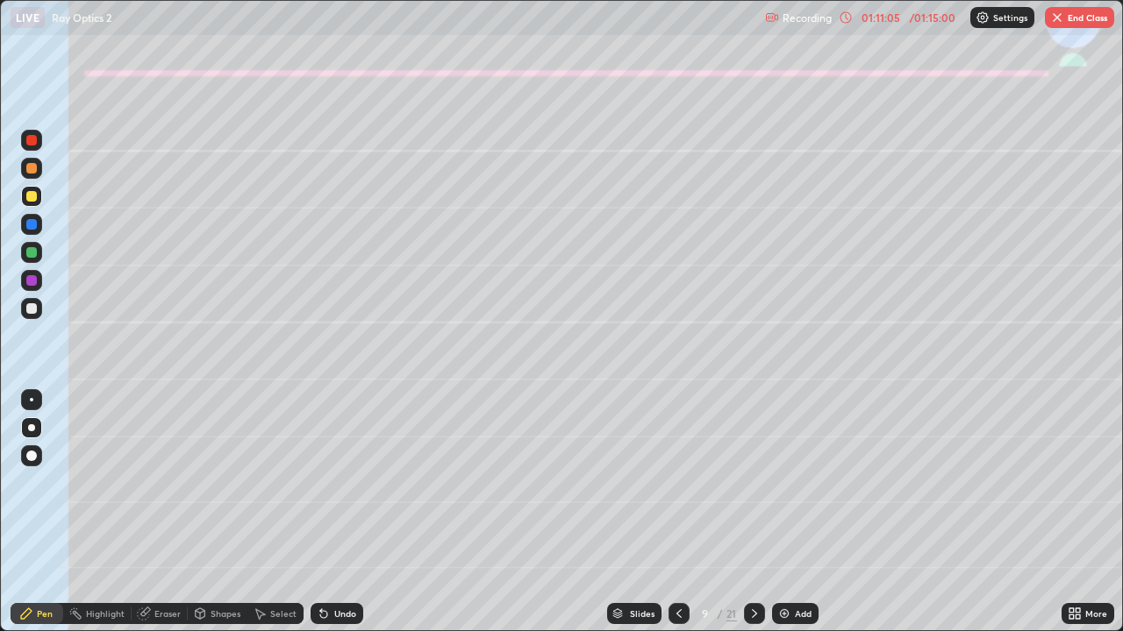
click at [215, 519] on div "Shapes" at bounding box center [225, 614] width 30 height 9
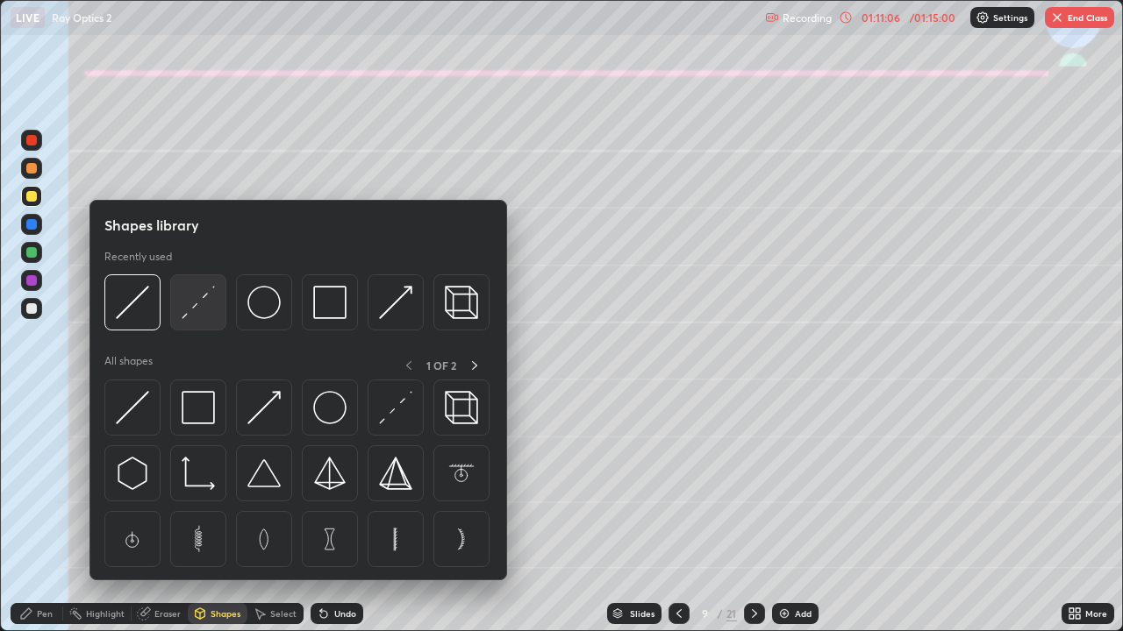
click at [189, 314] on img at bounding box center [198, 302] width 33 height 33
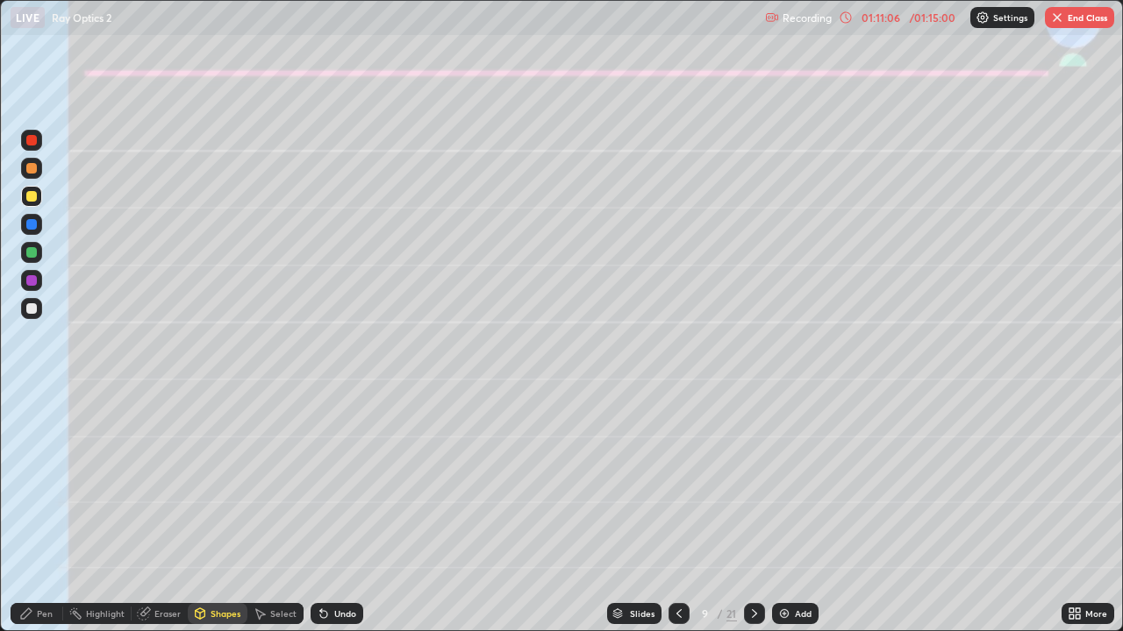
click at [29, 315] on div at bounding box center [31, 308] width 21 height 21
click at [336, 519] on div "Undo" at bounding box center [345, 614] width 22 height 9
click at [51, 519] on div "Pen" at bounding box center [45, 614] width 16 height 9
click at [209, 519] on div "Shapes" at bounding box center [218, 613] width 60 height 21
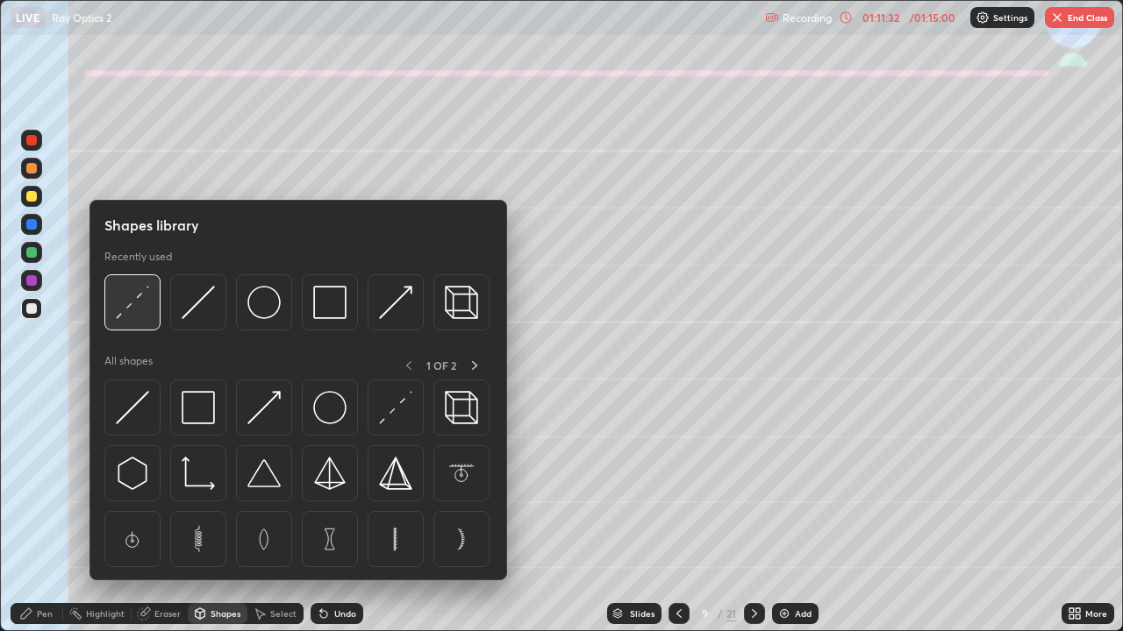
click at [130, 315] on img at bounding box center [132, 302] width 33 height 33
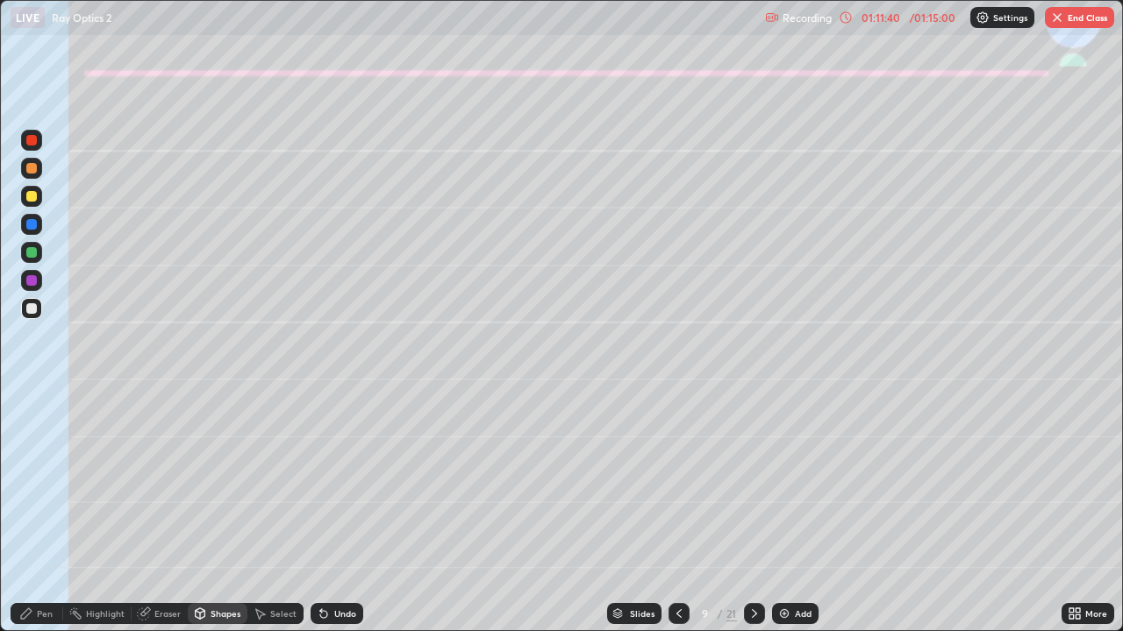
click at [30, 168] on div at bounding box center [31, 168] width 11 height 11
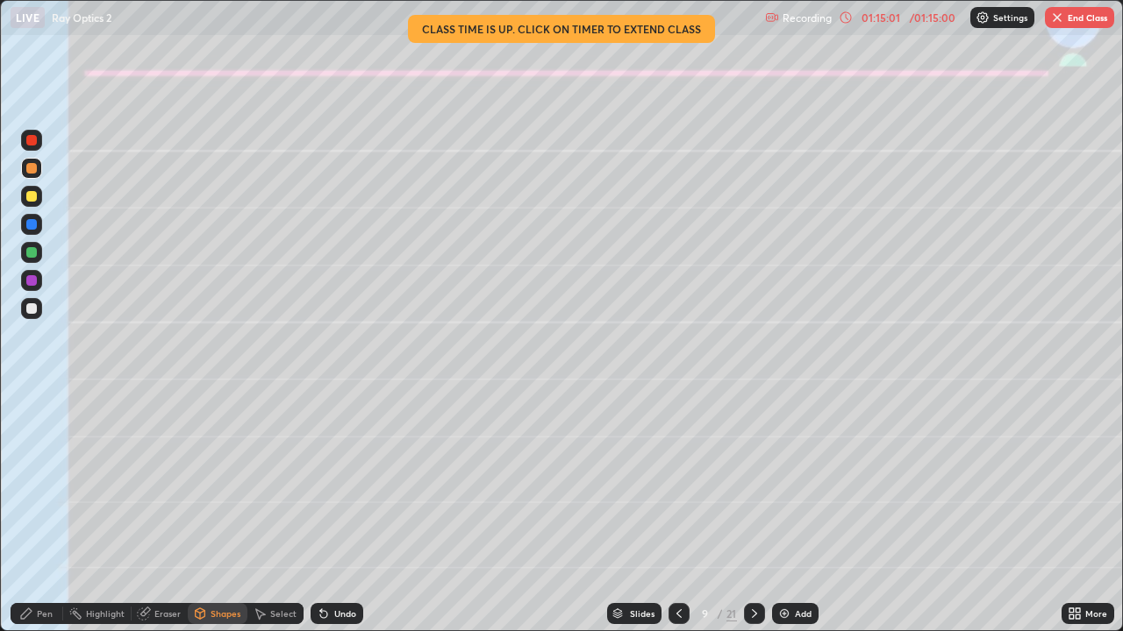
click at [1066, 27] on button "End Class" at bounding box center [1079, 17] width 69 height 21
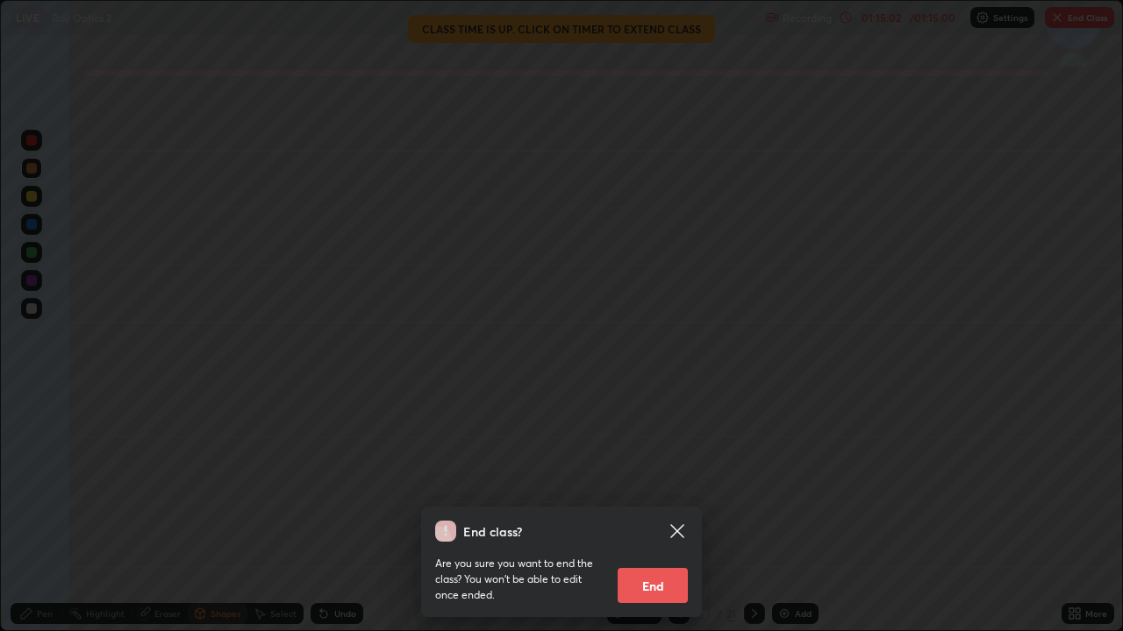
click at [666, 519] on button "End" at bounding box center [652, 585] width 70 height 35
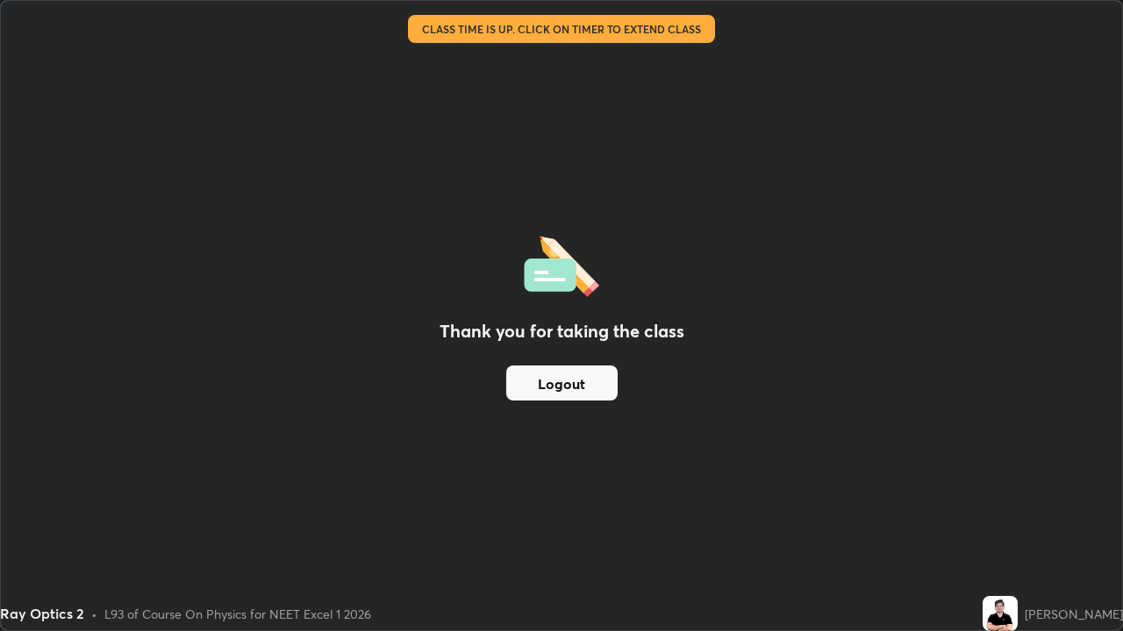
click at [570, 379] on button "Logout" at bounding box center [561, 383] width 111 height 35
click at [586, 385] on button "Logout" at bounding box center [561, 383] width 111 height 35
click at [587, 388] on button "Logout" at bounding box center [561, 383] width 111 height 35
click at [585, 387] on button "Logout" at bounding box center [561, 383] width 111 height 35
click at [586, 385] on button "Logout" at bounding box center [561, 383] width 111 height 35
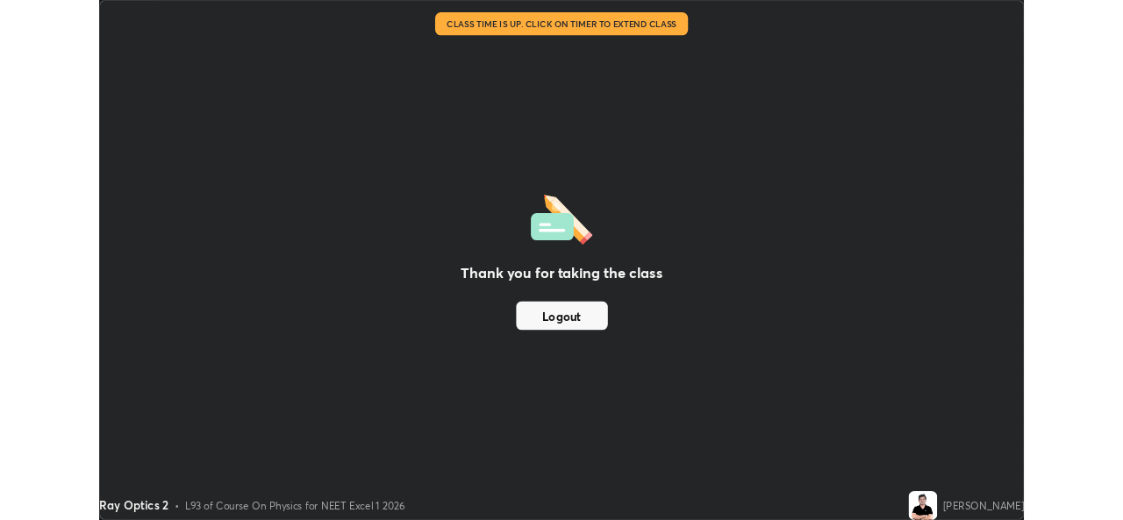
scroll to position [87183, 86580]
